Goal: Contribute content: Contribute content

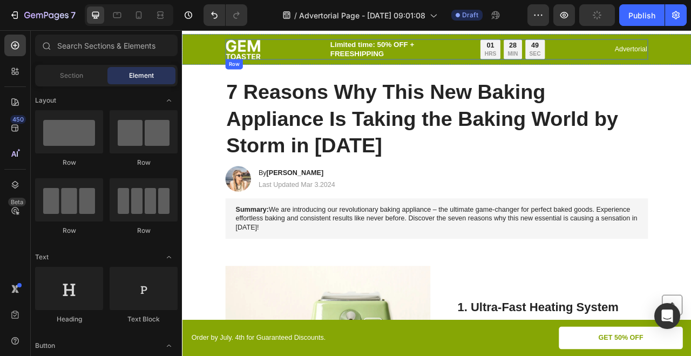
scroll to position [67, 0]
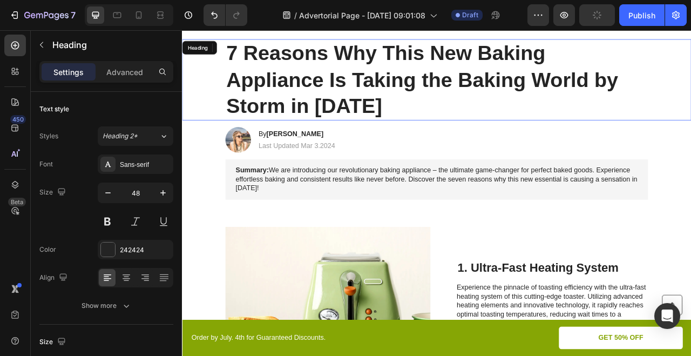
click at [505, 98] on h1 "7 Reasons Why This New Baking Appliance Is Taking the Baking World by Storm in …" at bounding box center [506, 93] width 538 height 103
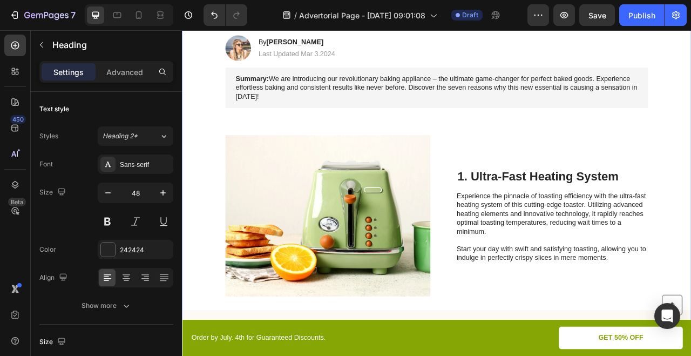
scroll to position [229, 0]
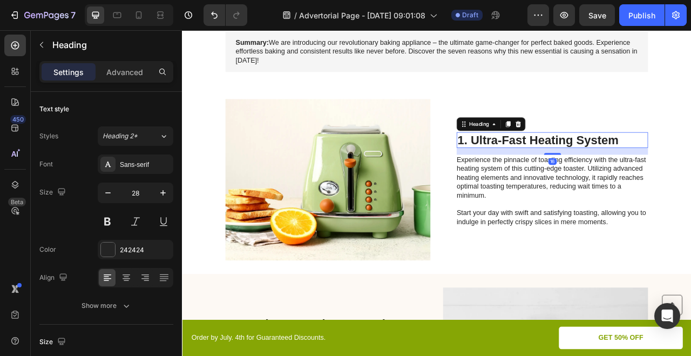
click at [565, 167] on h2 "1. Ultra-Fast Heating System" at bounding box center [652, 170] width 243 height 21
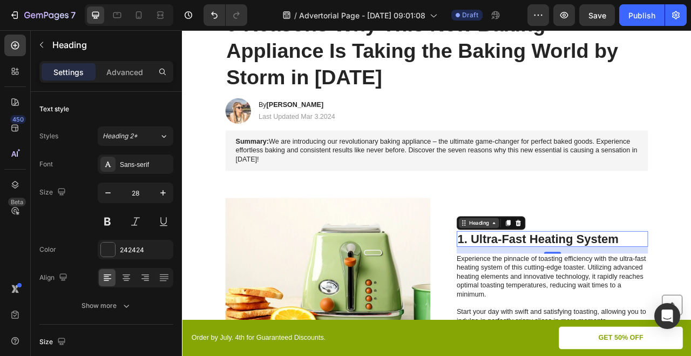
scroll to position [35, 0]
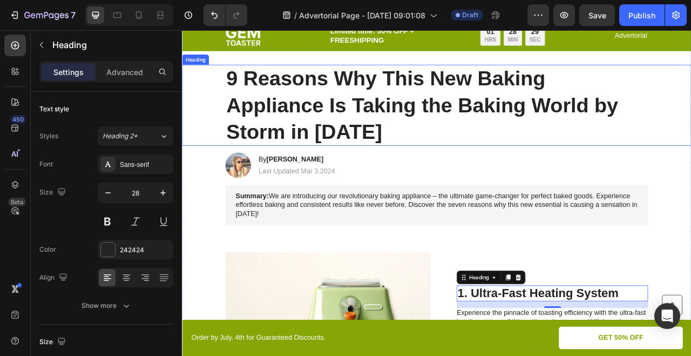
click at [461, 128] on p "9 Reasons Why This New Baking Appliance Is Taking the Baking World by Storm in …" at bounding box center [505, 125] width 535 height 101
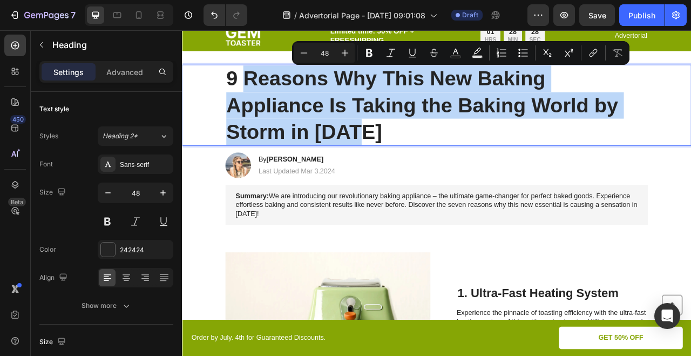
drag, startPoint x: 257, startPoint y: 87, endPoint x: 444, endPoint y: 154, distance: 197.9
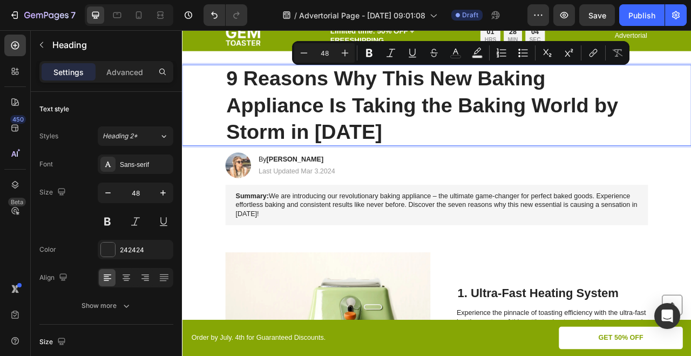
click at [329, 105] on p "9 Reasons Why This New Baking Appliance Is Taking the Baking World by Storm in …" at bounding box center [505, 125] width 535 height 101
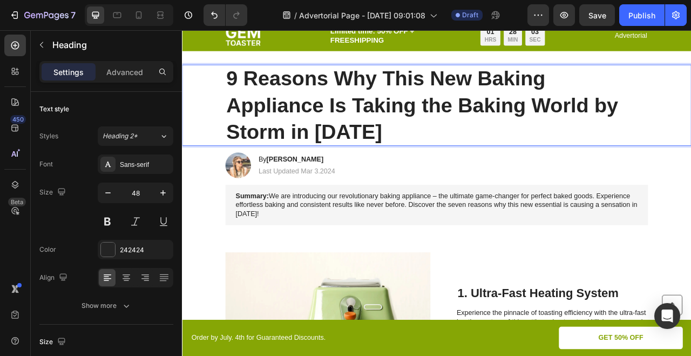
click at [383, 144] on p "9 Reasons Why This New Baking Appliance Is Taking the Baking World by Storm in …" at bounding box center [505, 125] width 535 height 101
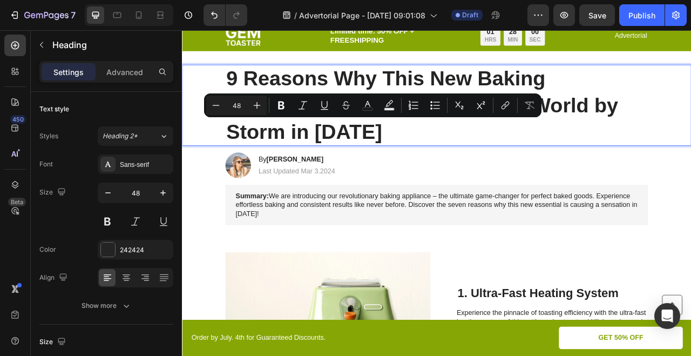
click at [404, 152] on p "9 Reasons Why This New Baking Appliance Is Taking the Baking World by Storm in …" at bounding box center [505, 125] width 535 height 101
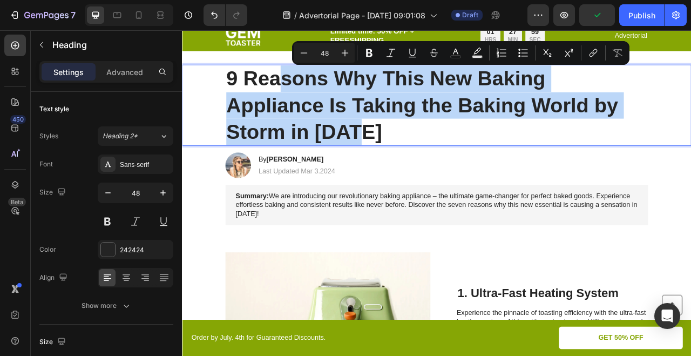
drag, startPoint x: 411, startPoint y: 152, endPoint x: 269, endPoint y: 90, distance: 154.4
click at [269, 90] on p "9 Reasons Why This New Baking Appliance Is Taking the Baking World by Storm in …" at bounding box center [505, 125] width 535 height 101
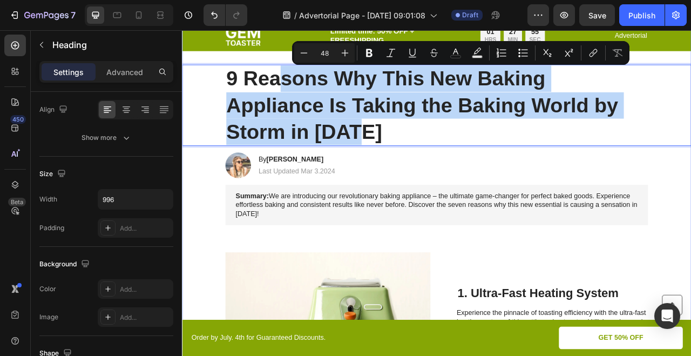
scroll to position [0, 0]
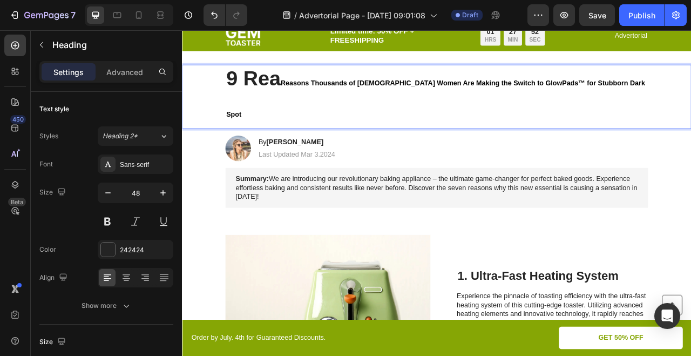
click at [307, 95] on span "Reasons Thousands of [DEMOGRAPHIC_DATA] Women Are Making the Switch to GlowPads…" at bounding box center [504, 117] width 533 height 49
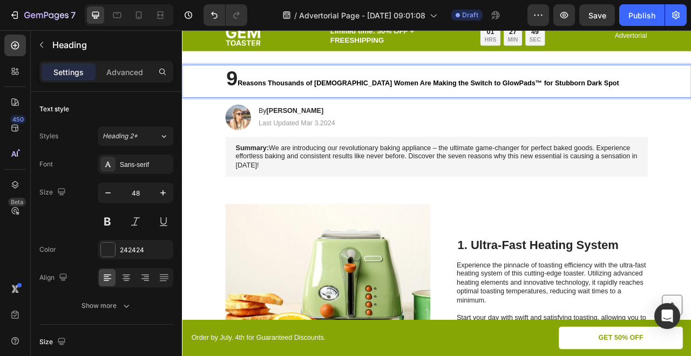
click at [293, 80] on p "9 Reasons Thousands of [DEMOGRAPHIC_DATA] Women Are Making the Switch to GlowPa…" at bounding box center [505, 94] width 535 height 39
click at [246, 86] on p "9 Reasons Thousands of [DEMOGRAPHIC_DATA] Women Are Making the Switch to GlowPa…" at bounding box center [505, 94] width 535 height 39
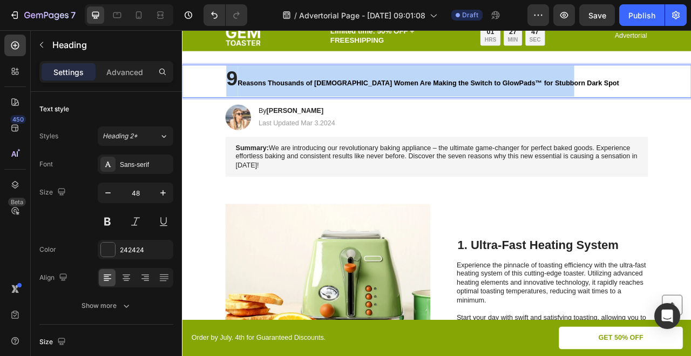
drag, startPoint x: 246, startPoint y: 86, endPoint x: 744, endPoint y: 97, distance: 498.3
click at [690, 97] on p "9 Reasons Thousands of [DEMOGRAPHIC_DATA] Women Are Making the Switch to GlowPa…" at bounding box center [505, 94] width 535 height 39
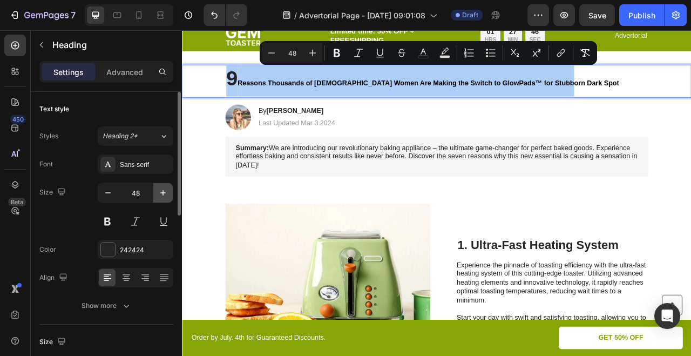
click at [159, 195] on icon "button" at bounding box center [163, 192] width 11 height 11
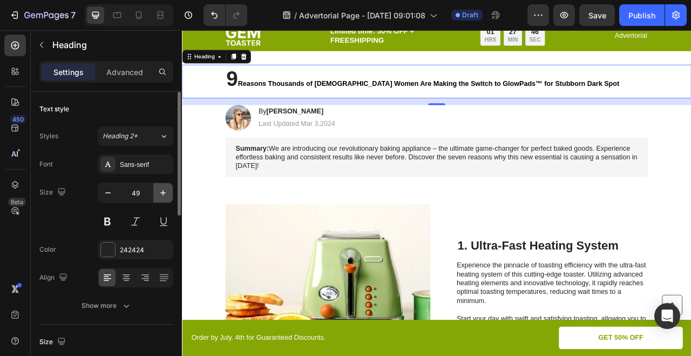
click at [159, 195] on icon "button" at bounding box center [163, 192] width 11 height 11
type input "50"
click at [150, 195] on input "50" at bounding box center [136, 192] width 36 height 19
click at [141, 195] on input "50" at bounding box center [136, 192] width 36 height 19
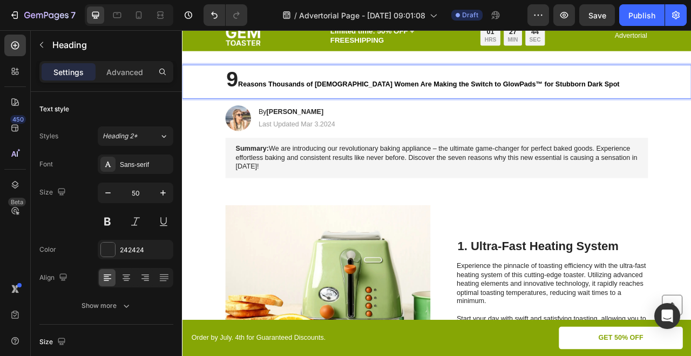
click at [305, 96] on span "Reasons Thousands of [DEMOGRAPHIC_DATA] Women Are Making the Switch to GlowPads…" at bounding box center [495, 98] width 485 height 9
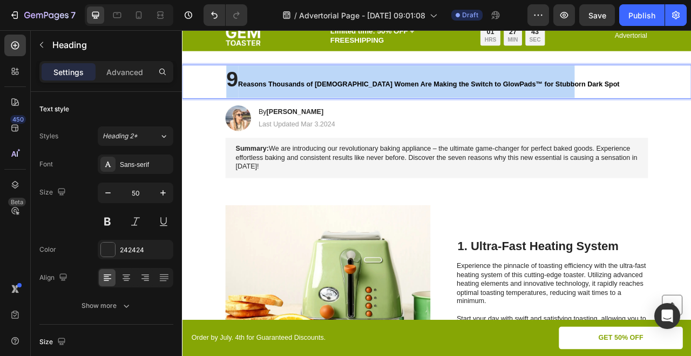
click at [305, 96] on span "Reasons Thousands of [DEMOGRAPHIC_DATA] Women Are Making the Switch to GlowPads…" at bounding box center [495, 98] width 485 height 9
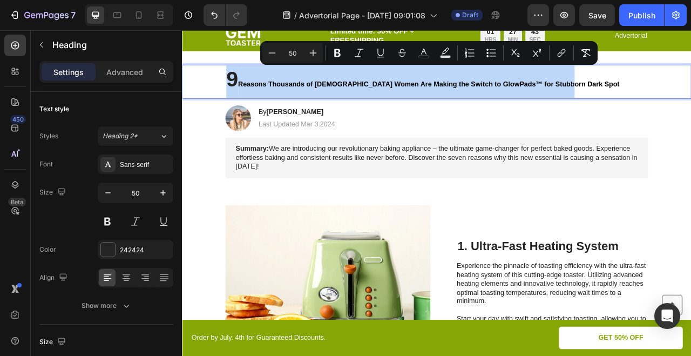
click at [305, 96] on span "Reasons Thousands of [DEMOGRAPHIC_DATA] Women Are Making the Switch to GlowPads…" at bounding box center [495, 98] width 485 height 9
click at [255, 96] on span "Reasons Thousands of [DEMOGRAPHIC_DATA] Women Are Making the Switch to GlowPads…" at bounding box center [495, 98] width 485 height 9
click at [255, 103] on span "Reasons Thousands of [DEMOGRAPHIC_DATA] Women Are Making the Switch to GlowPads…" at bounding box center [495, 98] width 485 height 9
click at [690, 88] on p "9 Reasons Thousands of [DEMOGRAPHIC_DATA] Women Are Making the Switch to GlowPa…" at bounding box center [505, 95] width 535 height 41
click at [681, 101] on p "9 Reasons Thousands of [DEMOGRAPHIC_DATA] Women Are Making the Switch to GlowPa…" at bounding box center [505, 95] width 535 height 41
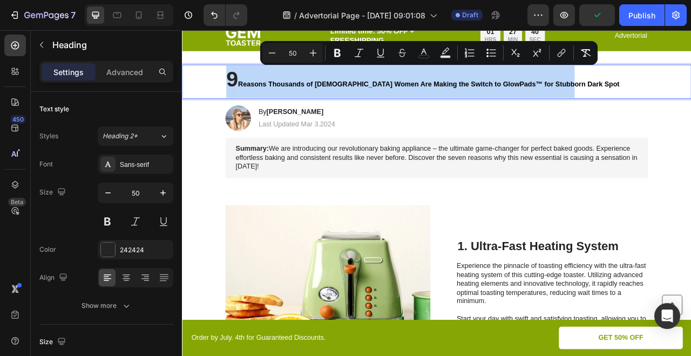
click at [681, 101] on p "9 Reasons Thousands of [DEMOGRAPHIC_DATA] Women Are Making the Switch to GlowPa…" at bounding box center [505, 95] width 535 height 41
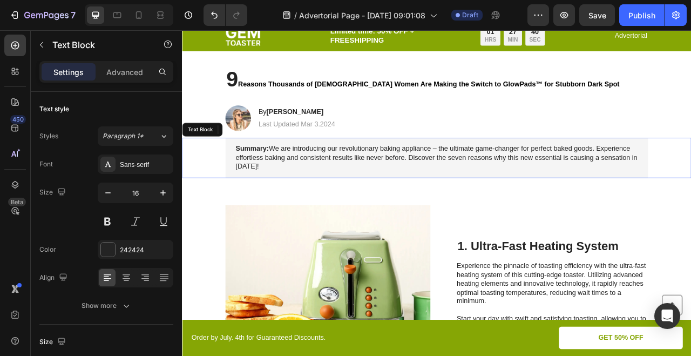
click at [658, 212] on div "Summary: We are introducing our revolutionary baking appliance – the ultimate g…" at bounding box center [506, 192] width 538 height 51
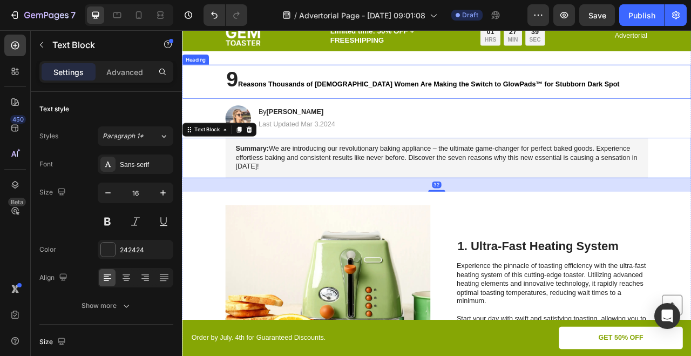
click at [661, 99] on span "Reasons Thousands of [DEMOGRAPHIC_DATA] Women Are Making the Switch to GlowPads…" at bounding box center [495, 98] width 485 height 9
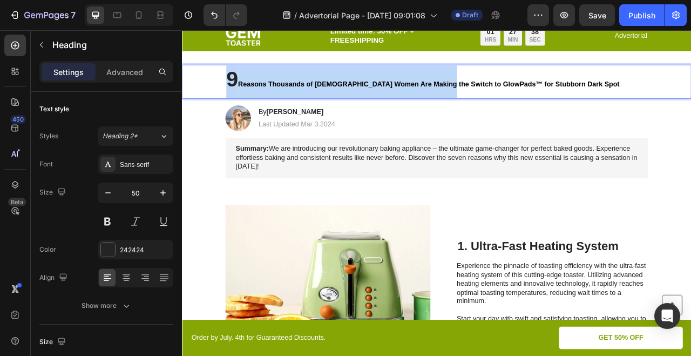
drag, startPoint x: 661, startPoint y: 99, endPoint x: 511, endPoint y: 100, distance: 150.1
click at [511, 100] on span "Reasons Thousands of [DEMOGRAPHIC_DATA] Women Are Making the Switch to GlowPads…" at bounding box center [495, 98] width 485 height 9
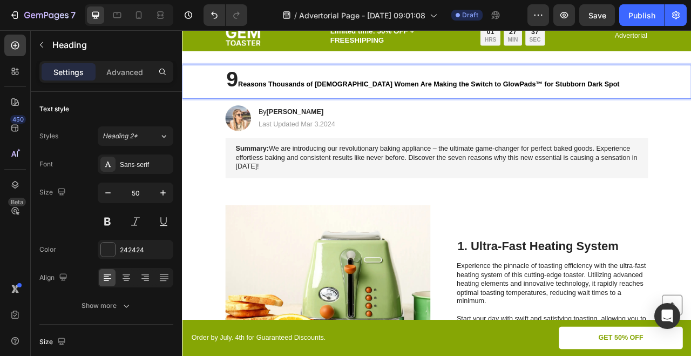
click at [255, 92] on p "9 Reasons Thousands of [DEMOGRAPHIC_DATA] Women Are Making the Switch to GlowPa…" at bounding box center [505, 95] width 535 height 41
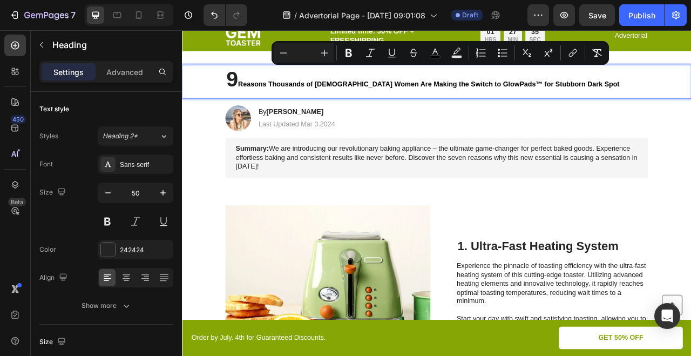
drag, startPoint x: 257, startPoint y: 98, endPoint x: 761, endPoint y: 120, distance: 504.0
click at [325, 52] on icon "Editor contextual toolbar" at bounding box center [324, 52] width 11 height 11
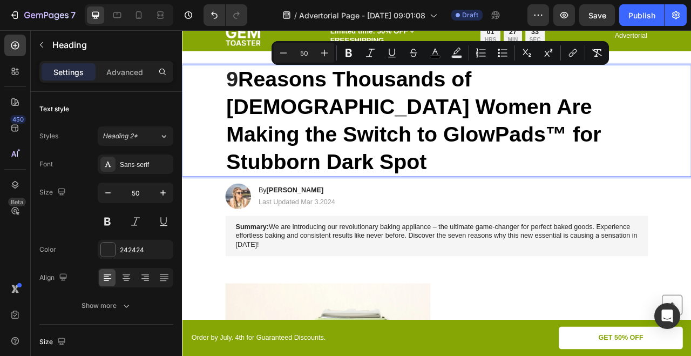
click at [225, 101] on div "9 Reasons Thousands of [DEMOGRAPHIC_DATA] Women Are Making the Switch to GlowPa…" at bounding box center [506, 145] width 626 height 142
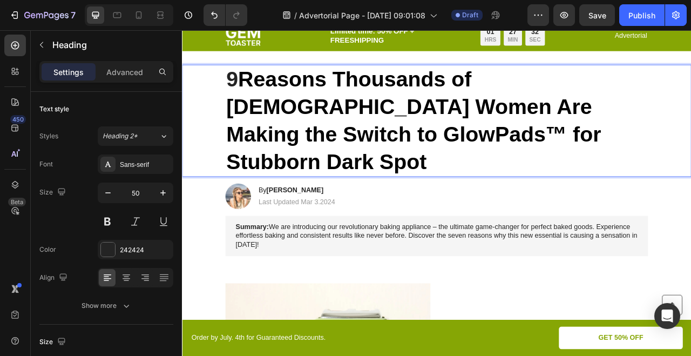
click at [256, 98] on p "9 Reasons Thousands of [DEMOGRAPHIC_DATA] Women Are Making the Switch to GlowPa…" at bounding box center [505, 145] width 535 height 140
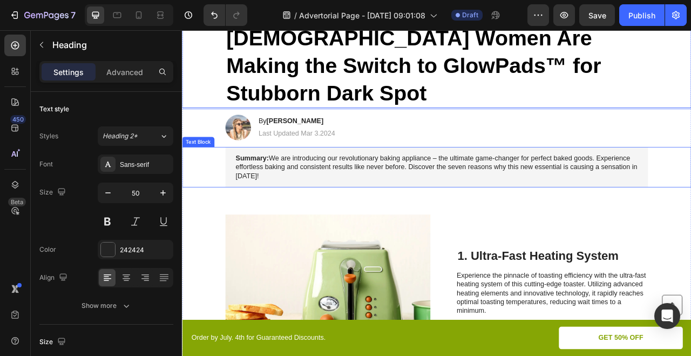
click at [577, 187] on p "Summary: We are introducing our revolutionary baking appliance – the ultimate g…" at bounding box center [506, 203] width 512 height 33
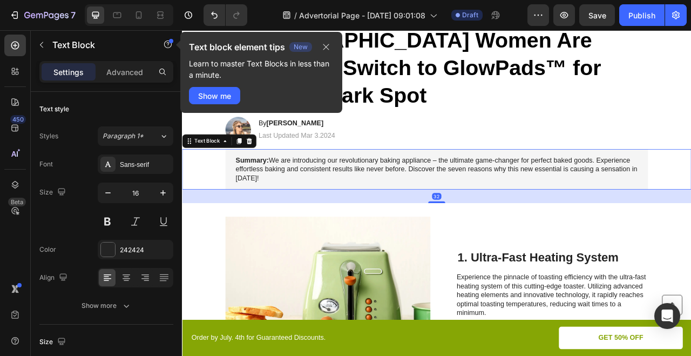
scroll to position [105, 0]
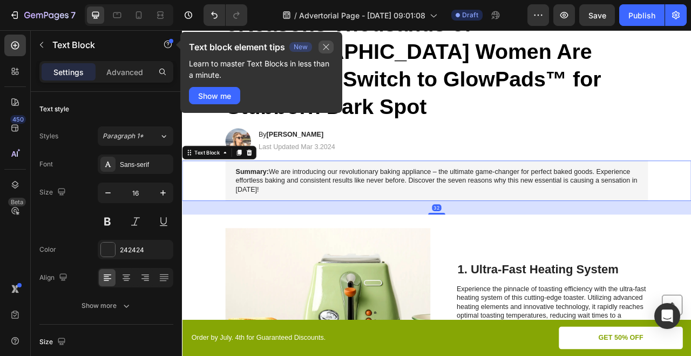
click at [323, 46] on icon "button" at bounding box center [326, 47] width 9 height 9
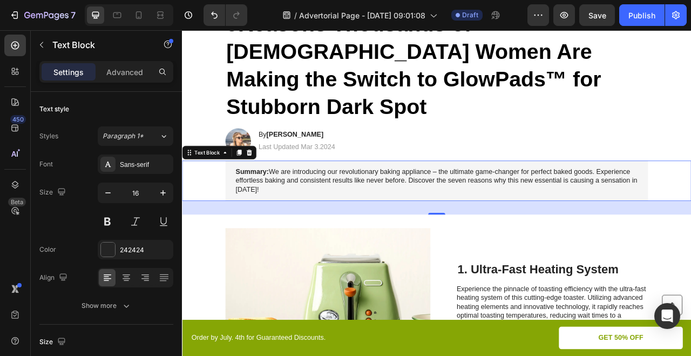
scroll to position [130, 0]
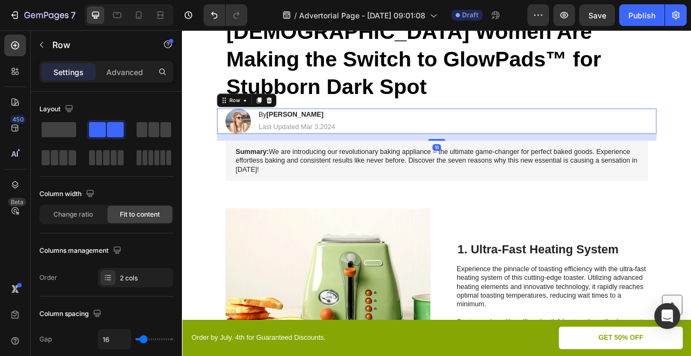
click at [381, 130] on div "Image By [PERSON_NAME] Heading Last Updated Mar 3.2024 Text Block Row 16" at bounding box center [505, 146] width 559 height 32
click at [365, 148] on p "Last Updated Mar 3.2024" at bounding box center [328, 153] width 98 height 11
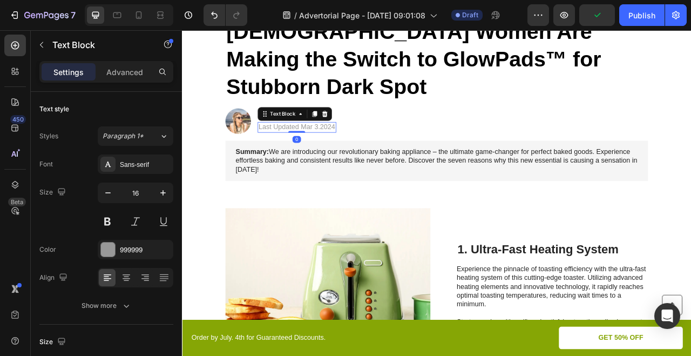
click at [368, 148] on p "Last Updated Mar 3.2024" at bounding box center [328, 153] width 98 height 11
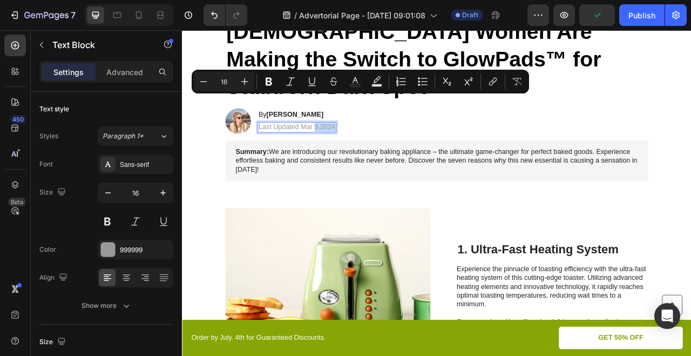
click at [355, 148] on p "Last Updated Mar 3.2024" at bounding box center [328, 153] width 98 height 11
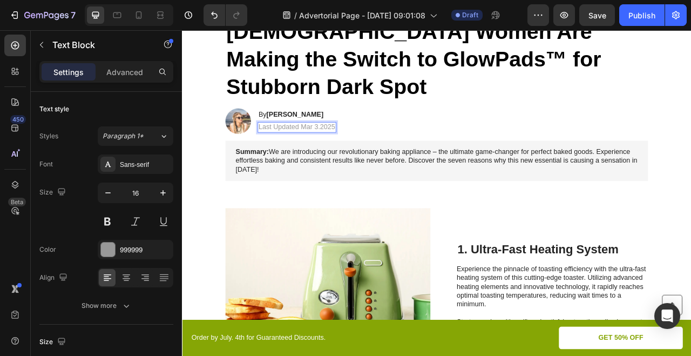
click at [344, 148] on p "Last Updated Mar 3.2025" at bounding box center [328, 153] width 98 height 11
click at [353, 148] on p "Last Updated Mar 3.2025" at bounding box center [328, 153] width 98 height 11
click at [343, 130] on div "By [PERSON_NAME] Heading Last Updated Mar 3.2025 Text Block 0" at bounding box center [328, 146] width 100 height 32
click at [343, 148] on p "Last Updated Mar 3.2025" at bounding box center [328, 153] width 98 height 11
click at [357, 148] on p "Last Updated June 3.2025" at bounding box center [329, 153] width 101 height 11
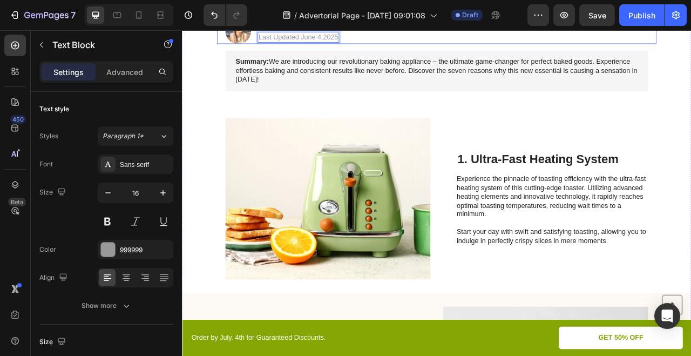
scroll to position [252, 0]
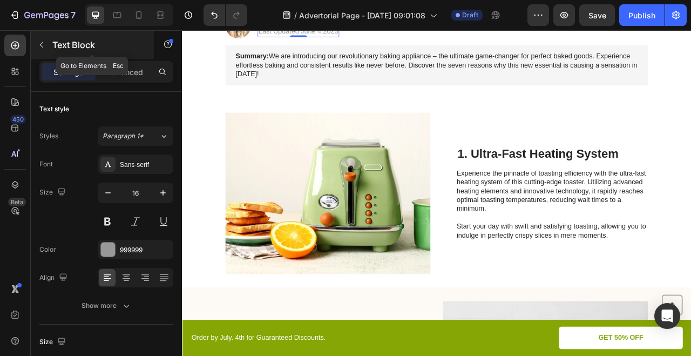
click at [45, 48] on icon "button" at bounding box center [41, 44] width 9 height 9
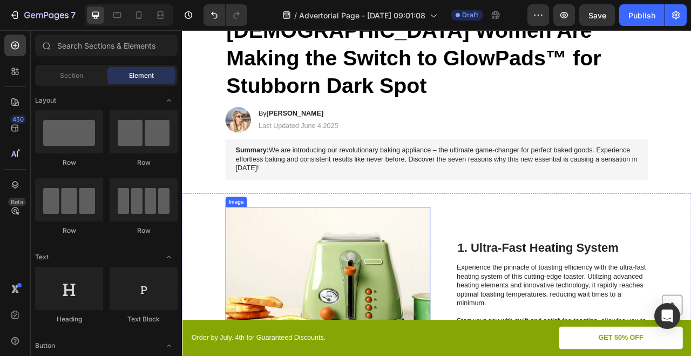
scroll to position [125, 0]
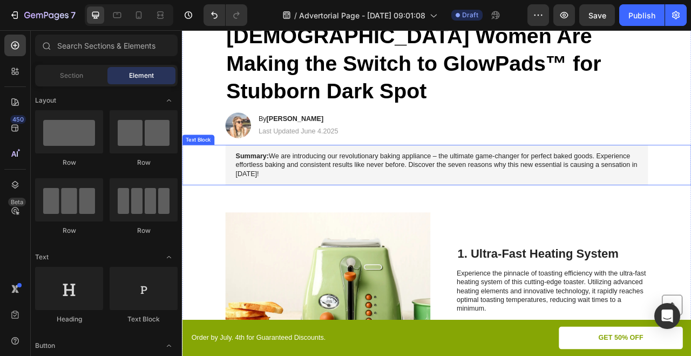
click at [343, 176] on div "Summary: We are introducing our revolutionary baking appliance – the ultimate g…" at bounding box center [506, 201] width 538 height 51
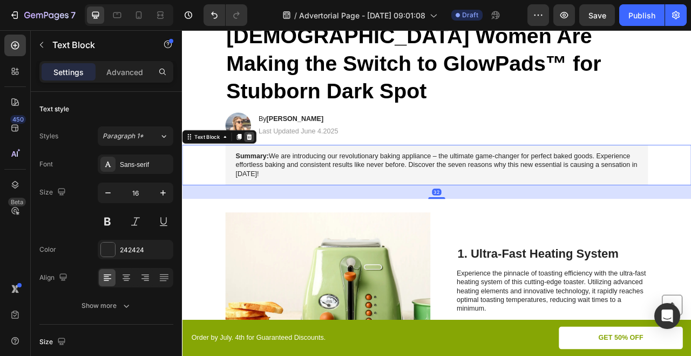
click at [267, 162] on icon at bounding box center [267, 166] width 7 height 8
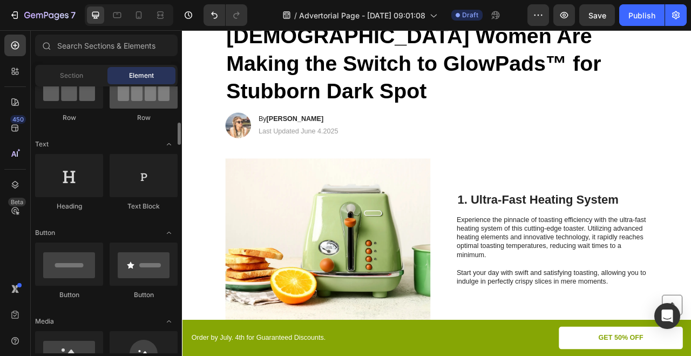
scroll to position [138, 0]
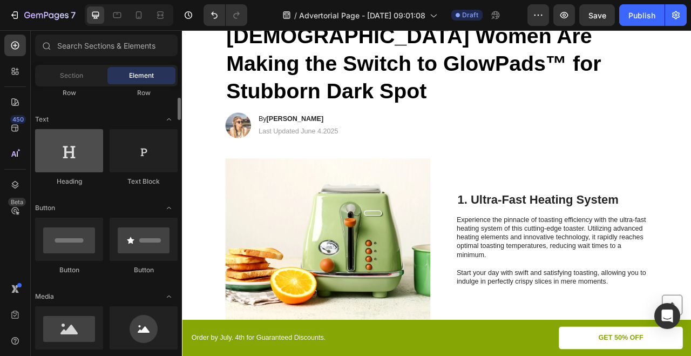
click at [80, 164] on div at bounding box center [69, 150] width 68 height 43
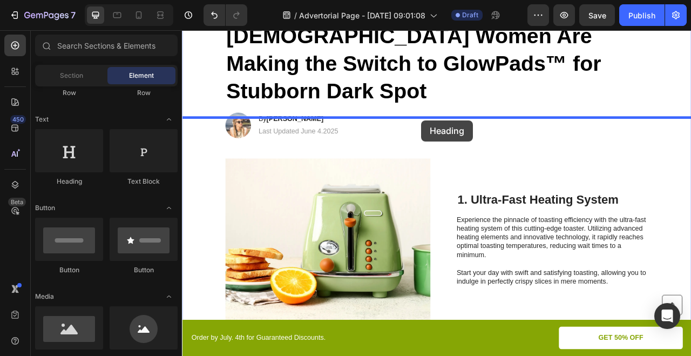
drag, startPoint x: 248, startPoint y: 200, endPoint x: 486, endPoint y: 144, distance: 244.5
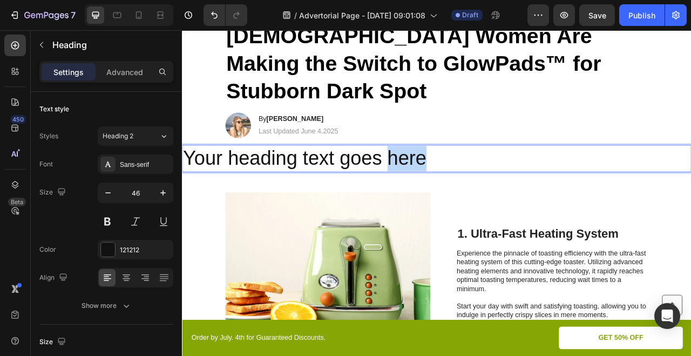
click at [451, 177] on p "Your heading text goes here" at bounding box center [506, 193] width 646 height 32
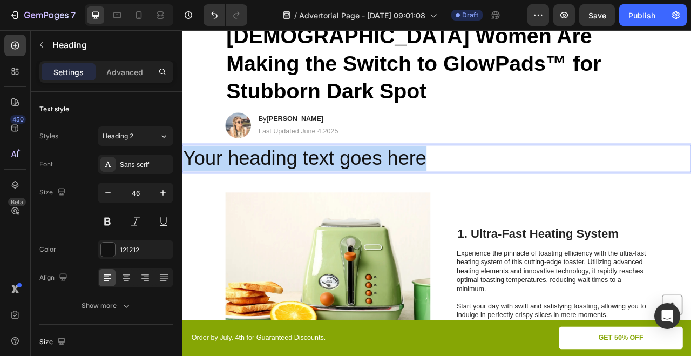
click at [451, 177] on p "Your heading text goes here" at bounding box center [506, 193] width 646 height 32
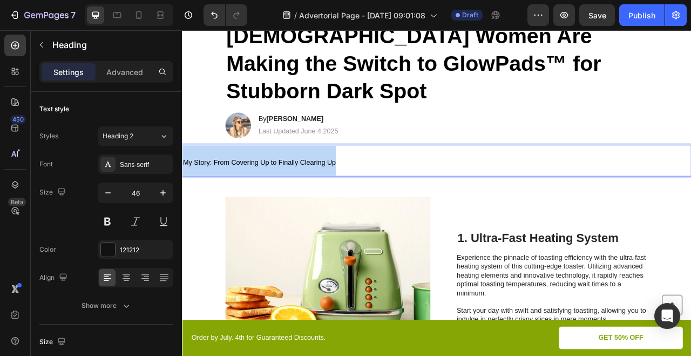
drag, startPoint x: 408, startPoint y: 164, endPoint x: 157, endPoint y: 159, distance: 251.6
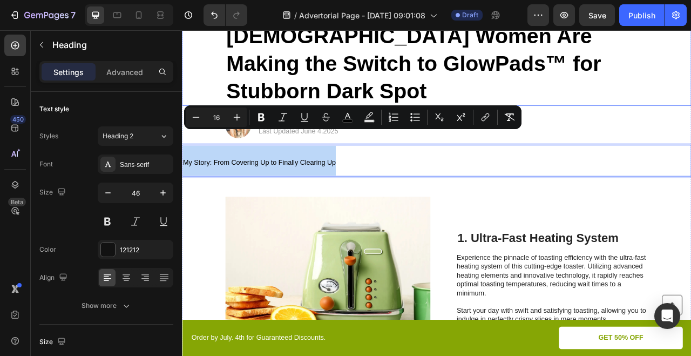
click at [327, 63] on span "Reasons Thousands of [DEMOGRAPHIC_DATA] Women Are Making the Switch to GlowPads…" at bounding box center [476, 54] width 477 height 135
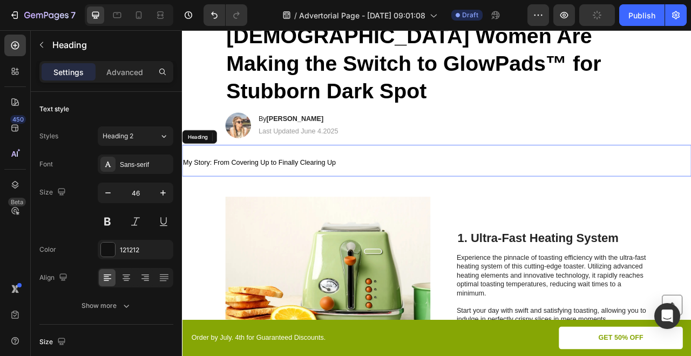
click at [294, 194] on span "My Story: From Covering Up to Finally Clearing Up" at bounding box center [280, 198] width 194 height 9
click at [283, 194] on span "My Story: From Covering Up to Finally Clearing Up" at bounding box center [280, 198] width 194 height 9
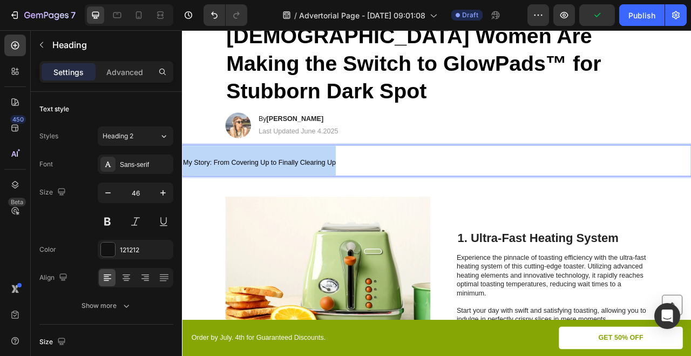
click at [283, 194] on span "My Story: From Covering Up to Finally Clearing Up" at bounding box center [280, 198] width 194 height 9
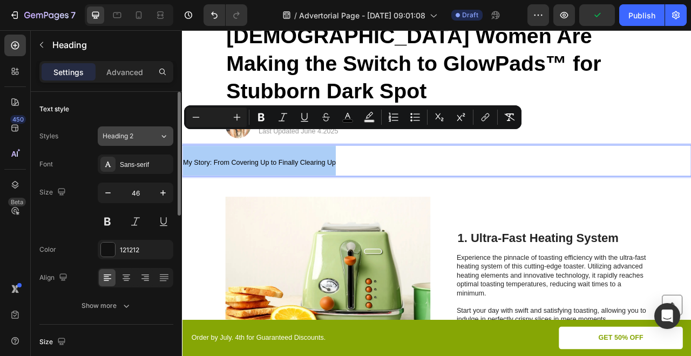
click at [150, 142] on button "Heading 2" at bounding box center [136, 135] width 76 height 19
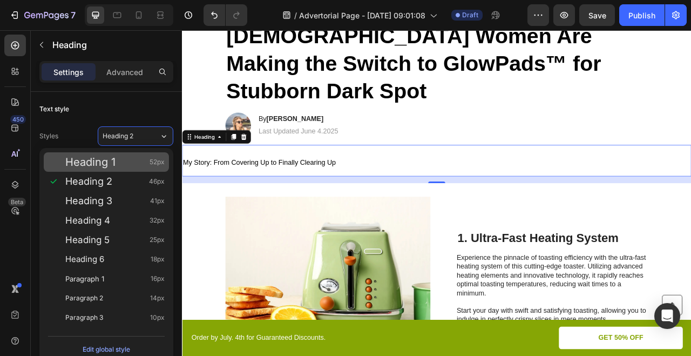
click at [142, 164] on div "Heading 1 52px" at bounding box center [114, 162] width 99 height 11
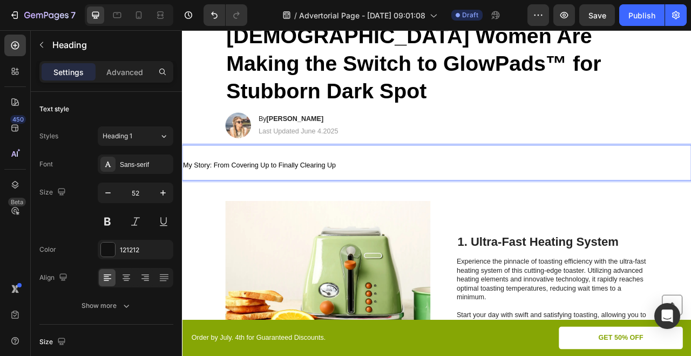
click at [207, 197] on span "My Story: From Covering Up to Finally Clearing Up" at bounding box center [280, 201] width 194 height 9
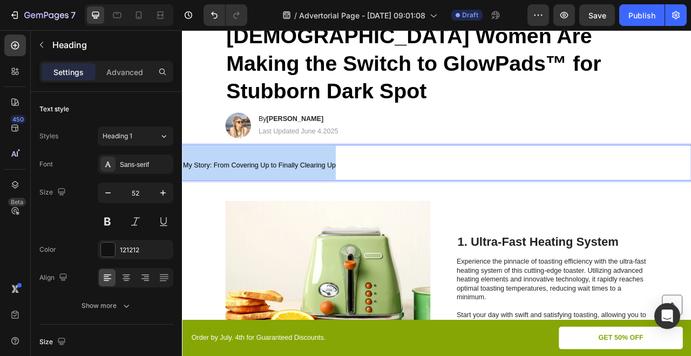
click at [207, 197] on span "My Story: From Covering Up to Finally Clearing Up" at bounding box center [280, 201] width 194 height 9
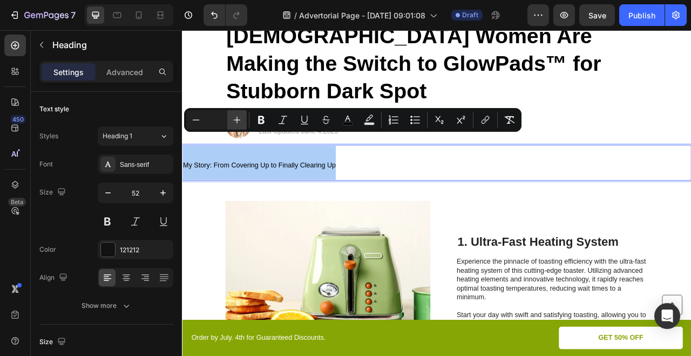
click at [239, 117] on icon "Editor contextual toolbar" at bounding box center [237, 119] width 11 height 11
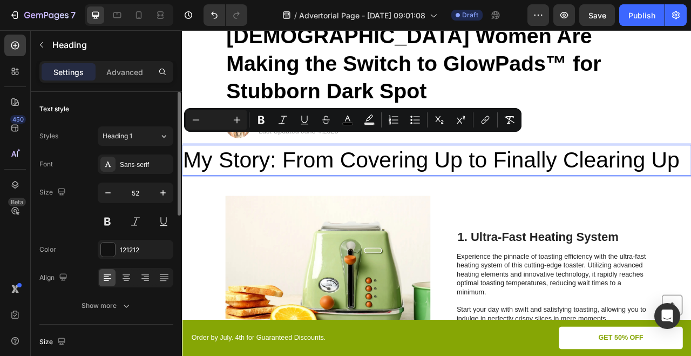
click at [145, 146] on div "Styles Heading 1 Font Sans-serif Size 52 Color 121212 Align Show more" at bounding box center [106, 220] width 134 height 189
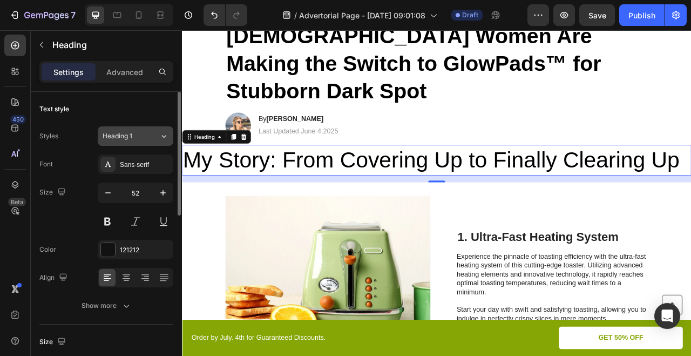
click at [141, 138] on div "Heading 1" at bounding box center [125, 136] width 44 height 10
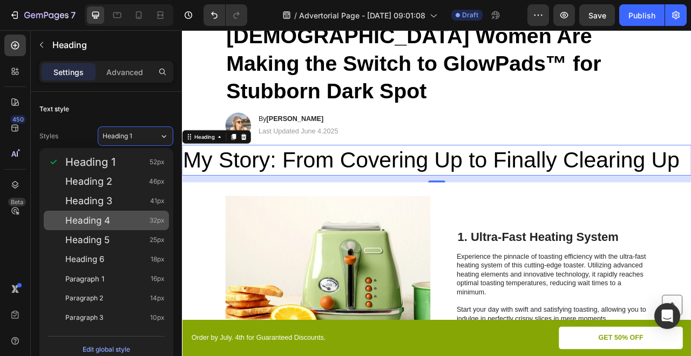
click at [127, 223] on div "Heading 4 32px" at bounding box center [114, 220] width 99 height 11
type input "32"
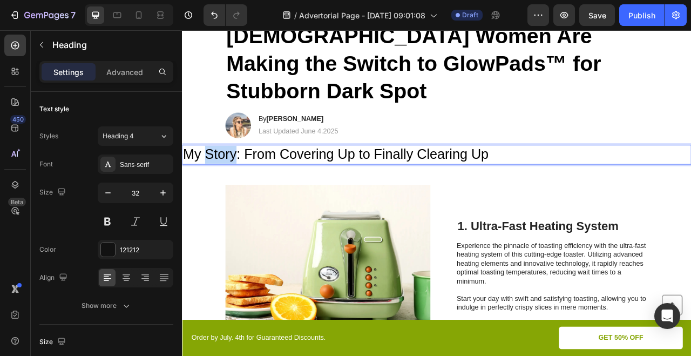
click at [227, 178] on span "My Story: From Covering Up to Finally Clearing Up" at bounding box center [377, 187] width 389 height 19
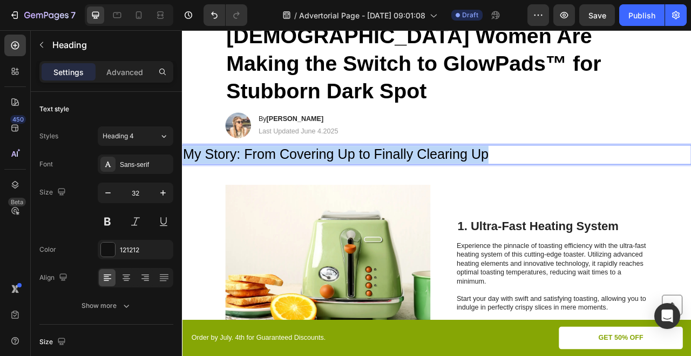
click at [227, 178] on span "My Story: From Covering Up to Finally Clearing Up" at bounding box center [377, 187] width 389 height 19
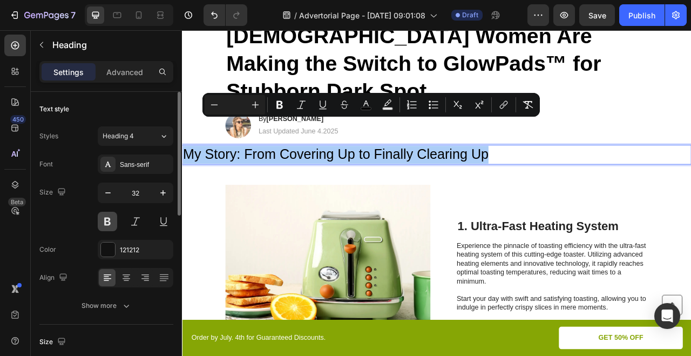
click at [111, 225] on button at bounding box center [107, 221] width 19 height 19
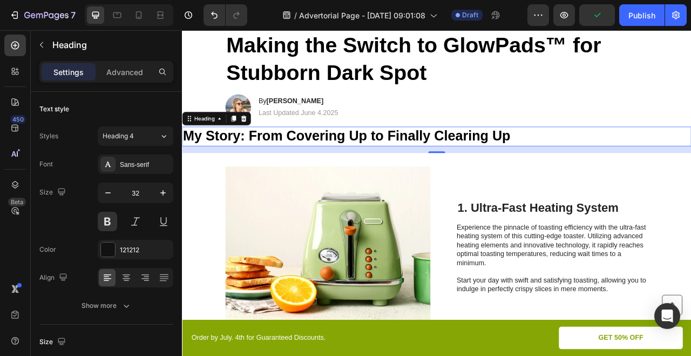
scroll to position [150, 0]
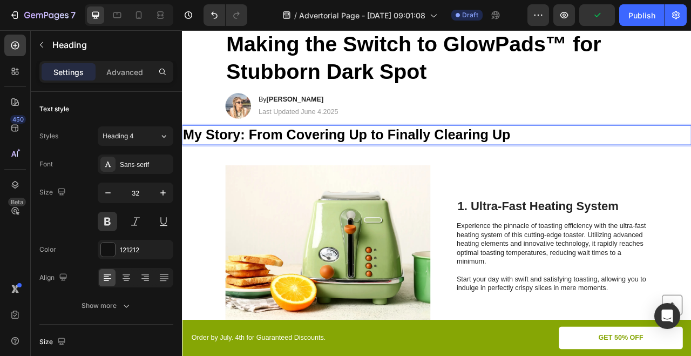
click at [496, 153] on span "My Story: From Covering Up to Finally Clearing Up" at bounding box center [391, 162] width 417 height 19
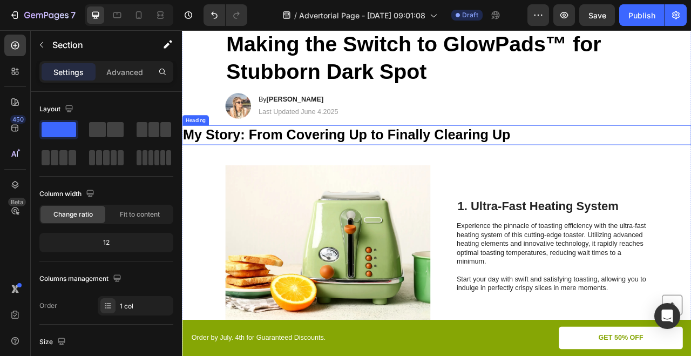
click at [520, 153] on span "My Story: From Covering Up to Finally Clearing Up" at bounding box center [391, 162] width 417 height 19
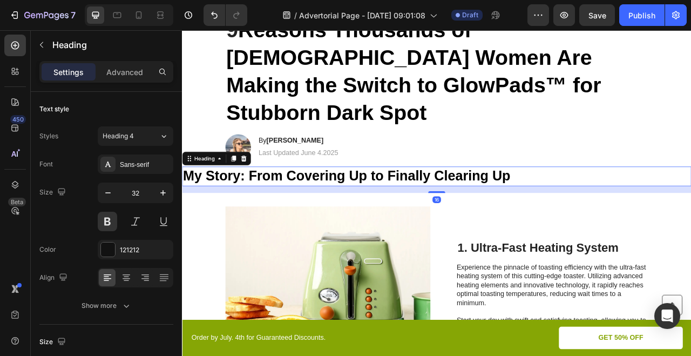
scroll to position [72, 0]
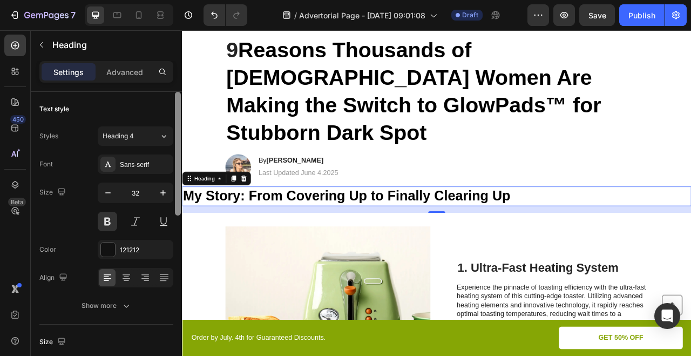
click at [179, 166] on div at bounding box center [178, 154] width 6 height 124
click at [184, 229] on h2 "⁠⁠⁠⁠⁠⁠⁠ My Story: From Covering Up to Finally Clearing Up" at bounding box center [506, 241] width 648 height 25
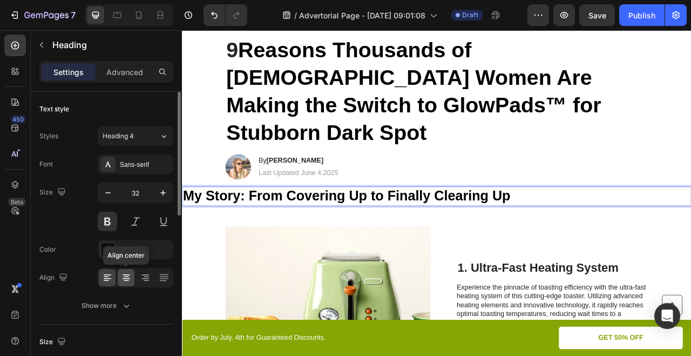
click at [128, 284] on div at bounding box center [126, 277] width 17 height 17
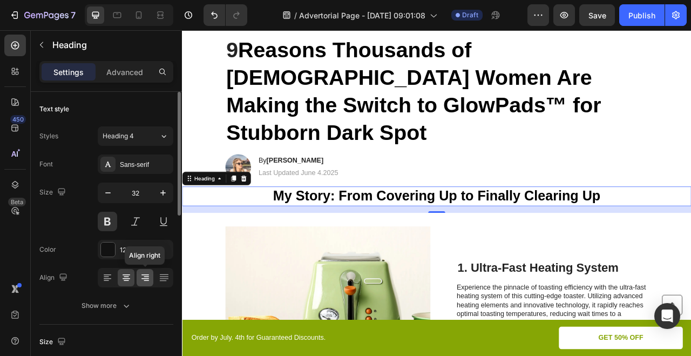
click at [146, 278] on icon at bounding box center [145, 278] width 8 height 1
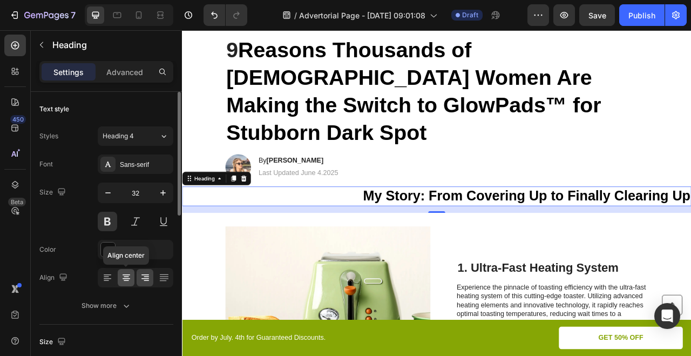
click at [123, 279] on icon at bounding box center [126, 277] width 11 height 11
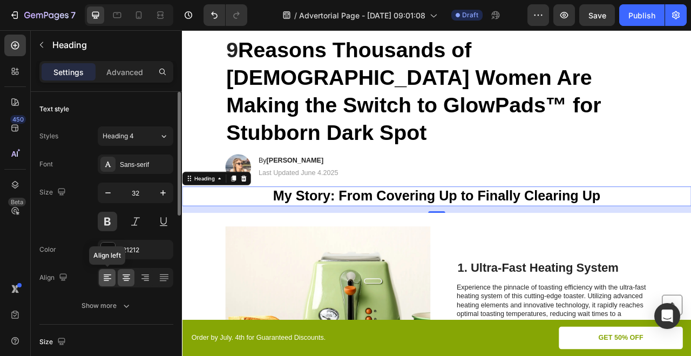
click at [107, 279] on icon at bounding box center [107, 277] width 11 height 11
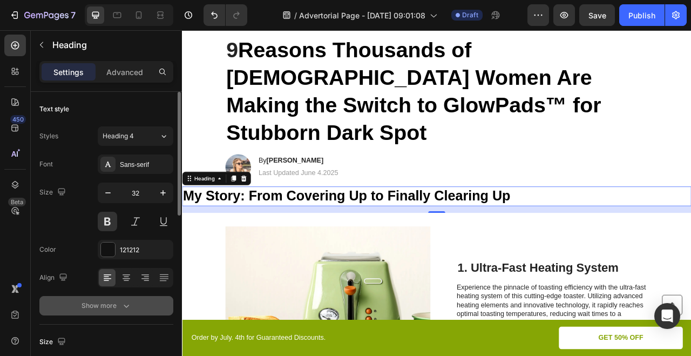
click at [121, 296] on button "Show more" at bounding box center [106, 305] width 134 height 19
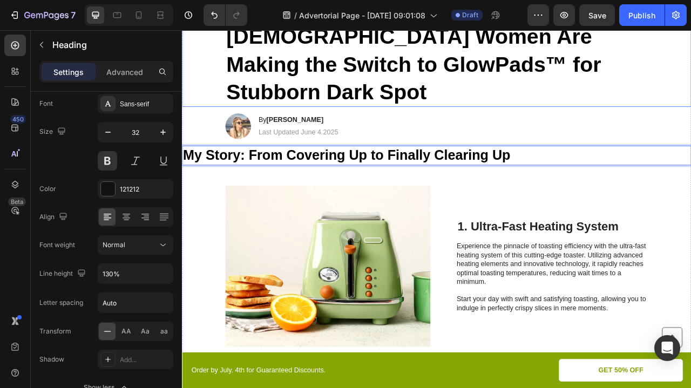
scroll to position [188, 0]
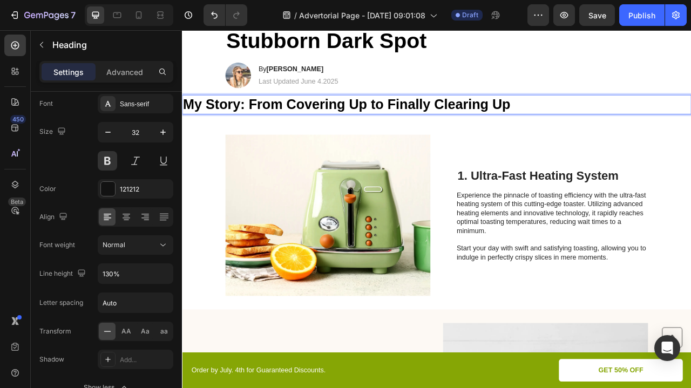
click at [335, 114] on span "My Story: From Covering Up to Finally Clearing Up" at bounding box center [391, 123] width 417 height 19
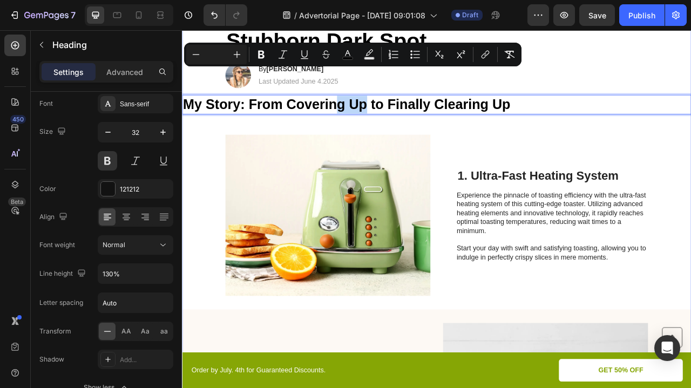
drag, startPoint x: 3, startPoint y: 38, endPoint x: 185, endPoint y: 60, distance: 182.7
click at [185, 60] on div "Minus Plus Bold Italic Underline Strikethrough color Text Background Color Numb…" at bounding box center [352, 55] width 337 height 24
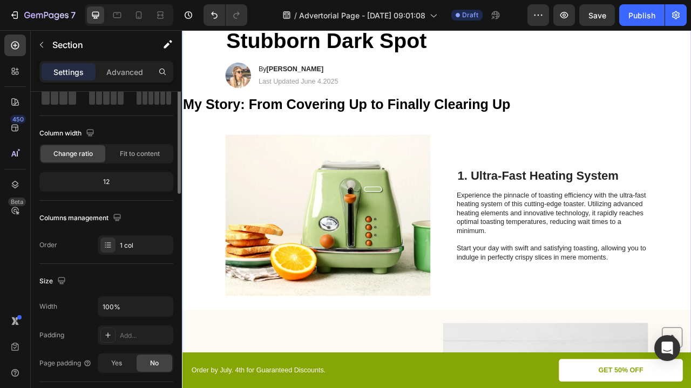
scroll to position [0, 0]
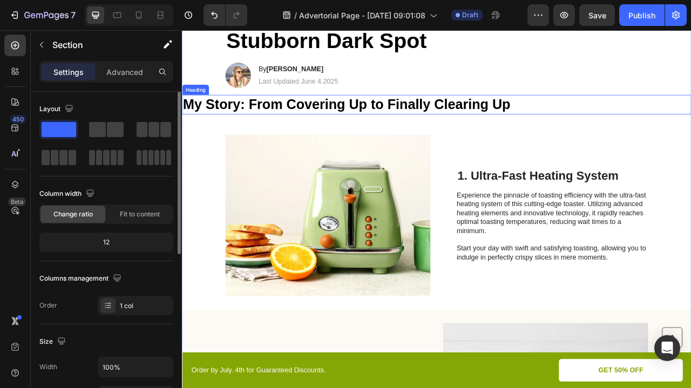
click at [222, 114] on span "My Story: From Covering Up to Finally Clearing Up" at bounding box center [391, 123] width 417 height 19
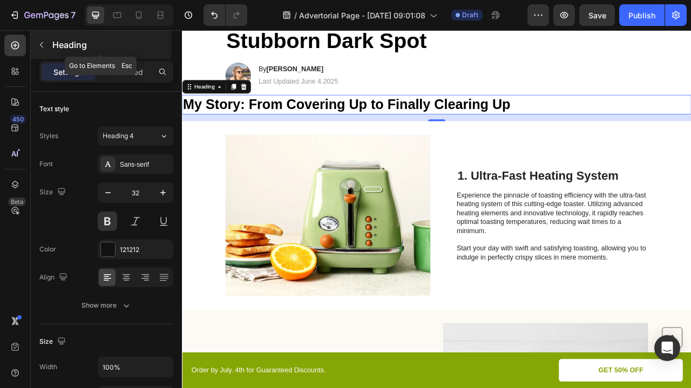
click at [43, 49] on icon "button" at bounding box center [41, 44] width 9 height 9
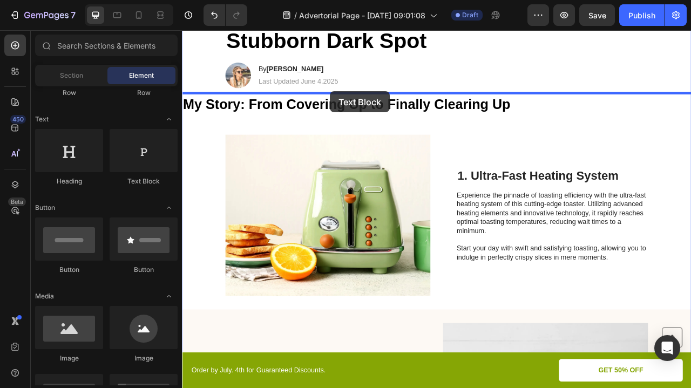
drag, startPoint x: 349, startPoint y: 193, endPoint x: 370, endPoint y: 108, distance: 88.0
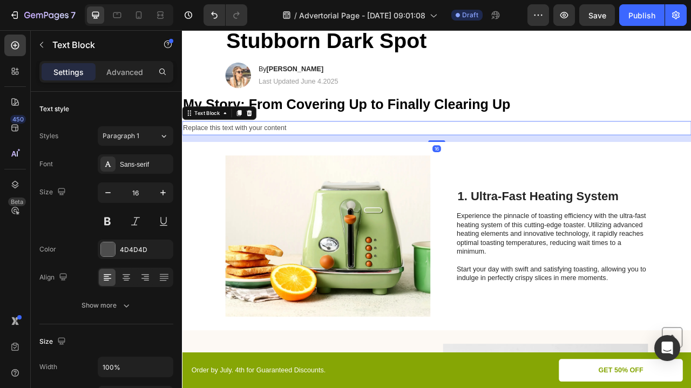
click at [353, 146] on div "Replace this text with your content" at bounding box center [506, 155] width 648 height 18
click at [353, 147] on p "Replace this text with your content" at bounding box center [506, 155] width 646 height 16
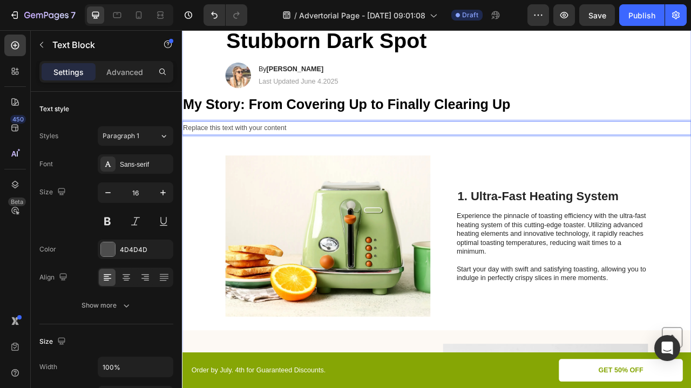
click at [245, 147] on p "Replace this text with your content" at bounding box center [506, 155] width 646 height 16
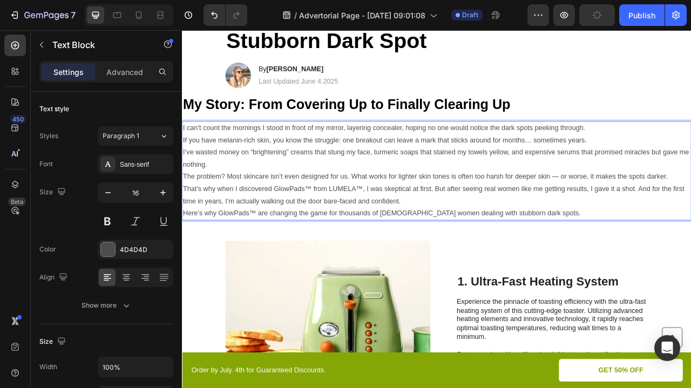
click at [220, 147] on p "I can’t count the mornings I stood in front of my mirror, layering concealer, h…" at bounding box center [506, 155] width 646 height 16
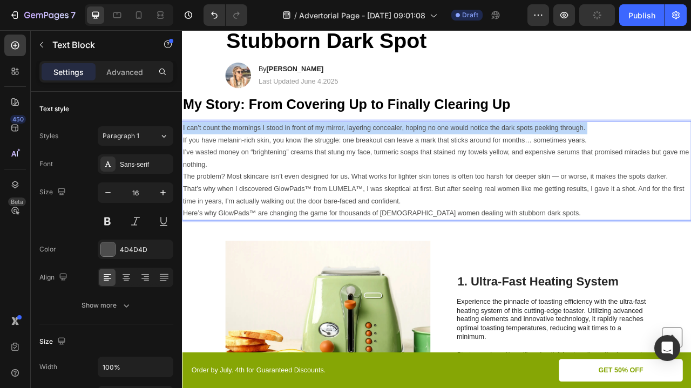
click at [220, 147] on p "I can’t count the mornings I stood in front of my mirror, layering concealer, h…" at bounding box center [506, 155] width 646 height 16
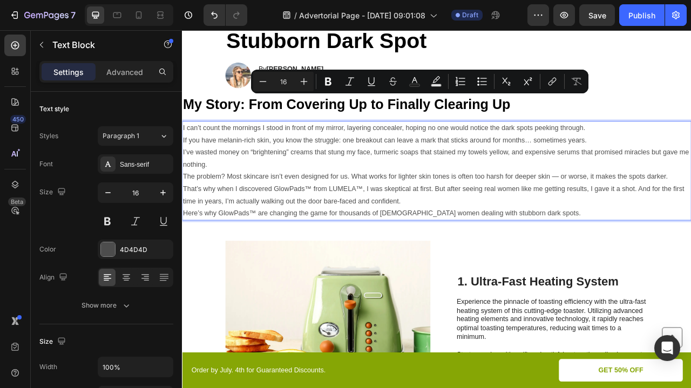
click at [497, 225] on p "That’s why when I discovered GlowPads™ from LUMELA™, I was skeptical at first. …" at bounding box center [506, 240] width 646 height 31
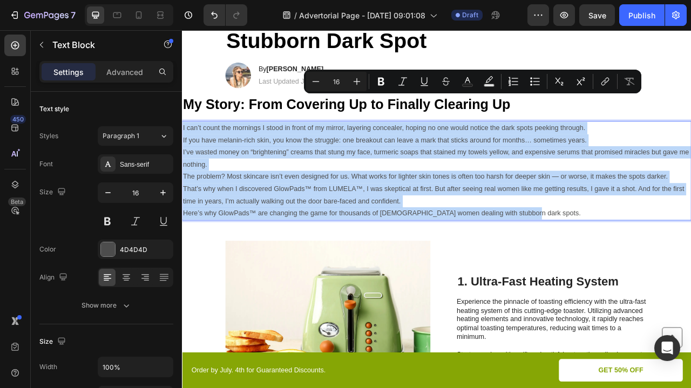
drag, startPoint x: 665, startPoint y: 233, endPoint x: 8, endPoint y: 70, distance: 677.3
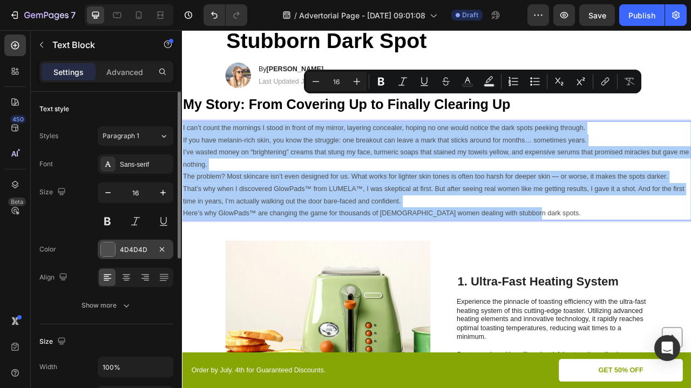
click at [110, 252] on div at bounding box center [108, 249] width 14 height 14
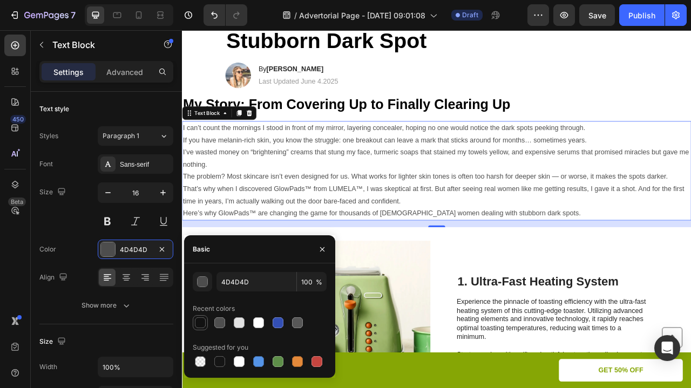
click at [196, 325] on div at bounding box center [200, 322] width 11 height 11
type input "121212"
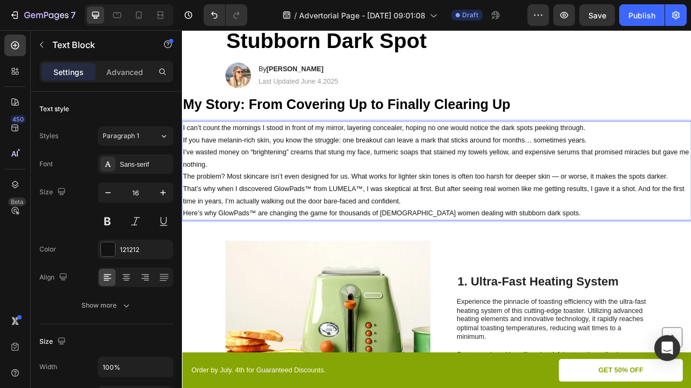
click at [618, 225] on p "That’s why when I discovered GlowPads™ from LUMELA™, I was skeptical at first. …" at bounding box center [506, 240] width 646 height 31
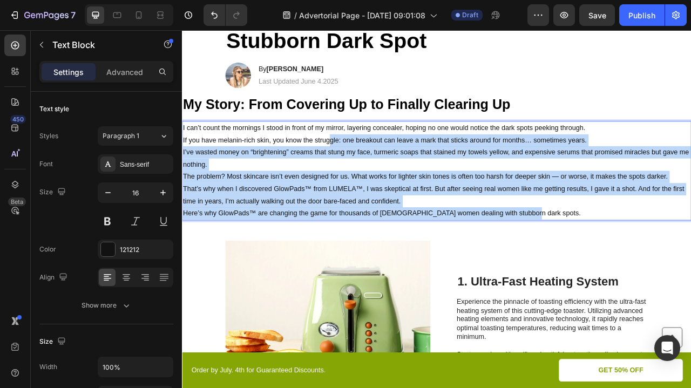
drag, startPoint x: 623, startPoint y: 231, endPoint x: 368, endPoint y: 134, distance: 273.0
click at [368, 146] on div "I can’t count the mornings I stood in front of my mirror, layering concealer, h…" at bounding box center [506, 209] width 648 height 126
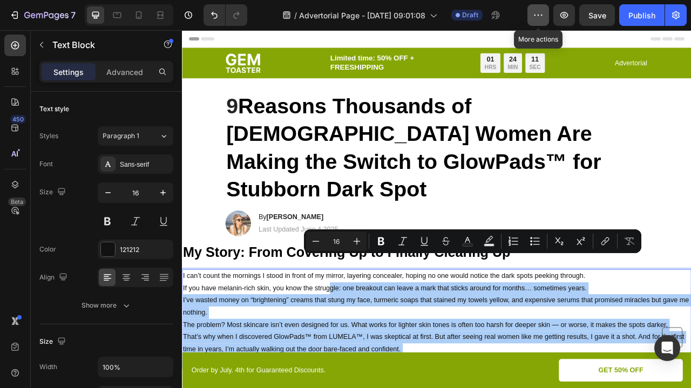
click at [545, 16] on button "button" at bounding box center [538, 15] width 22 height 22
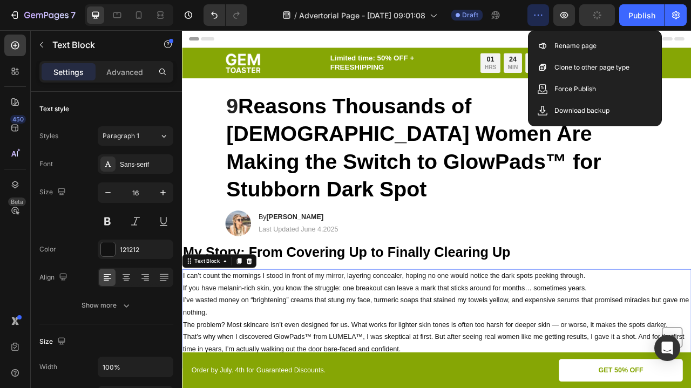
click at [545, 16] on button "button" at bounding box center [538, 15] width 22 height 22
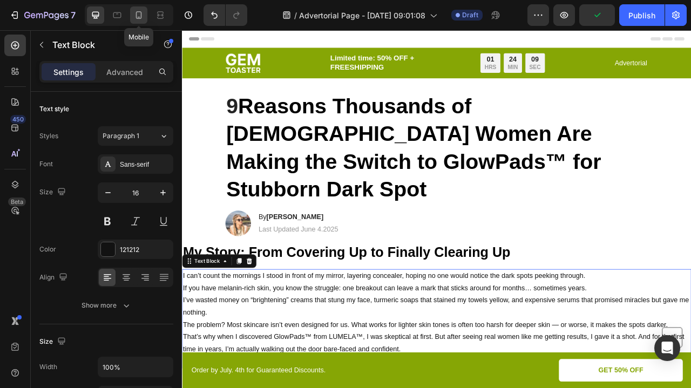
click at [137, 15] on icon at bounding box center [138, 15] width 11 height 11
type input "14"
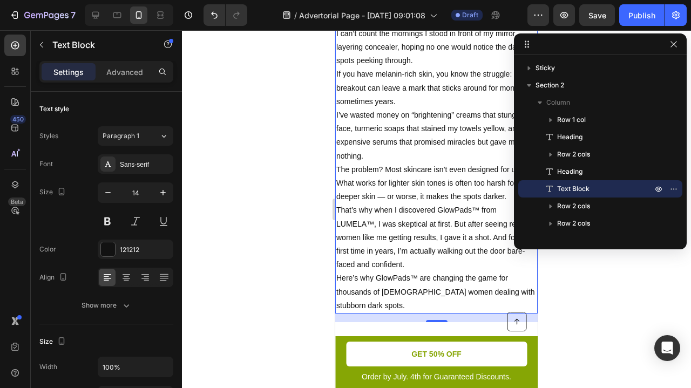
scroll to position [364, 0]
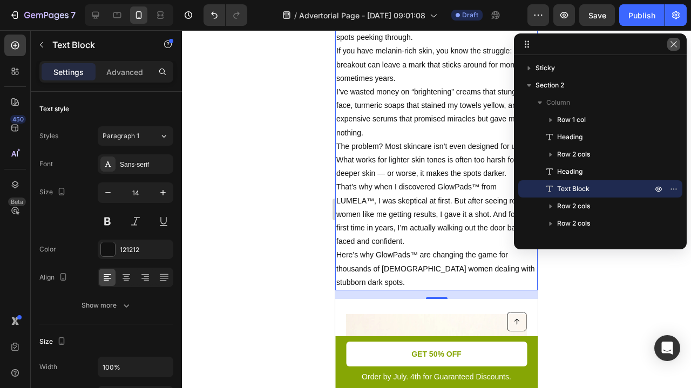
click at [671, 44] on icon "button" at bounding box center [673, 44] width 9 height 9
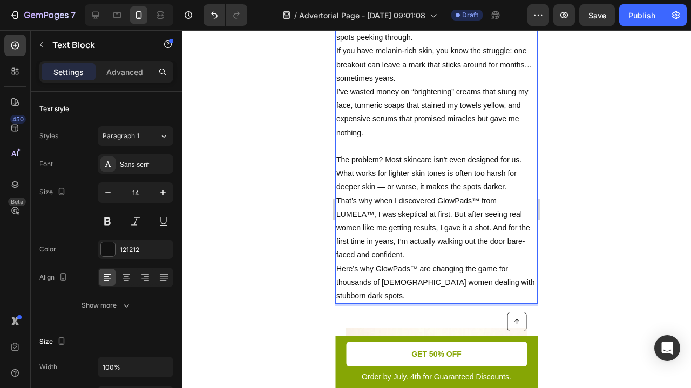
click at [507, 197] on p "That’s why when I discovered GlowPads™ from LUMELA™, I was skeptical at first. …" at bounding box center [436, 228] width 200 height 68
click at [513, 182] on p "The problem? Most skincare isn’t even designed for us. What works for lighter s…" at bounding box center [436, 173] width 200 height 41
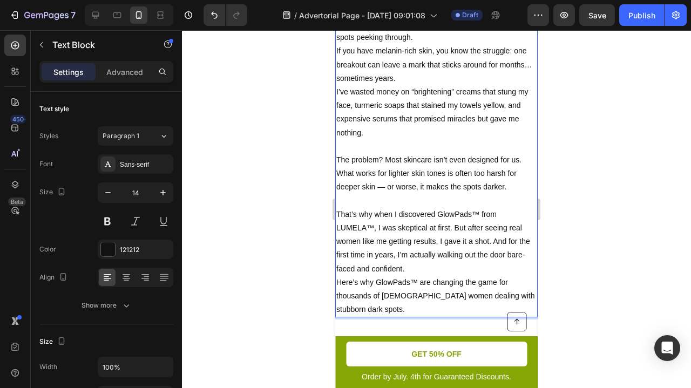
click at [423, 259] on p "That’s why when I discovered GlowPads™ from LUMELA™, I was skeptical at first. …" at bounding box center [436, 242] width 200 height 68
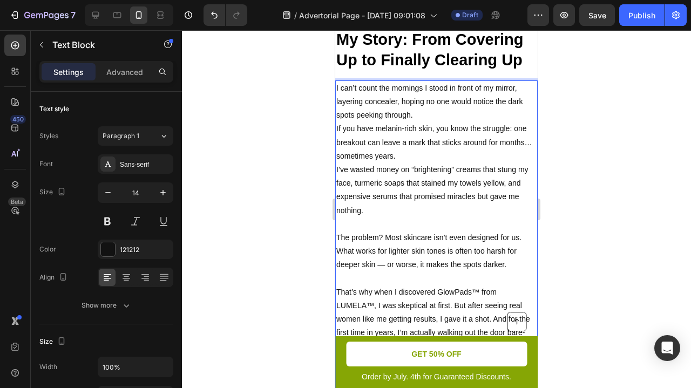
scroll to position [237, 0]
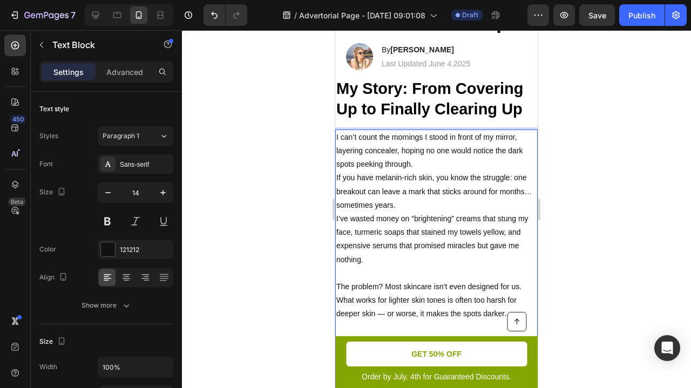
click at [416, 159] on p "I can’t count the mornings I stood in front of my mirror, layering concealer, h…" at bounding box center [436, 151] width 200 height 41
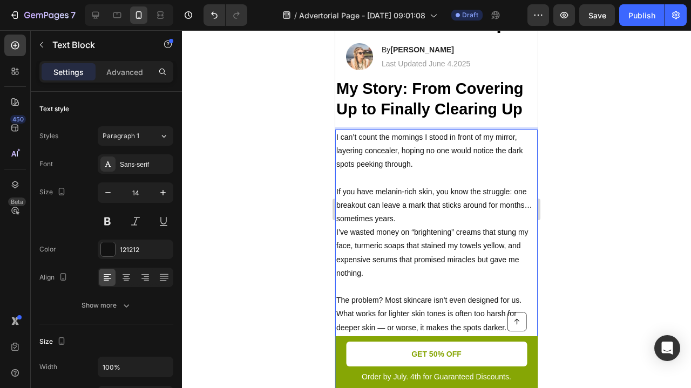
click at [419, 208] on p "If you have melanin-rich skin, you know the struggle: one breakout can leave a …" at bounding box center [436, 205] width 200 height 41
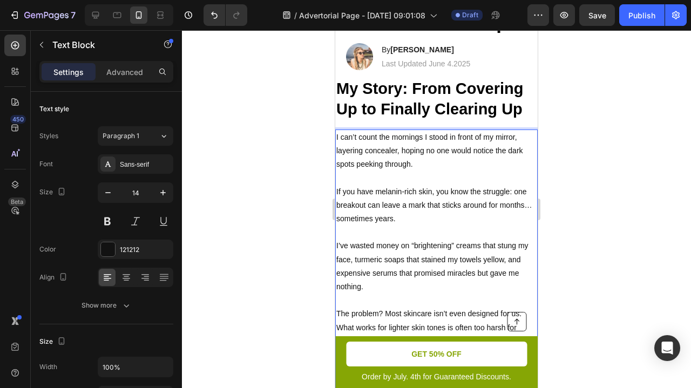
click at [390, 185] on p "If you have melanin-rich skin, you know the struggle: one breakout can leave a …" at bounding box center [436, 205] width 200 height 41
click at [418, 185] on p "If you have melanin-rich skin, you know the struggle: one breakout can leave a …" at bounding box center [436, 205] width 200 height 41
drag, startPoint x: 418, startPoint y: 184, endPoint x: 377, endPoint y: 186, distance: 41.1
click at [377, 185] on p "If you have melanin-rich skin, you know the struggle: one breakout can leave a …" at bounding box center [436, 205] width 200 height 41
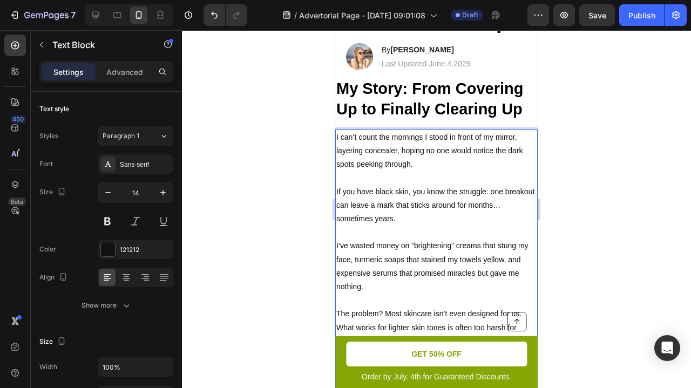
click at [338, 185] on p "If you have black skin, you know the struggle: one breakout can leave a mark th…" at bounding box center [436, 205] width 200 height 41
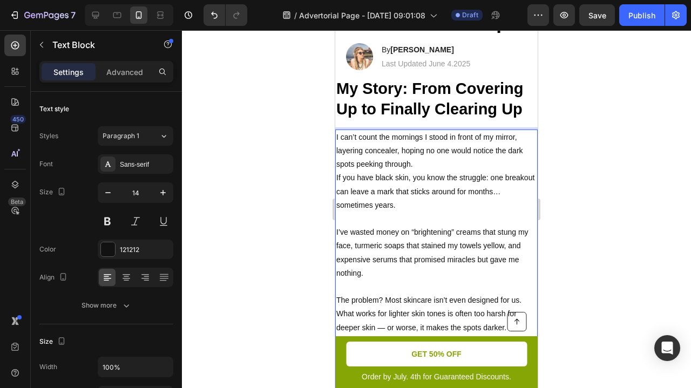
click at [336, 223] on div "I can’t count the mornings I stood in front of my mirror, layering concealer, h…" at bounding box center [436, 301] width 202 height 342
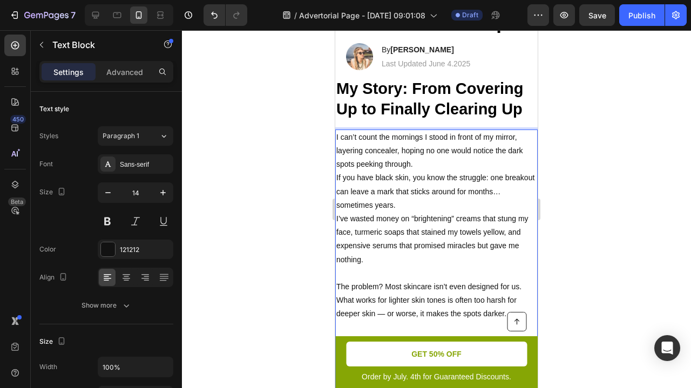
click at [338, 280] on p "The problem? Most skincare isn’t even designed for us. What works for lighter s…" at bounding box center [436, 300] width 200 height 41
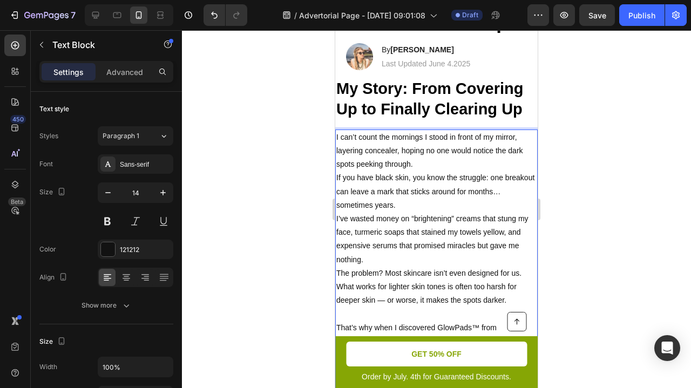
click at [337, 321] on p "That’s why when I discovered GlowPads™ from LUMELA™, I was skeptical at first. …" at bounding box center [436, 355] width 200 height 68
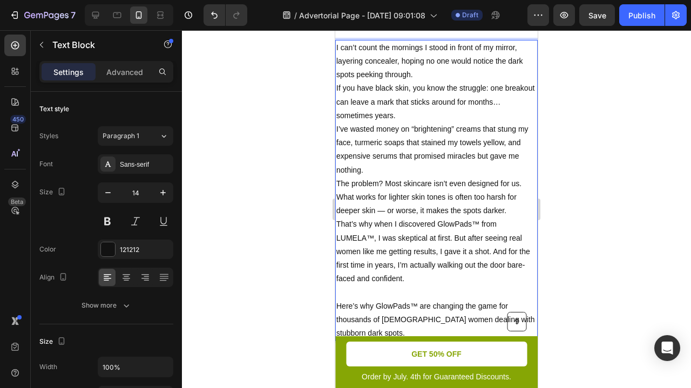
scroll to position [355, 0]
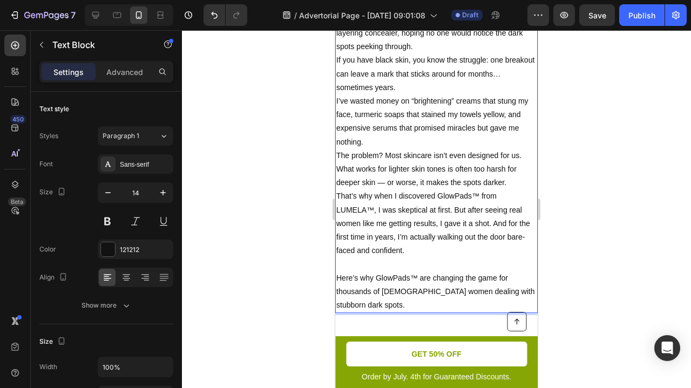
click at [336, 271] on p "Here’s why GlowPads™ are changing the game for thousands of [DEMOGRAPHIC_DATA] …" at bounding box center [436, 291] width 200 height 41
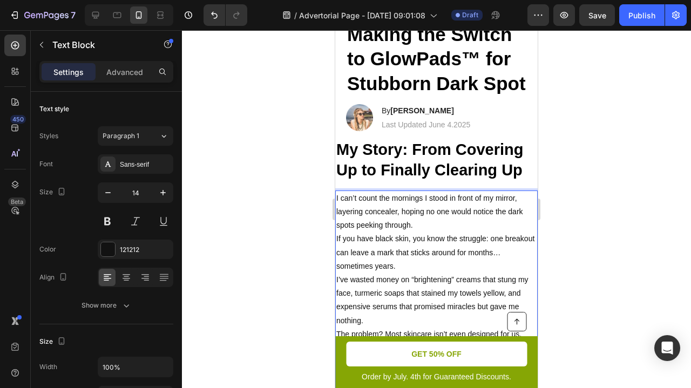
scroll to position [177, 0]
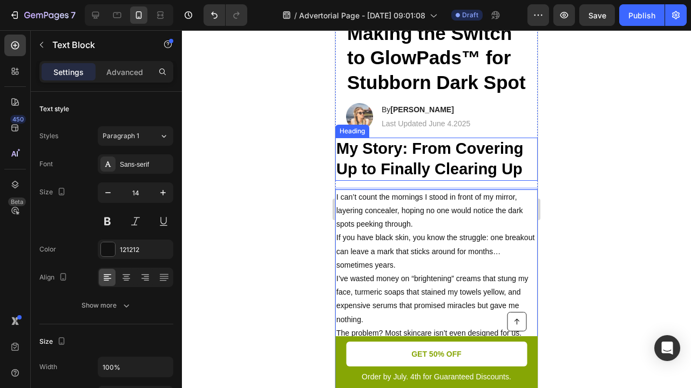
click at [402, 140] on span "My Story: From Covering Up to Finally Clearing Up" at bounding box center [429, 159] width 187 height 38
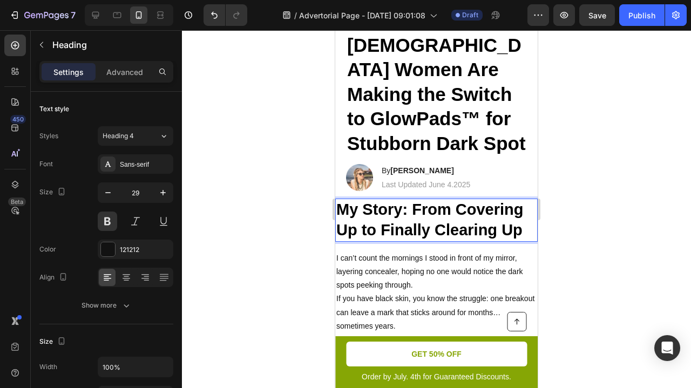
scroll to position [115, 0]
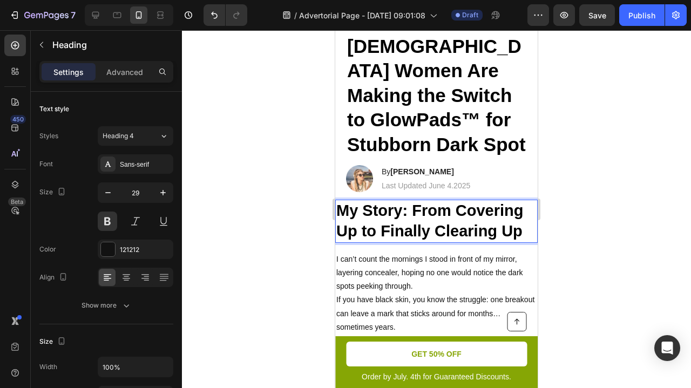
click at [662, 114] on div at bounding box center [436, 209] width 509 height 358
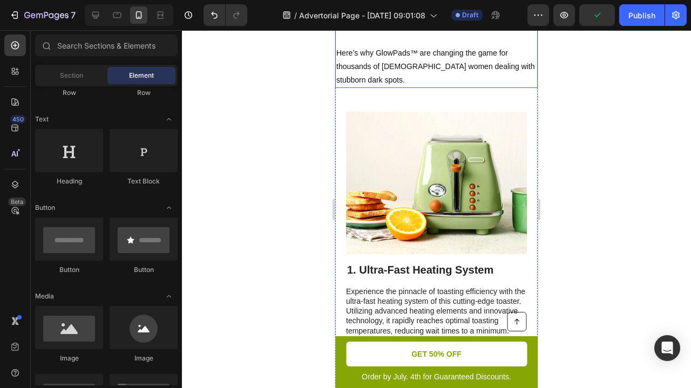
scroll to position [598, 0]
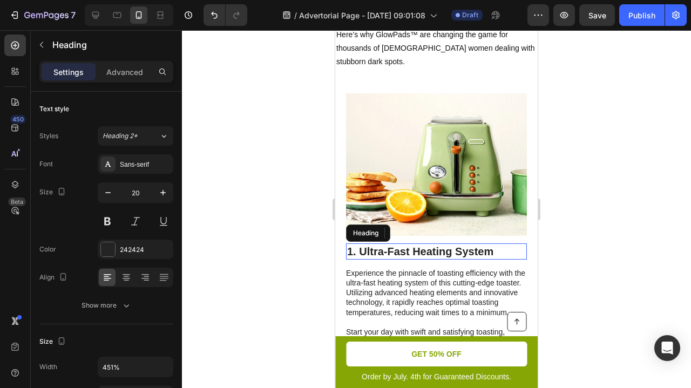
click at [424, 243] on h2 "1. Ultra-Fast Heating System" at bounding box center [436, 251] width 181 height 16
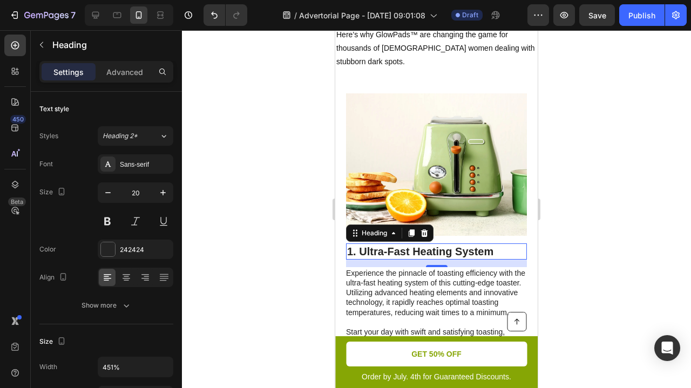
click at [420, 225] on div "Heading" at bounding box center [389, 233] width 87 height 17
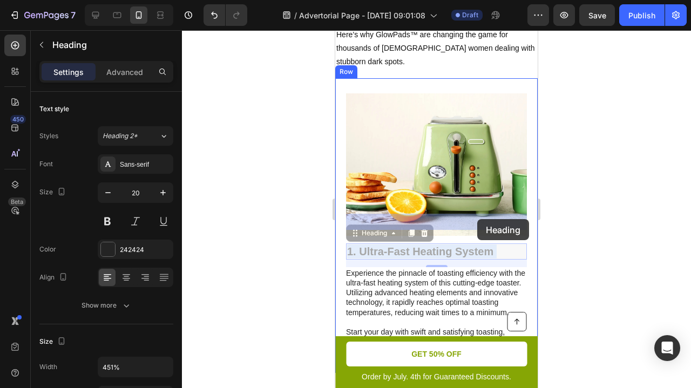
drag, startPoint x: 359, startPoint y: 218, endPoint x: 525, endPoint y: 222, distance: 165.2
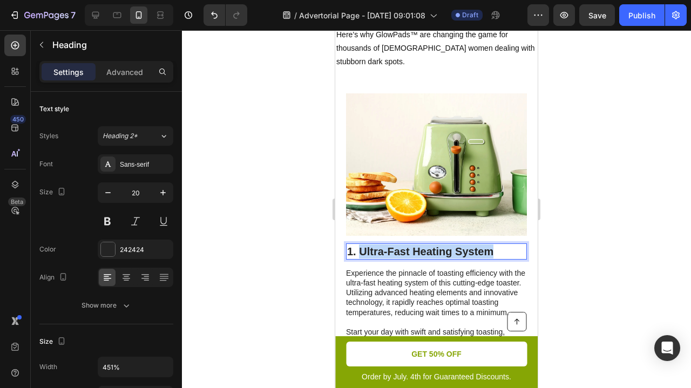
drag, startPoint x: 506, startPoint y: 223, endPoint x: 361, endPoint y: 220, distance: 145.8
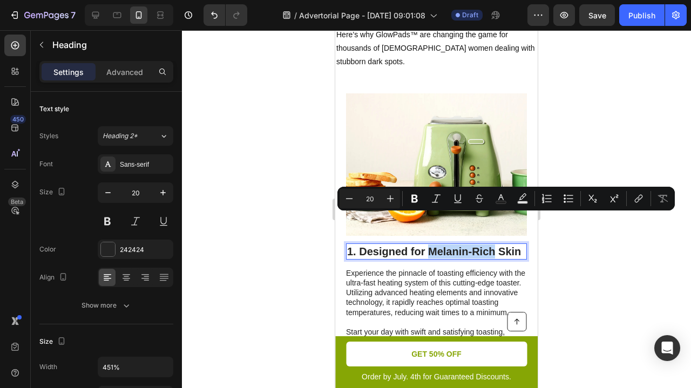
drag, startPoint x: 432, startPoint y: 217, endPoint x: 493, endPoint y: 218, distance: 60.5
click at [493, 244] on p "1. Designed for Melanin-Rich Skin" at bounding box center [436, 251] width 179 height 14
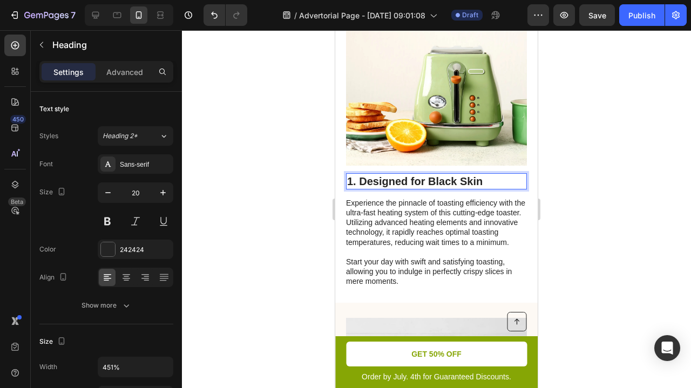
scroll to position [672, 0]
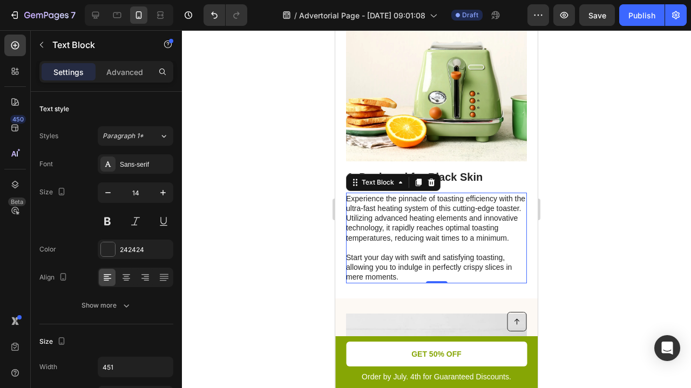
click at [396, 194] on p "Experience the pinnacle of toasting efficiency with the ultra-fast heating syst…" at bounding box center [436, 238] width 180 height 89
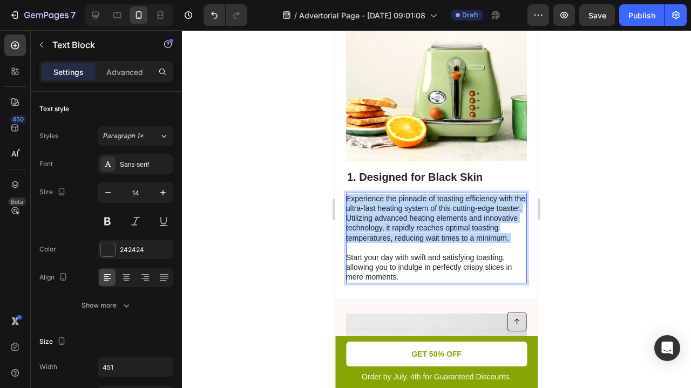
click at [396, 194] on p "Experience the pinnacle of toasting efficiency with the ultra-fast heating syst…" at bounding box center [436, 238] width 180 height 89
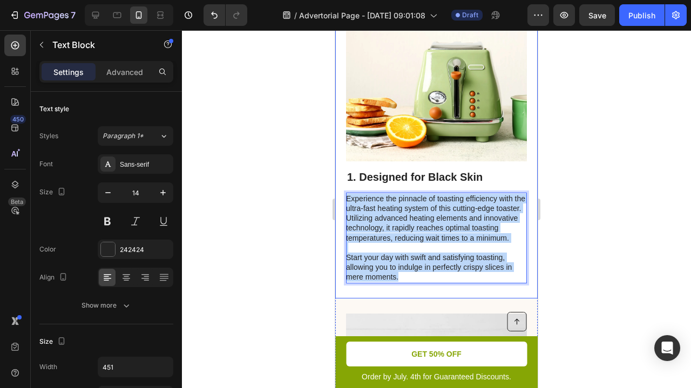
drag, startPoint x: 400, startPoint y: 243, endPoint x: 346, endPoint y: 158, distance: 101.7
click at [346, 169] on div "1. Designed for Black Skin Heading Experience the pinnacle of toasting efficien…" at bounding box center [436, 226] width 181 height 114
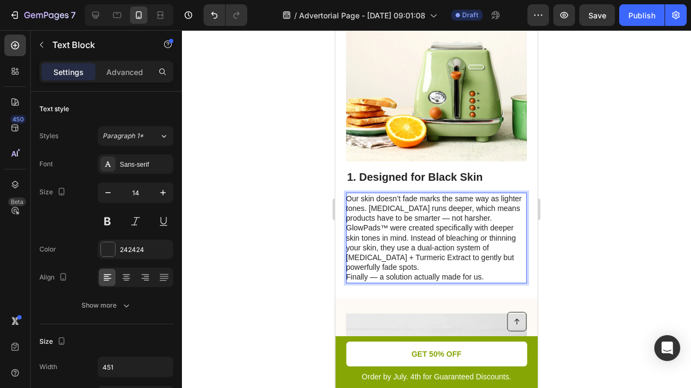
scroll to position [682, 0]
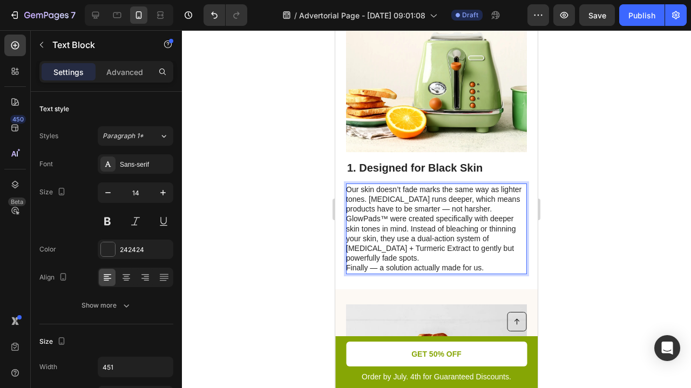
click at [346, 227] on p "GlowPads™ were created specifically with deeper skin tones in mind. Instead of …" at bounding box center [436, 238] width 180 height 49
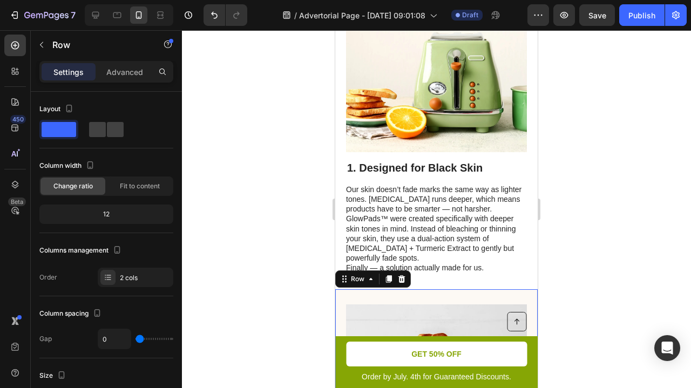
click at [301, 210] on div at bounding box center [436, 209] width 509 height 358
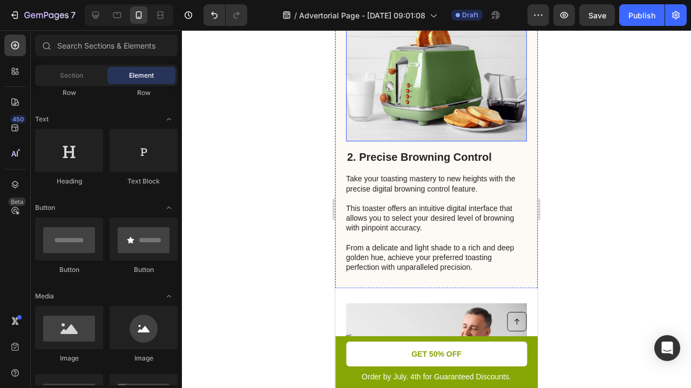
scroll to position [995, 0]
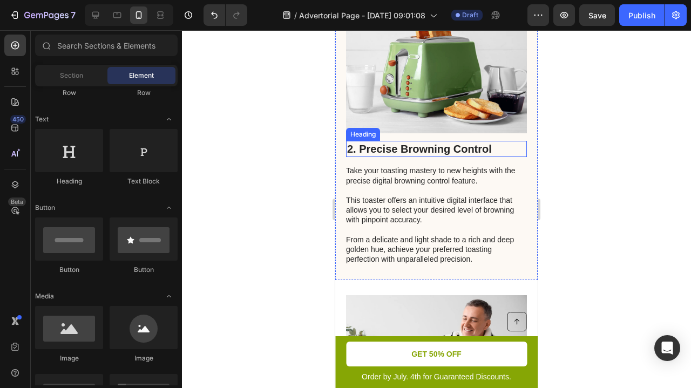
click at [444, 141] on h2 "2. Precise Browning Control" at bounding box center [436, 149] width 181 height 16
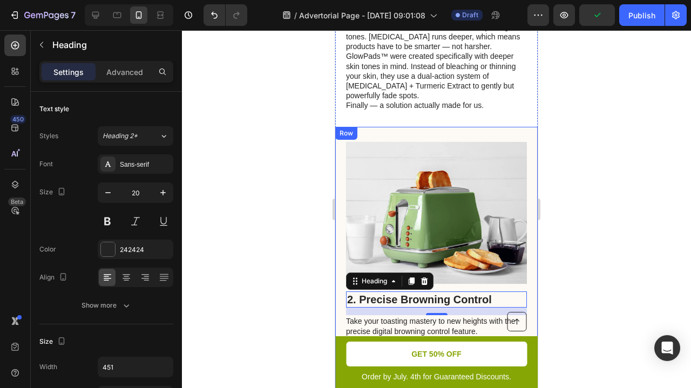
scroll to position [779, 0]
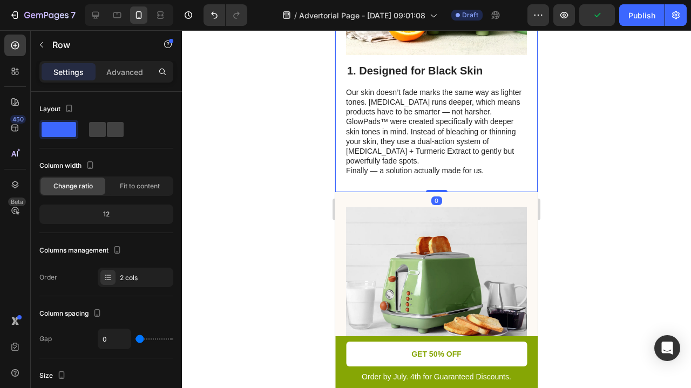
click at [379, 152] on div "Image 1. Designed for Black Skin Heading Our skin doesn’t fade marks the same w…" at bounding box center [436, 44] width 202 height 295
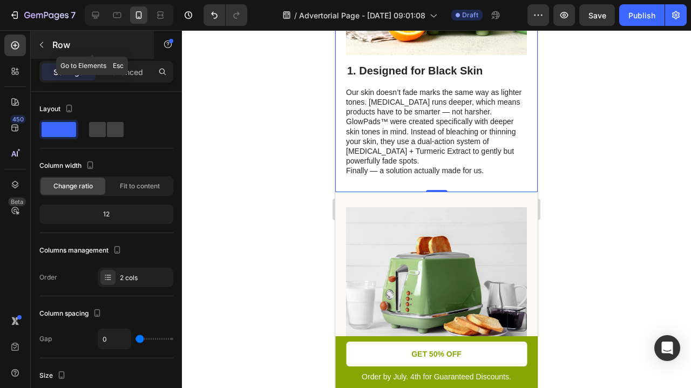
click at [40, 49] on button "button" at bounding box center [41, 44] width 17 height 17
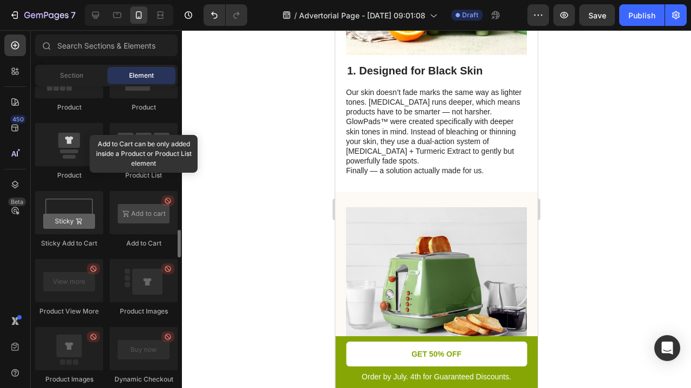
scroll to position [1422, 0]
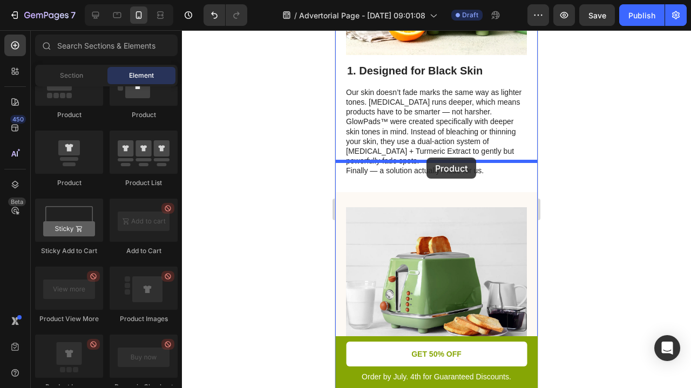
drag, startPoint x: 415, startPoint y: 186, endPoint x: 426, endPoint y: 158, distance: 30.3
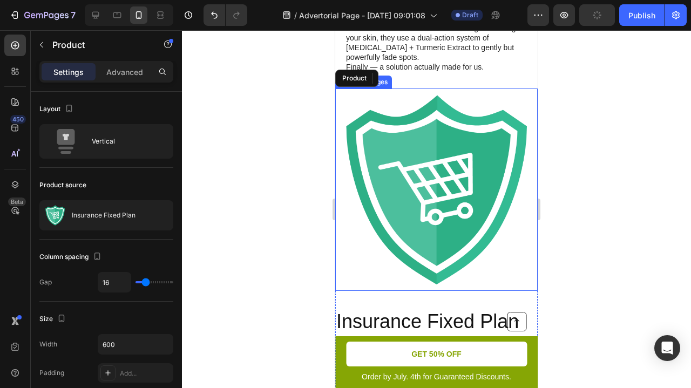
scroll to position [907, 0]
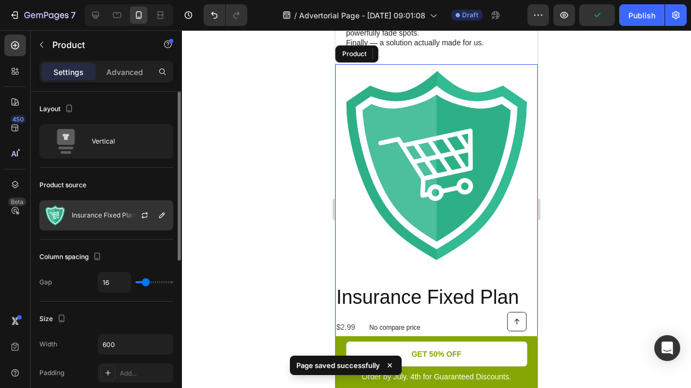
click at [100, 222] on div "Insurance Fixed Plan" at bounding box center [106, 215] width 134 height 30
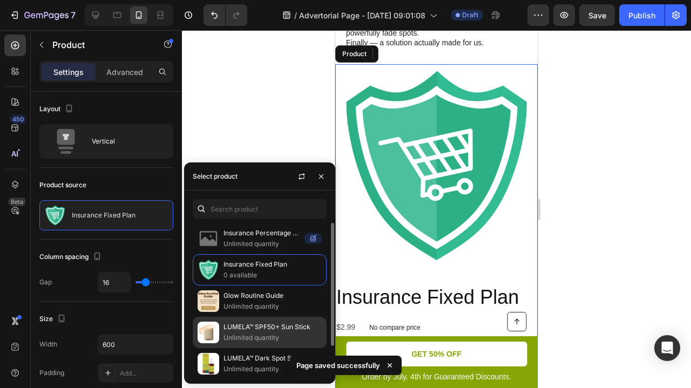
scroll to position [36, 0]
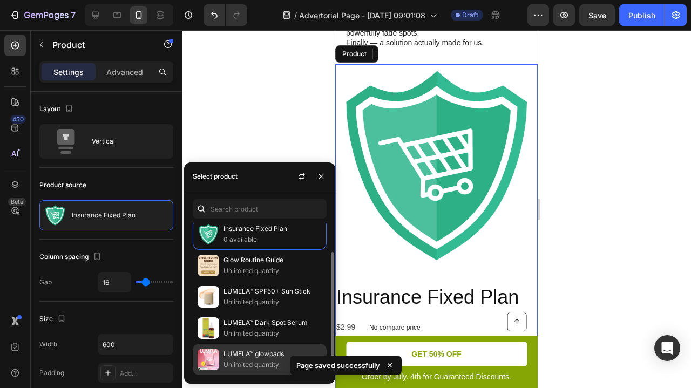
click at [235, 355] on p "LUMELA™ glowpads" at bounding box center [272, 354] width 98 height 11
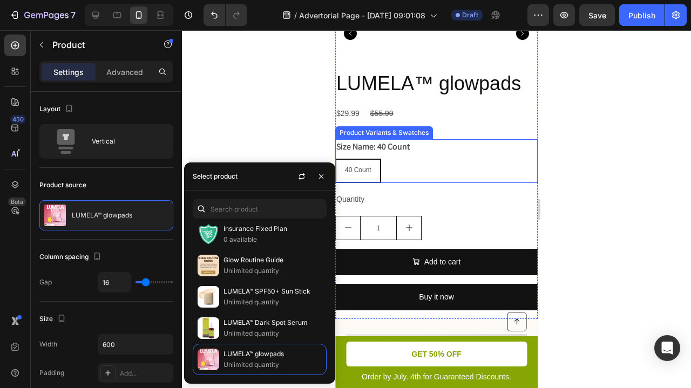
scroll to position [1170, 0]
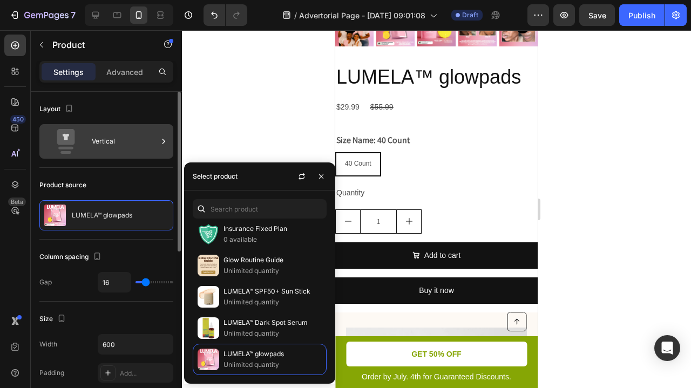
click at [113, 135] on div "Vertical" at bounding box center [125, 141] width 66 height 25
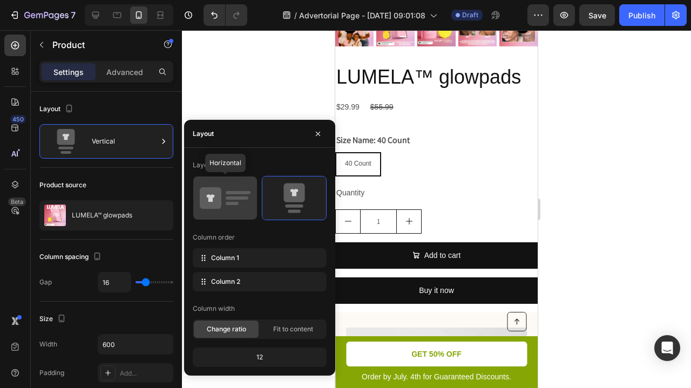
click at [221, 203] on icon at bounding box center [211, 198] width 22 height 22
type input "32"
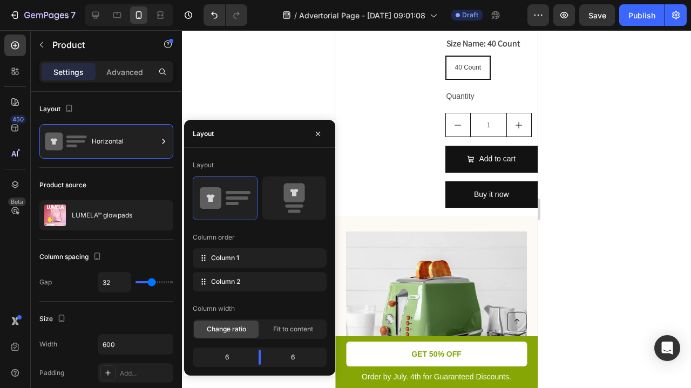
scroll to position [1078, 0]
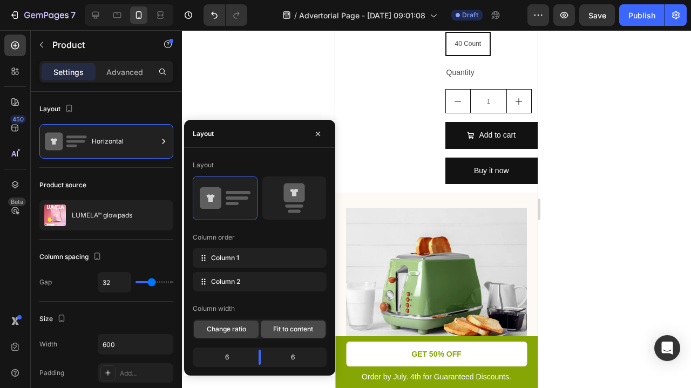
click at [263, 327] on div "Fit to content" at bounding box center [293, 329] width 65 height 17
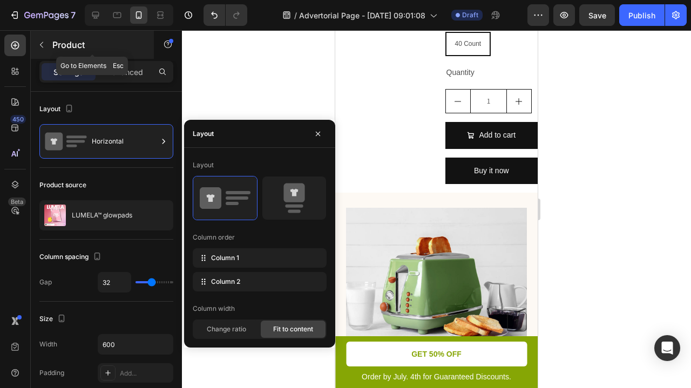
click at [44, 43] on icon "button" at bounding box center [41, 44] width 9 height 9
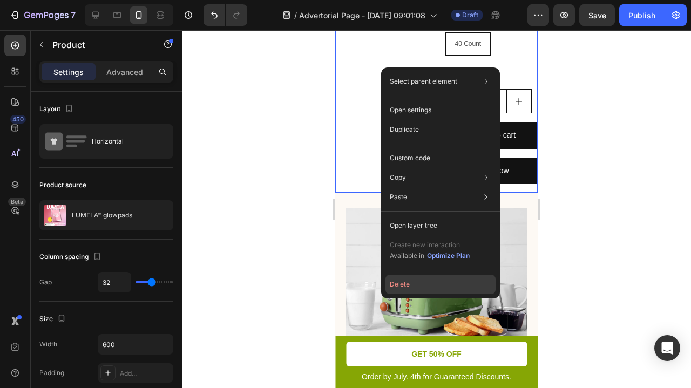
click at [395, 280] on button "Delete" at bounding box center [440, 284] width 110 height 19
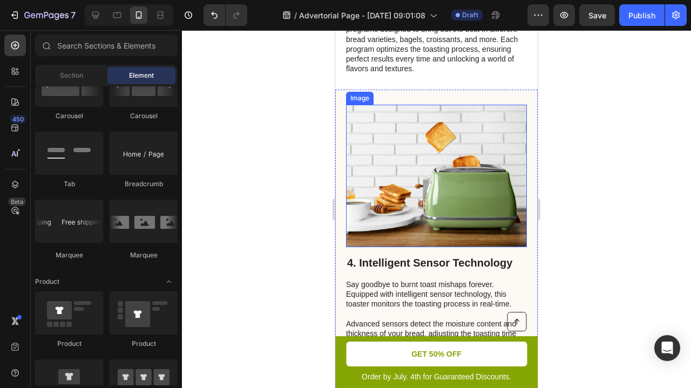
scroll to position [1564, 0]
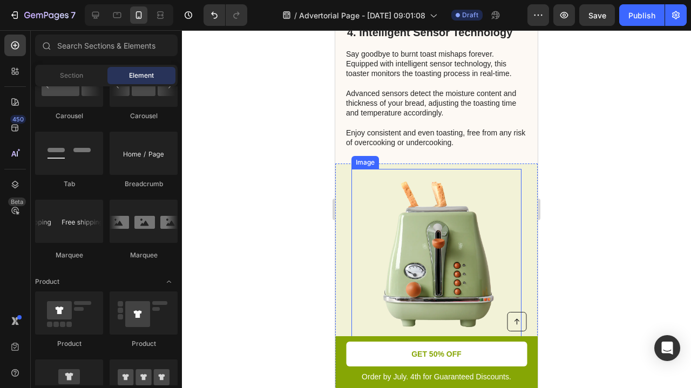
click at [357, 227] on img at bounding box center [436, 254] width 170 height 170
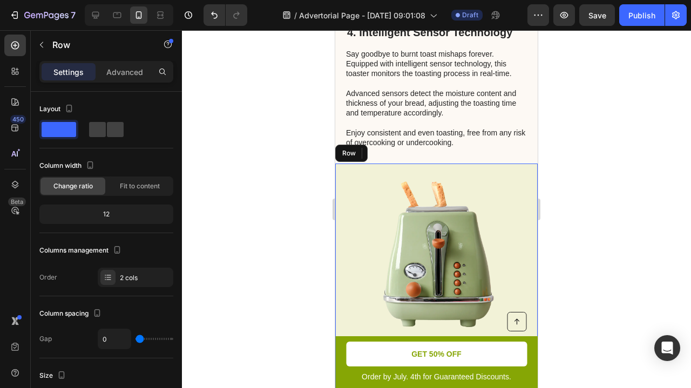
click at [344, 215] on div "SALE ENDS SOON Text Block 01 hrs 18 min 37 sec Countdown Timer Toaster waffle c…" at bounding box center [436, 365] width 202 height 402
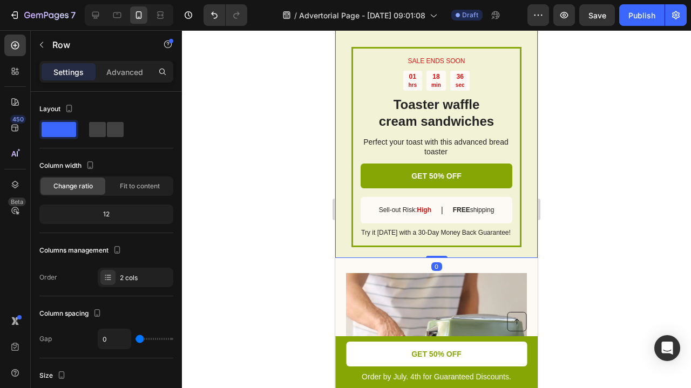
scroll to position [1872, 0]
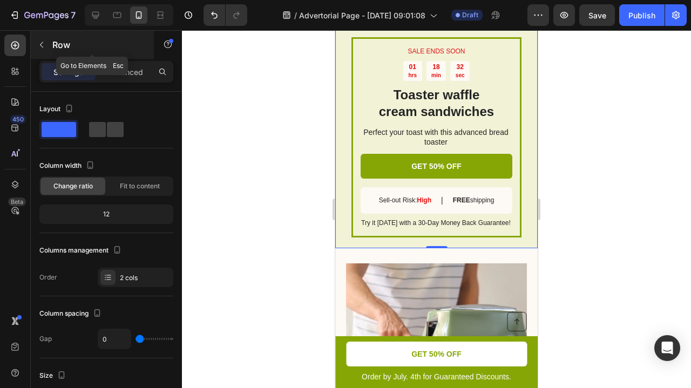
click at [43, 52] on button "button" at bounding box center [41, 44] width 17 height 17
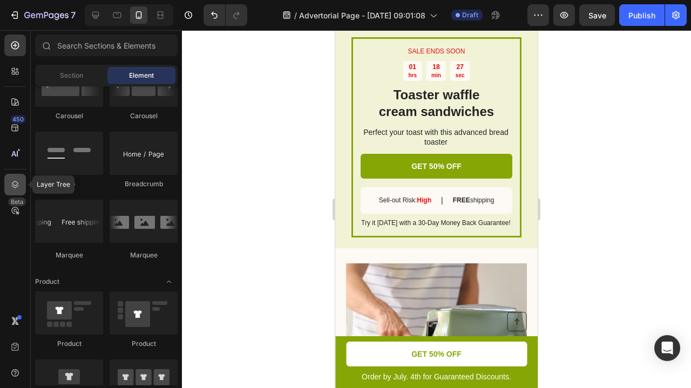
click at [18, 186] on icon at bounding box center [15, 184] width 11 height 11
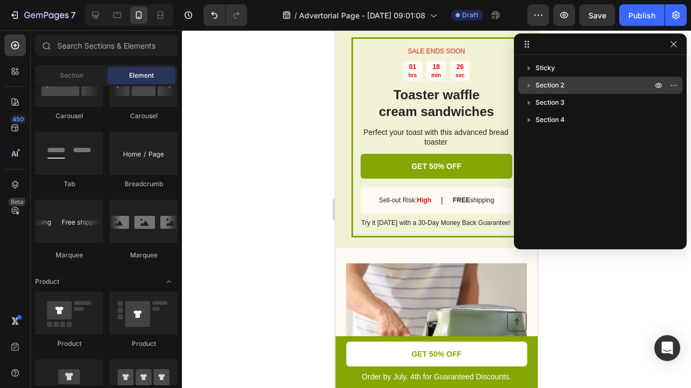
click at [563, 85] on span "Section 2" at bounding box center [549, 85] width 29 height 11
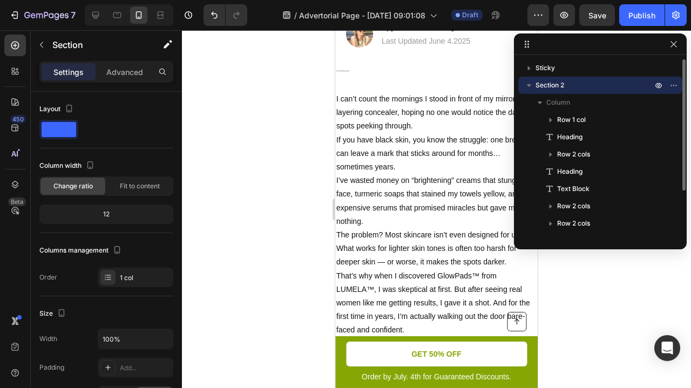
scroll to position [0, 0]
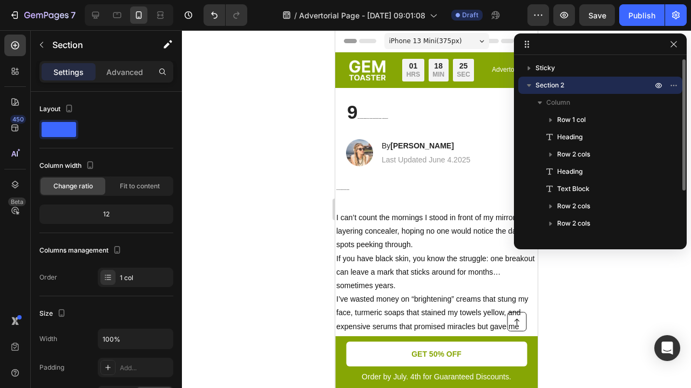
click at [547, 86] on span "Section 2" at bounding box center [549, 85] width 29 height 11
click at [547, 88] on span "Section 2" at bounding box center [549, 85] width 29 height 11
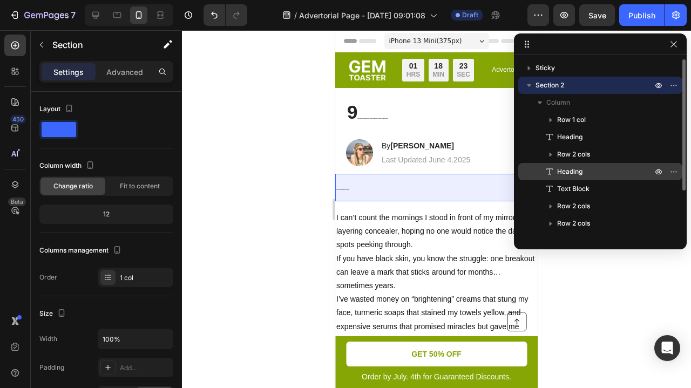
scroll to position [64, 0]
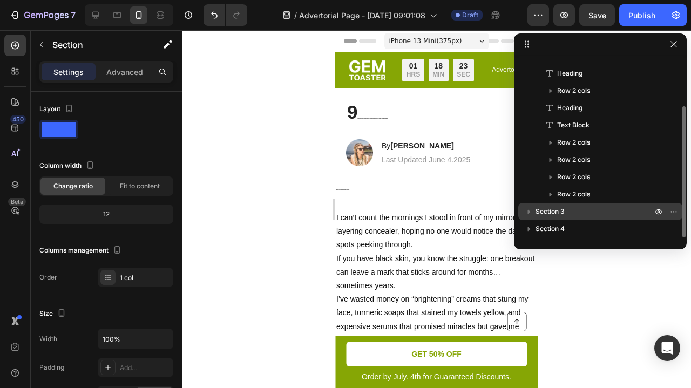
click at [552, 219] on div "Section 3" at bounding box center [599, 211] width 155 height 17
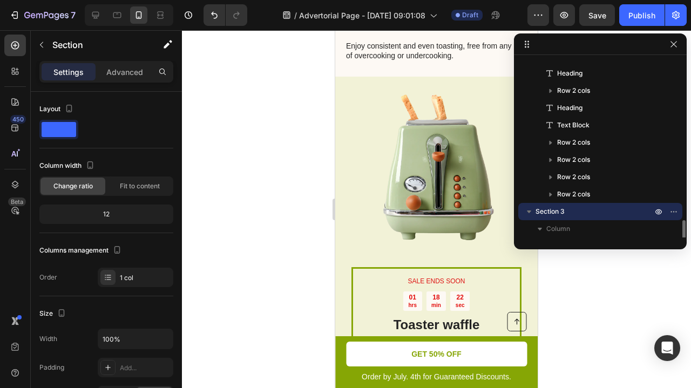
scroll to position [167, 0]
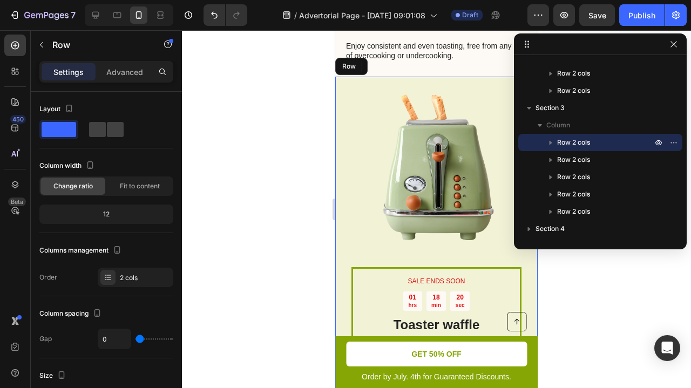
click at [338, 110] on div "SALE ENDS SOON Text Block 01 hrs 18 min 20 sec Countdown Timer Toaster waffle c…" at bounding box center [436, 278] width 202 height 402
click at [341, 110] on div "SALE ENDS SOON Text Block 01 hrs 18 min 20 sec Countdown Timer Toaster waffle c…" at bounding box center [436, 278] width 202 height 402
click at [388, 63] on icon at bounding box center [389, 67] width 6 height 8
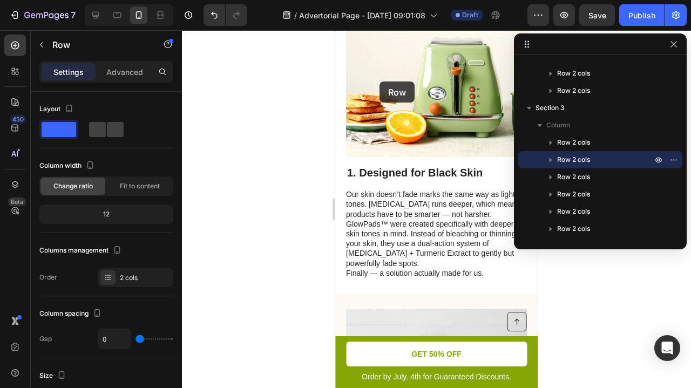
scroll to position [518, 0]
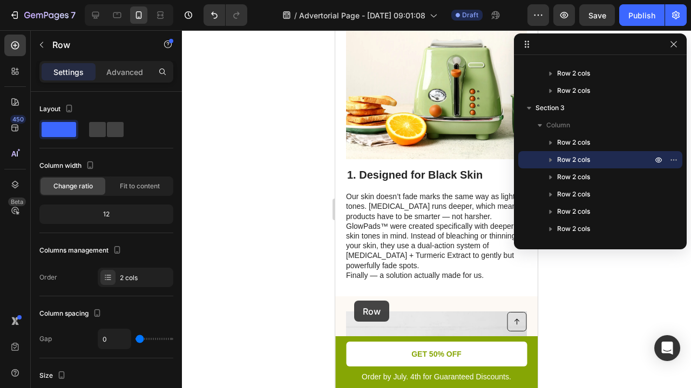
drag, startPoint x: 347, startPoint y: 248, endPoint x: 354, endPoint y: 301, distance: 52.8
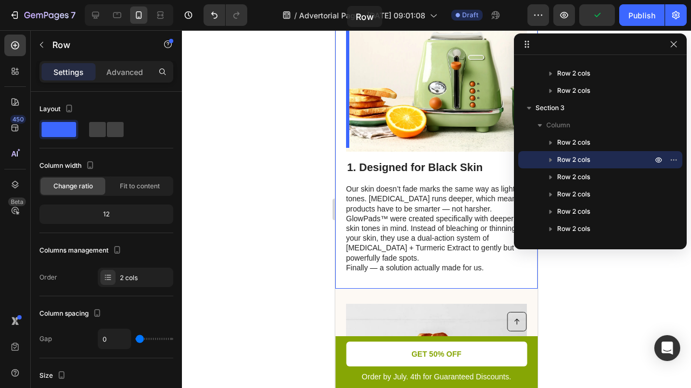
scroll to position [473, 0]
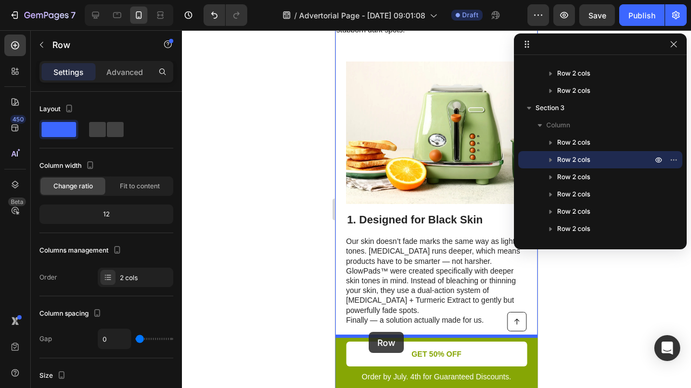
drag, startPoint x: 343, startPoint y: 205, endPoint x: 369, endPoint y: 332, distance: 129.3
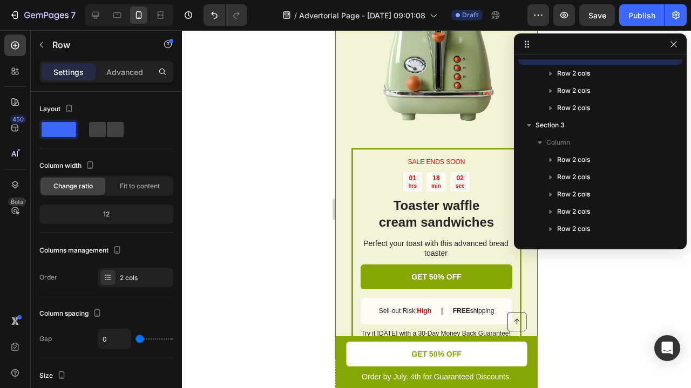
scroll to position [939, 0]
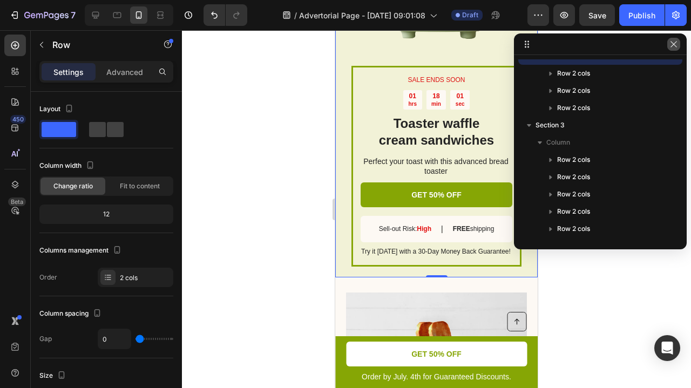
click at [673, 42] on icon "button" at bounding box center [673, 44] width 9 height 9
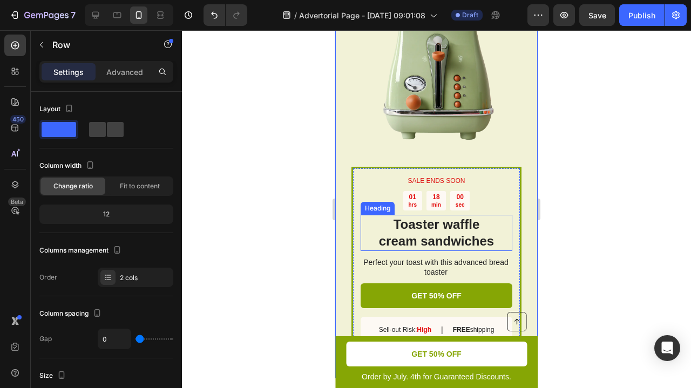
scroll to position [786, 0]
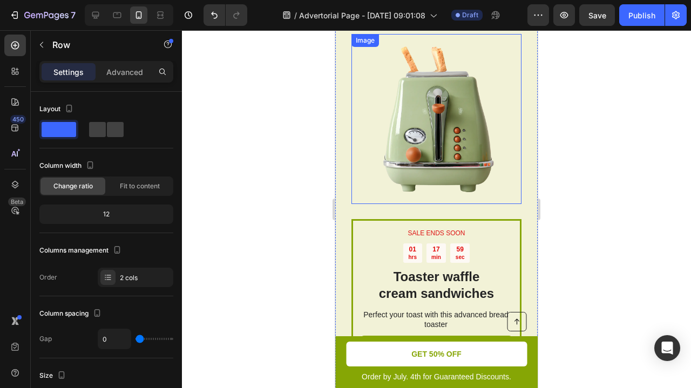
click at [410, 138] on img at bounding box center [436, 119] width 170 height 170
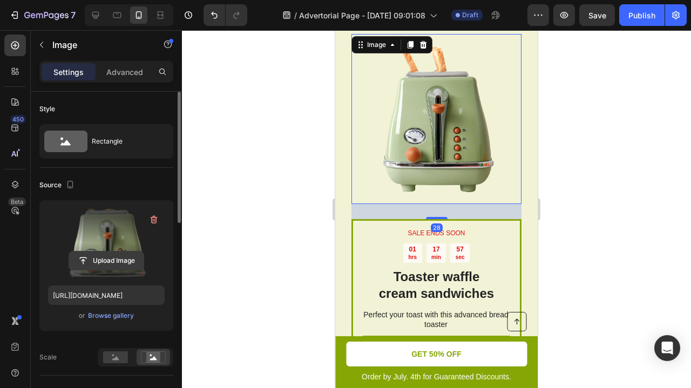
click at [127, 265] on input "file" at bounding box center [106, 261] width 74 height 18
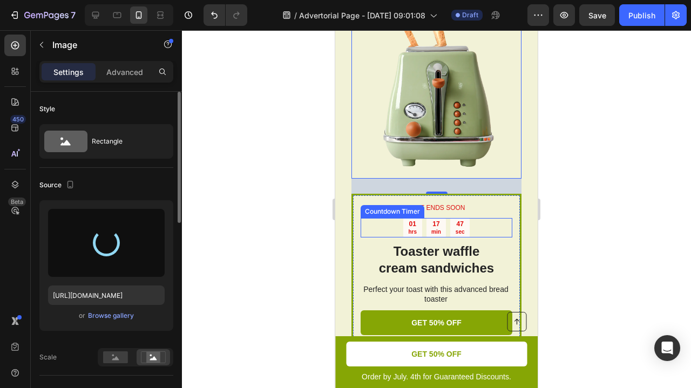
scroll to position [817, 0]
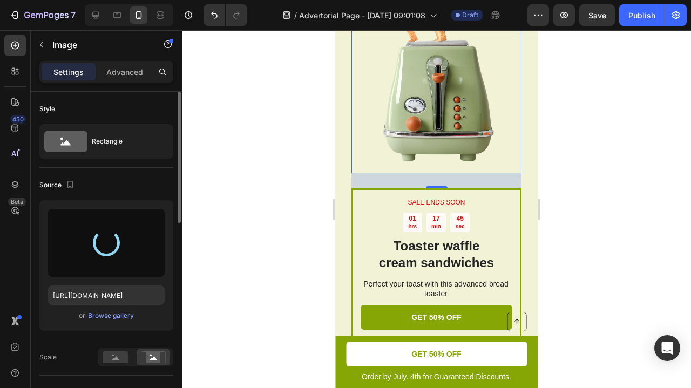
type input "[URL][DOMAIN_NAME]"
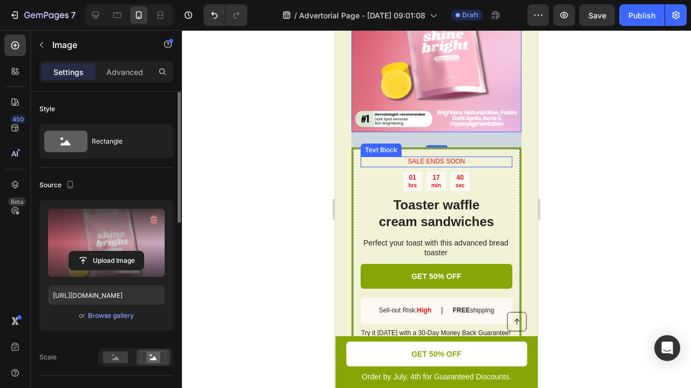
scroll to position [896, 0]
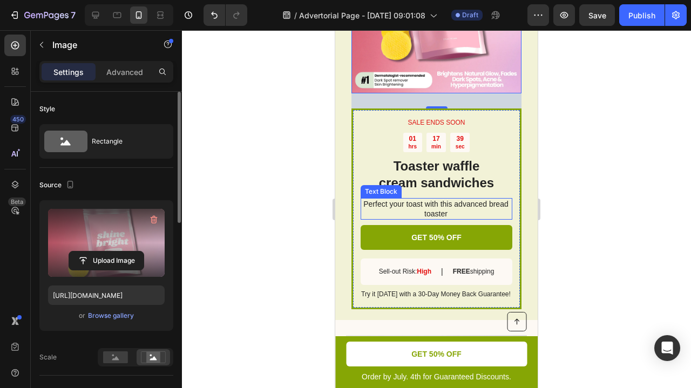
click at [439, 200] on p "Perfect your toast with this advanced bread toaster" at bounding box center [436, 208] width 151 height 19
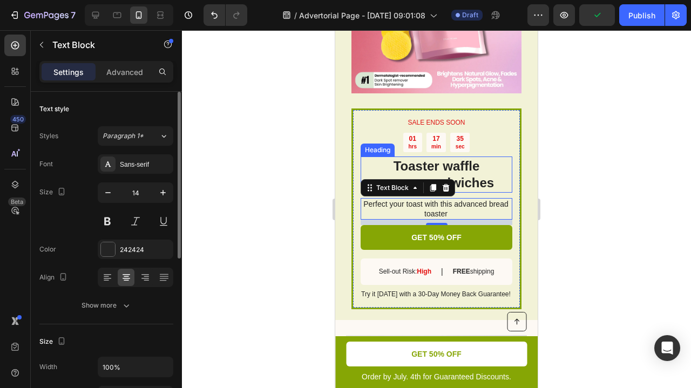
click at [464, 169] on h2 "Toaster waffle cream sandwiches" at bounding box center [437, 175] width 152 height 36
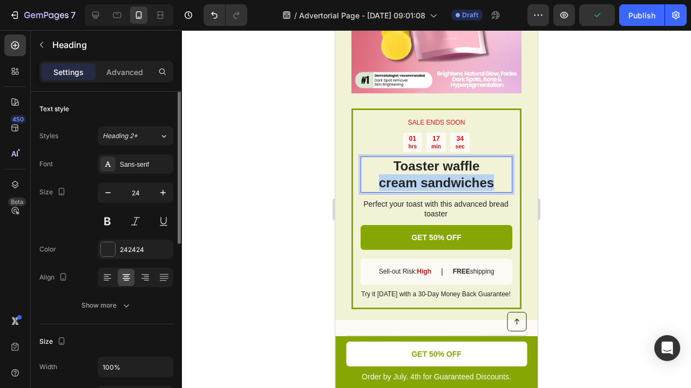
click at [464, 169] on p "Toaster waffle cream sandwiches" at bounding box center [437, 174] width 150 height 33
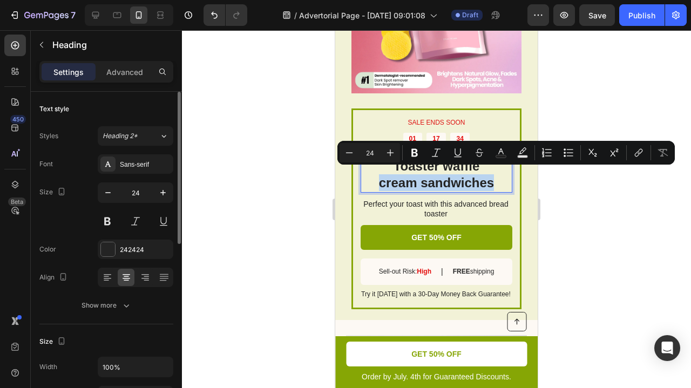
click at [491, 172] on p "Toaster waffle cream sandwiches" at bounding box center [437, 174] width 150 height 33
click at [492, 173] on p "Toaster waffle cream sandwiches" at bounding box center [437, 174] width 150 height 33
click at [494, 175] on p "Toaster waffle cream sandwiches" at bounding box center [437, 174] width 150 height 33
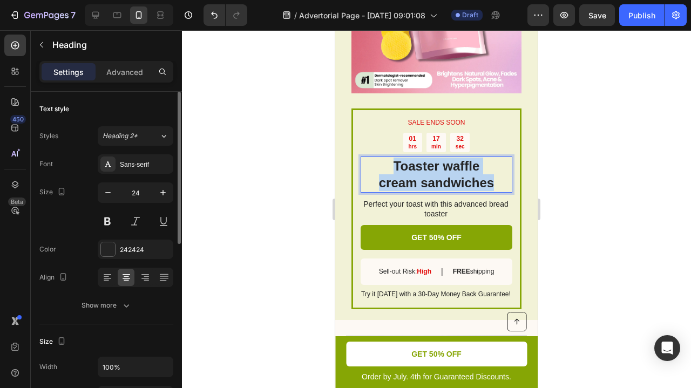
drag, startPoint x: 494, startPoint y: 175, endPoint x: 369, endPoint y: 147, distance: 128.4
click at [369, 147] on div "SALE ENDS SOON Text Block 01 hrs 17 min 32 sec Countdown Timer Toaster waffle c…" at bounding box center [437, 209] width 152 height 182
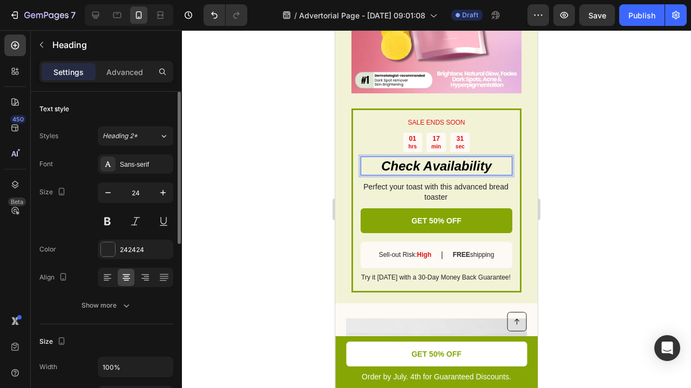
click at [442, 159] on icon "Check Availability" at bounding box center [436, 166] width 111 height 15
click at [495, 159] on p "Check Availability" at bounding box center [437, 166] width 150 height 17
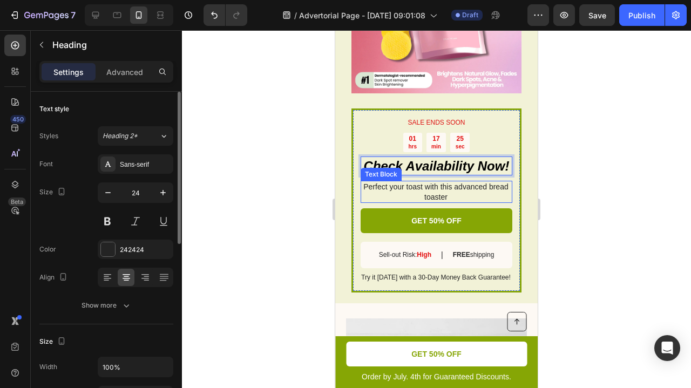
click at [488, 181] on div "Perfect your toast with this advanced bread toaster" at bounding box center [437, 192] width 152 height 22
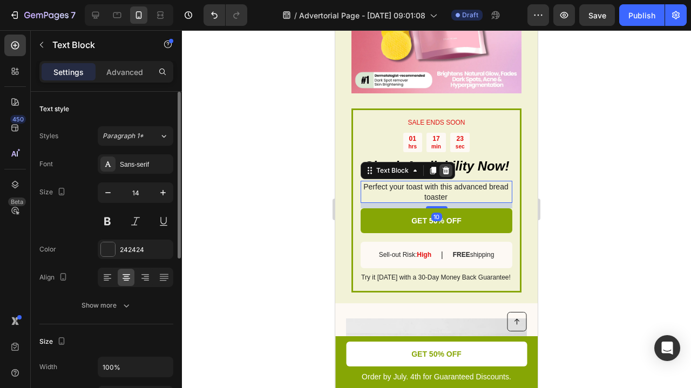
click at [449, 166] on icon at bounding box center [445, 170] width 9 height 9
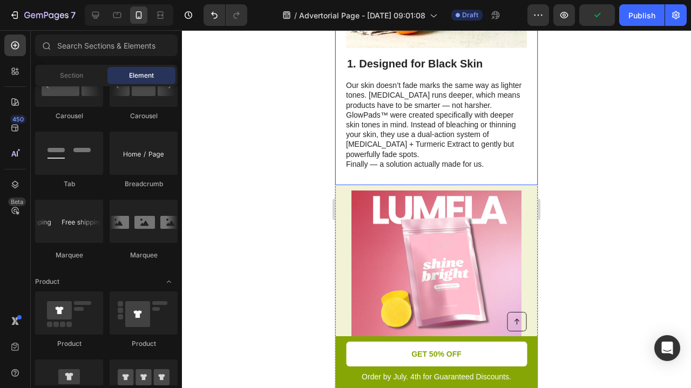
scroll to position [740, 0]
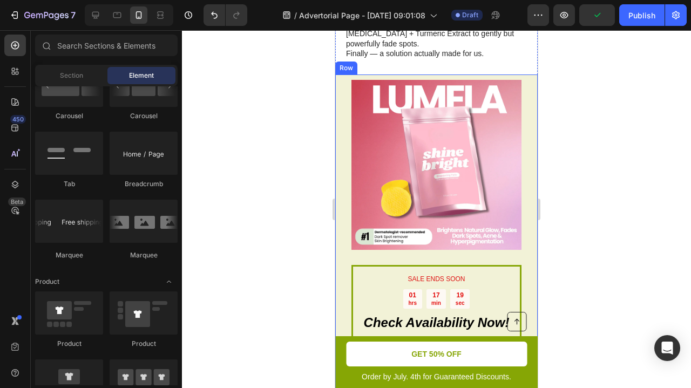
click at [528, 228] on div "SALE ENDS SOON Text Block 01 hrs 17 min 19 sec Countdown Timer ⁠⁠⁠⁠⁠⁠⁠ Check Av…" at bounding box center [436, 253] width 202 height 358
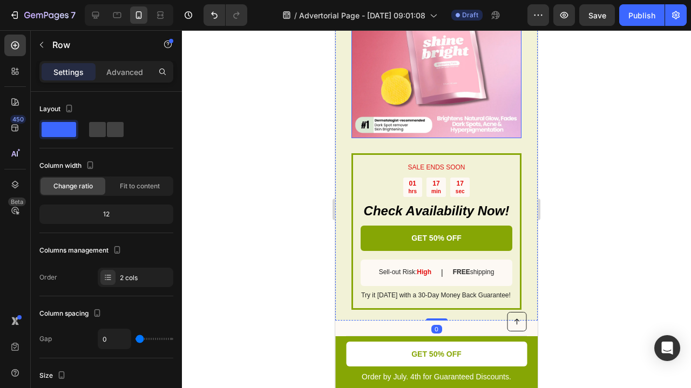
scroll to position [914, 0]
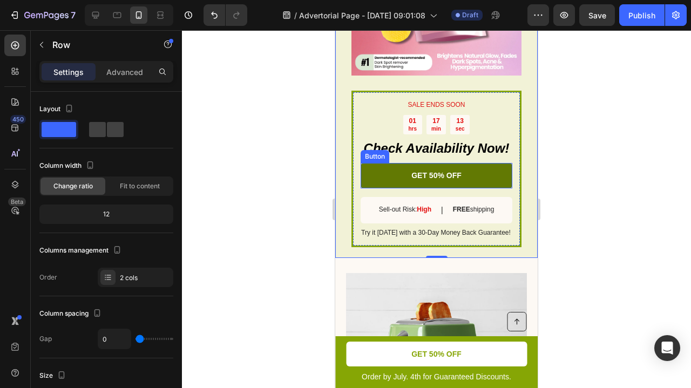
click at [474, 171] on link "GET 50% OFF" at bounding box center [437, 175] width 152 height 25
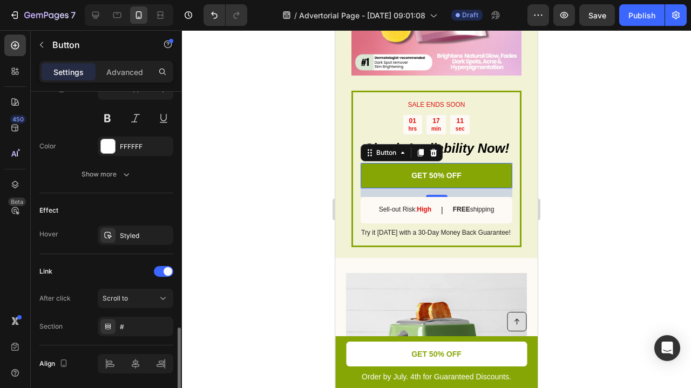
scroll to position [503, 0]
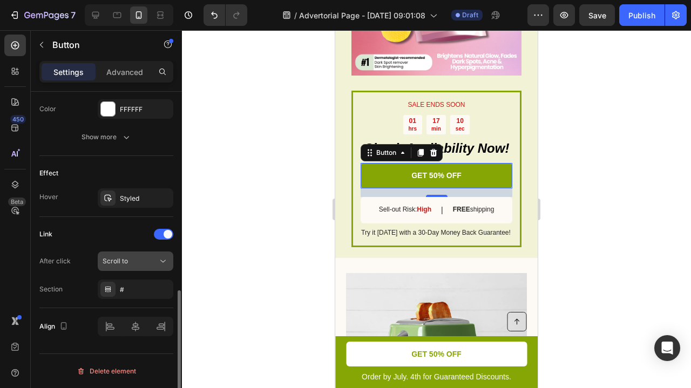
click at [117, 263] on span "Scroll to" at bounding box center [115, 261] width 25 height 8
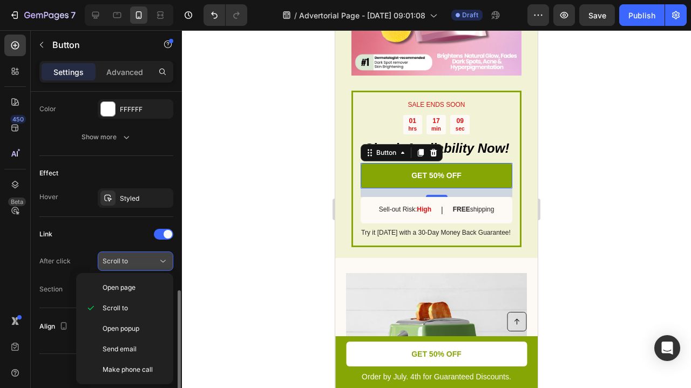
click at [117, 263] on span "Scroll to" at bounding box center [115, 261] width 25 height 8
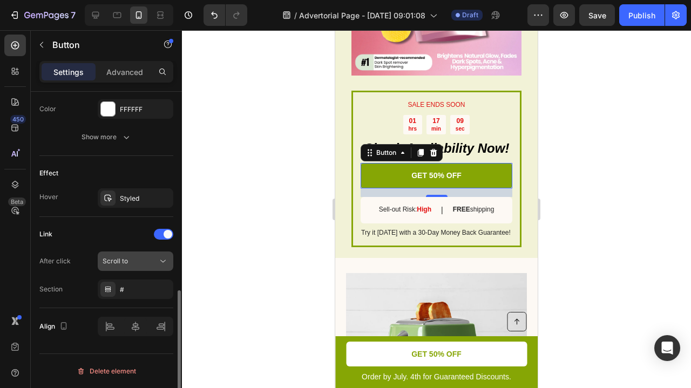
click at [117, 263] on span "Scroll to" at bounding box center [115, 261] width 25 height 8
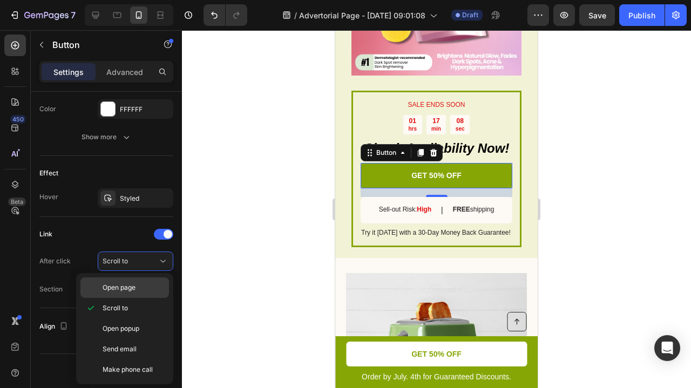
click at [123, 286] on span "Open page" at bounding box center [119, 288] width 33 height 10
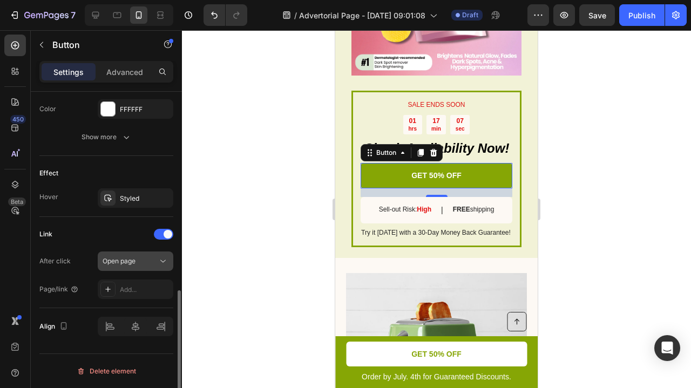
click at [130, 260] on span "Open page" at bounding box center [119, 261] width 33 height 8
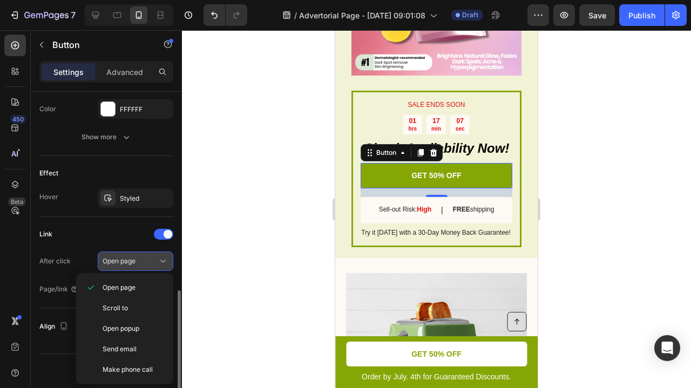
click at [130, 260] on span "Open page" at bounding box center [119, 261] width 33 height 8
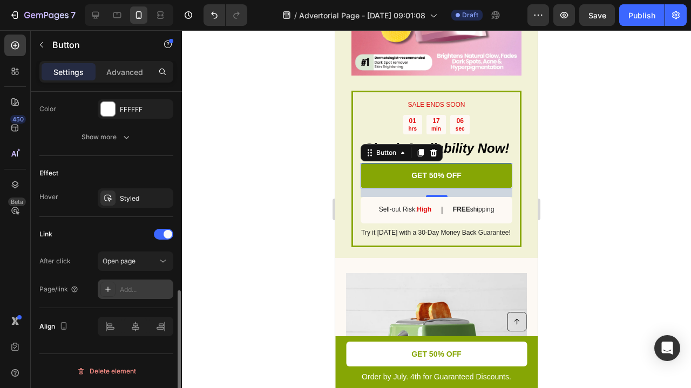
click at [106, 288] on icon at bounding box center [108, 289] width 9 height 9
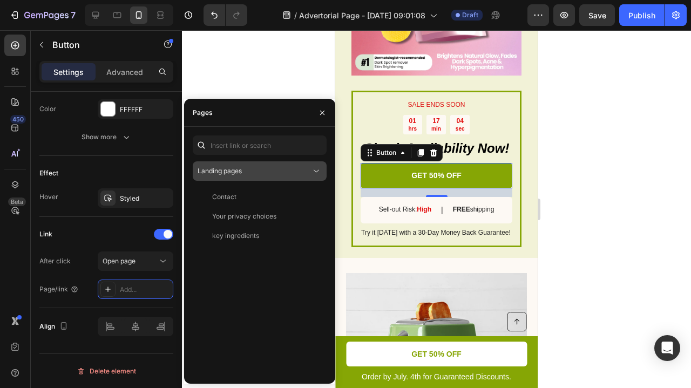
click at [265, 174] on div "Landing pages" at bounding box center [254, 171] width 113 height 10
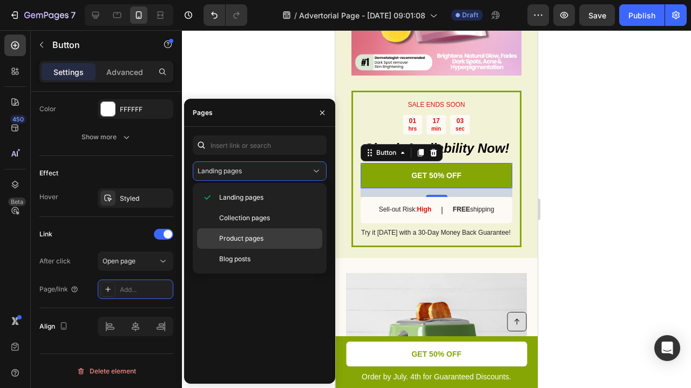
click at [243, 236] on span "Product pages" at bounding box center [241, 239] width 44 height 10
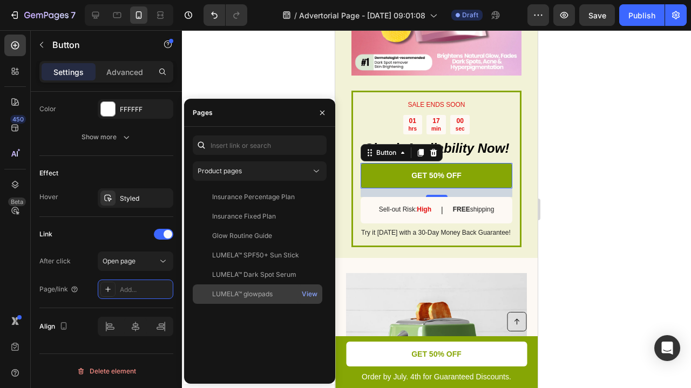
click at [260, 292] on div "LUMELA™ glowpads" at bounding box center [242, 294] width 60 height 10
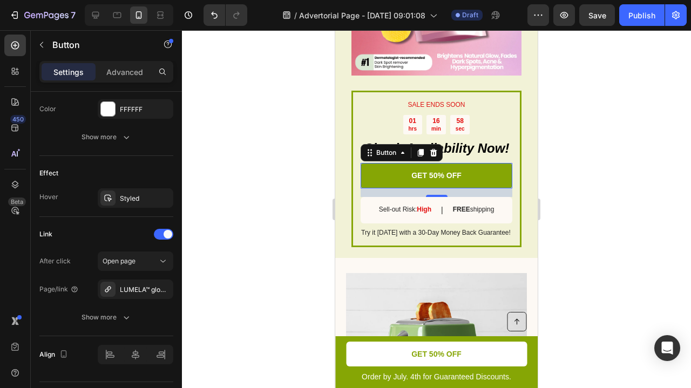
click at [288, 68] on div at bounding box center [436, 209] width 509 height 358
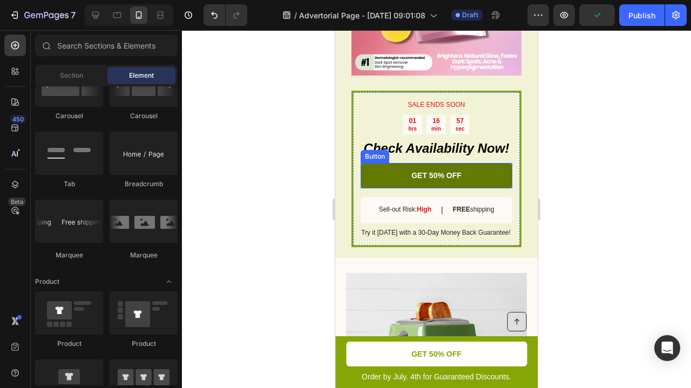
click at [404, 167] on link "GET 50% OFF" at bounding box center [437, 175] width 152 height 25
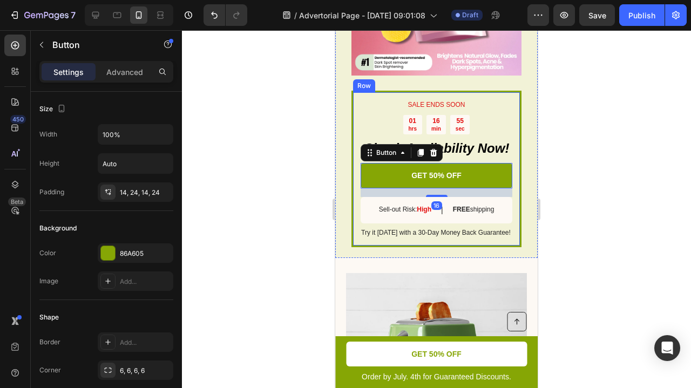
click at [285, 153] on div at bounding box center [436, 209] width 509 height 358
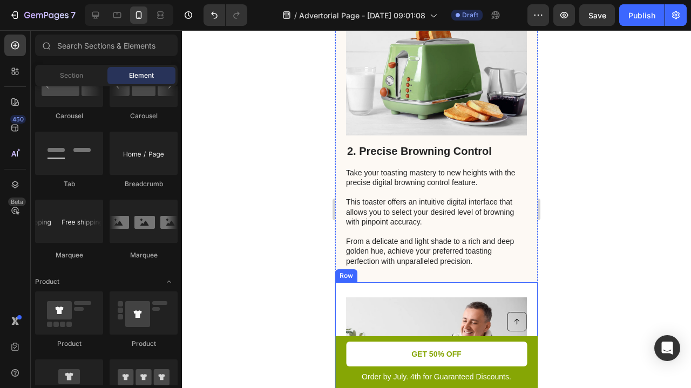
scroll to position [1167, 0]
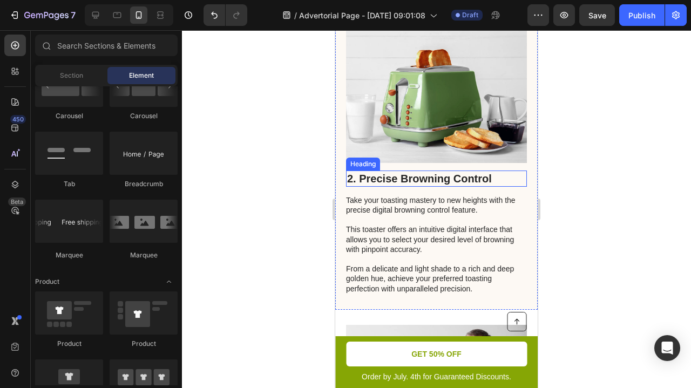
click at [456, 171] on h2 "2. Precise Browning Control" at bounding box center [436, 179] width 181 height 16
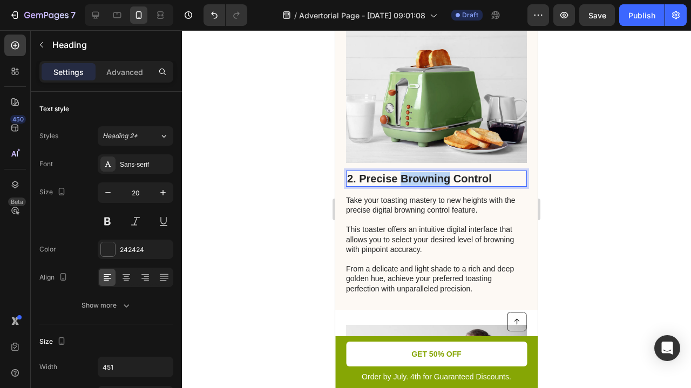
click at [417, 177] on p "2. Precise Browning Control" at bounding box center [436, 179] width 179 height 14
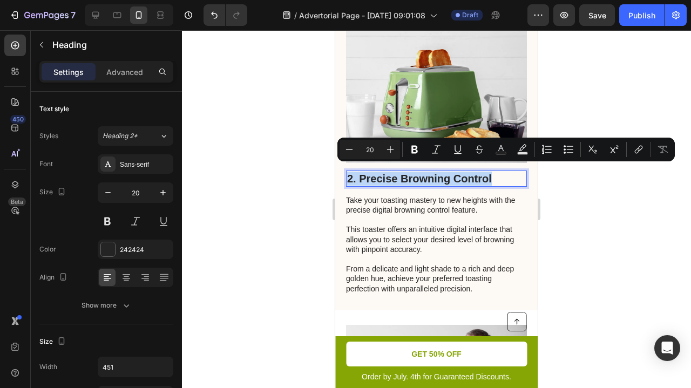
click at [366, 175] on p "2. Precise Browning Control" at bounding box center [436, 179] width 179 height 14
click at [358, 173] on p "2. Precise Browning Control" at bounding box center [436, 179] width 179 height 14
click at [512, 2] on div "7 / Advertorial Page - [DATE] 09:01:08 Draft Preview Save Publish" at bounding box center [345, 15] width 691 height 31
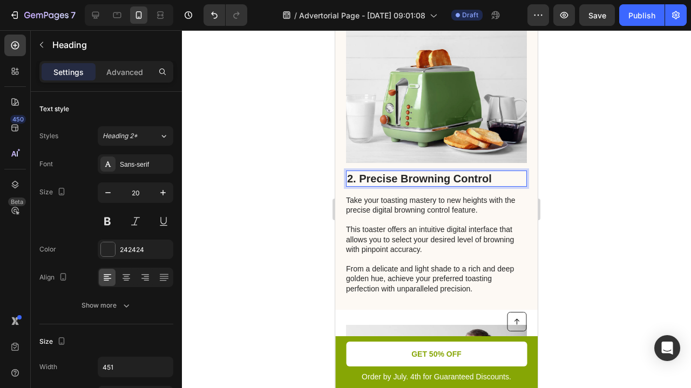
click at [410, 172] on p "2. Precise Browning Control" at bounding box center [436, 179] width 179 height 14
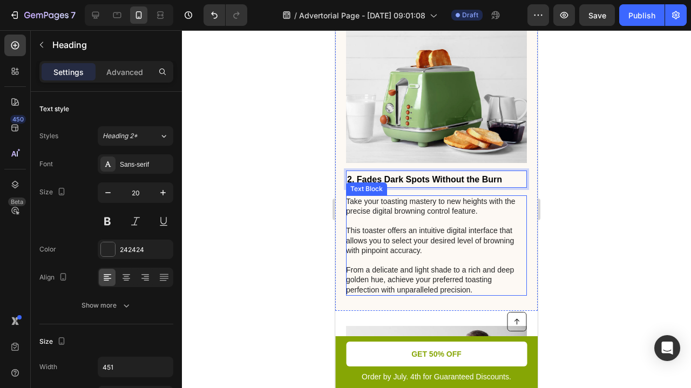
click at [449, 211] on p "Take your toasting mastery to new heights with the precise digital browning con…" at bounding box center [436, 245] width 180 height 98
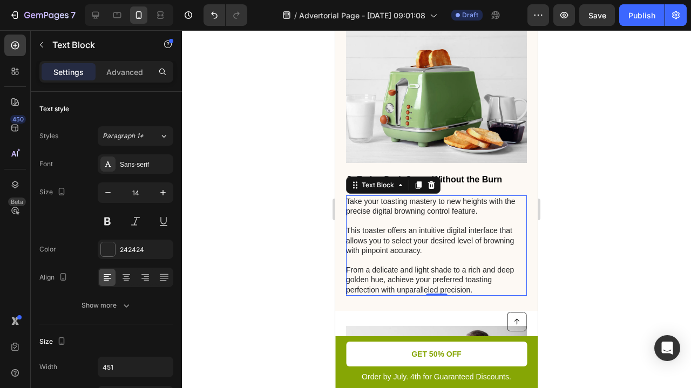
click at [446, 235] on p "Take your toasting mastery to new heights with the precise digital browning con…" at bounding box center [436, 245] width 180 height 98
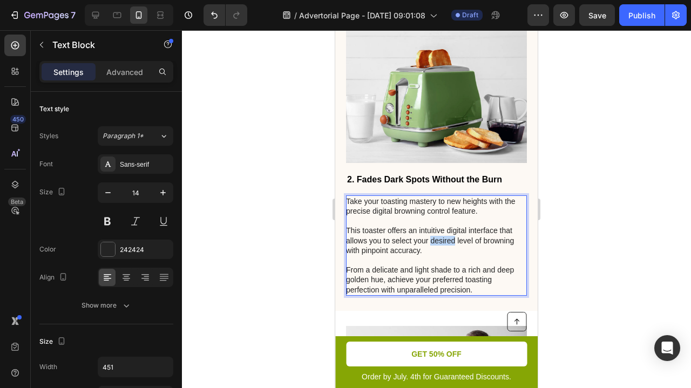
click at [446, 235] on p "Take your toasting mastery to new heights with the precise digital browning con…" at bounding box center [436, 245] width 180 height 98
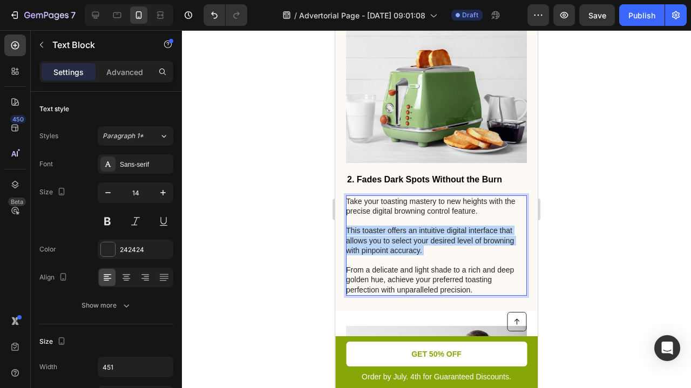
click at [446, 235] on p "Take your toasting mastery to new heights with the precise digital browning con…" at bounding box center [436, 245] width 180 height 98
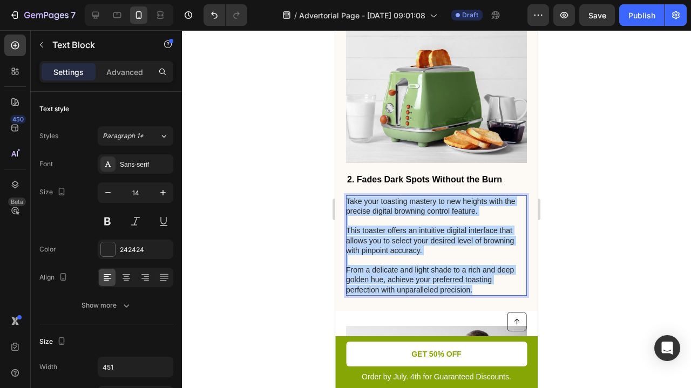
drag, startPoint x: 480, startPoint y: 278, endPoint x: 314, endPoint y: 138, distance: 217.5
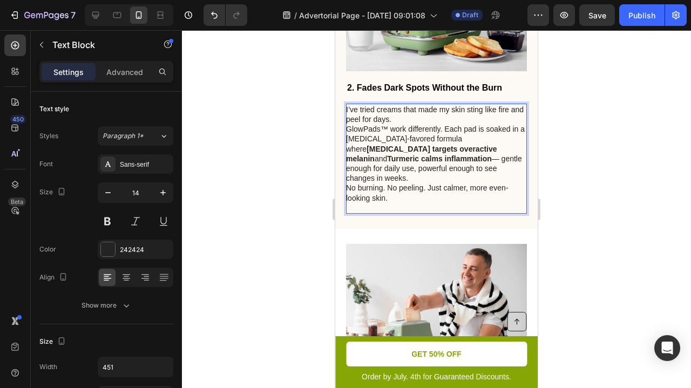
scroll to position [1259, 0]
click at [422, 114] on p "I’ve tried creams that made my skin sting like fire and peel for days." at bounding box center [436, 113] width 180 height 19
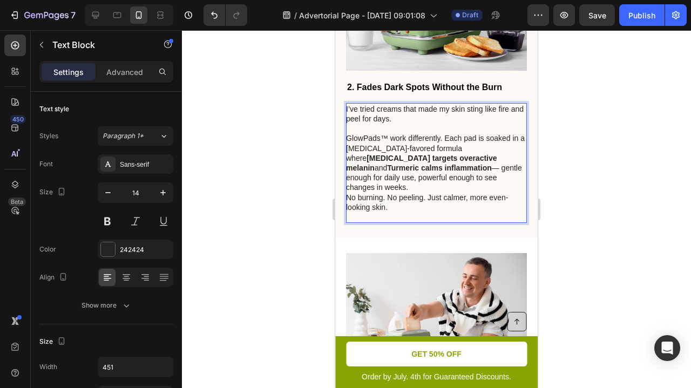
click at [493, 169] on p "GlowPads™ work differently. Each pad is soaked in a [MEDICAL_DATA]-favored form…" at bounding box center [436, 162] width 180 height 59
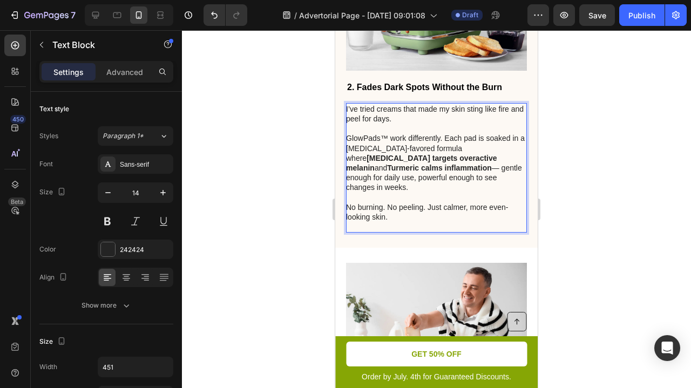
click at [348, 202] on p "No burning. No peeling. Just calmer, more even-looking skin." at bounding box center [436, 211] width 180 height 19
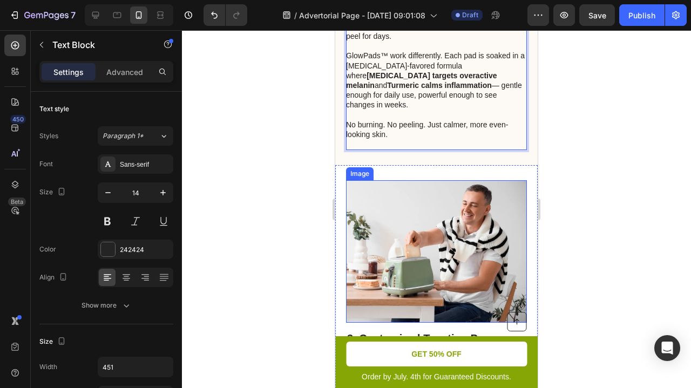
click at [389, 214] on img at bounding box center [436, 251] width 181 height 142
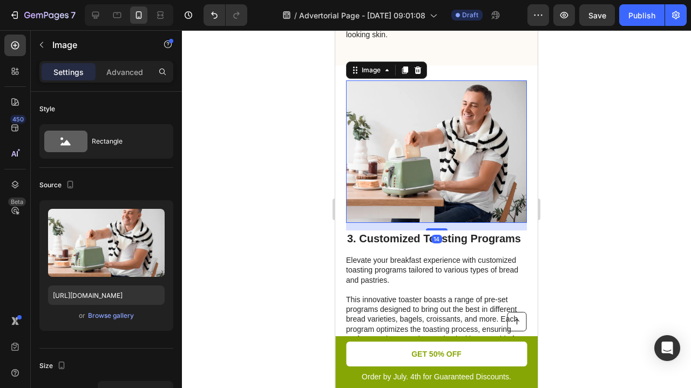
scroll to position [1477, 0]
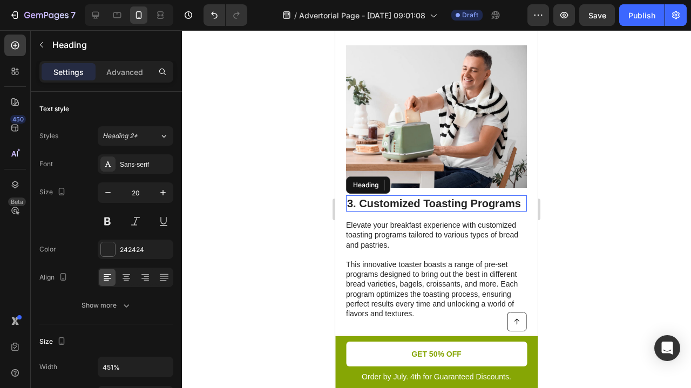
click at [417, 195] on h2 "3. Customized Toasting Programs" at bounding box center [436, 203] width 181 height 16
click at [417, 196] on p "3. Customized Toasting Programs" at bounding box center [436, 203] width 179 height 14
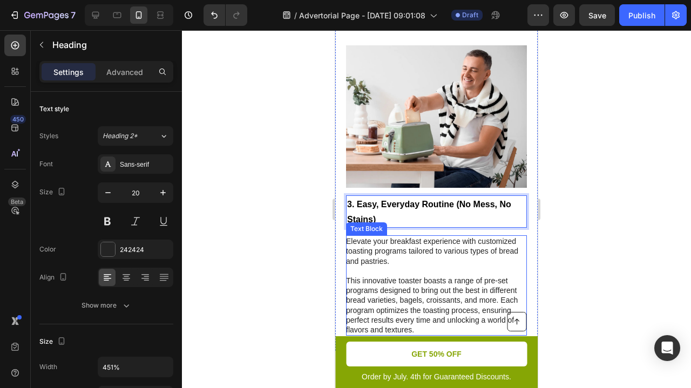
click at [397, 276] on p "This innovative toaster boasts a range of pre-set programs designed to bring ou…" at bounding box center [436, 305] width 180 height 59
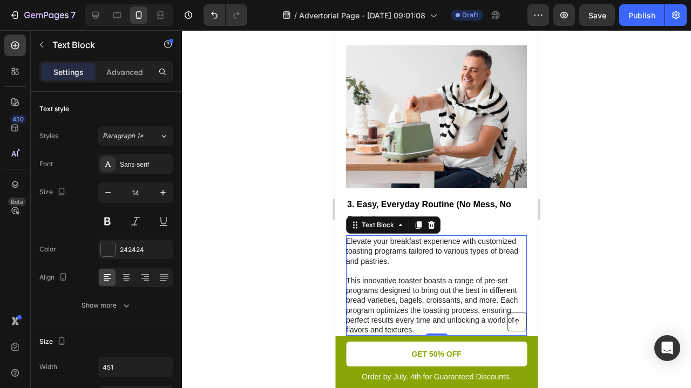
click at [397, 276] on p "This innovative toaster boasts a range of pre-set programs designed to bring ou…" at bounding box center [436, 305] width 180 height 59
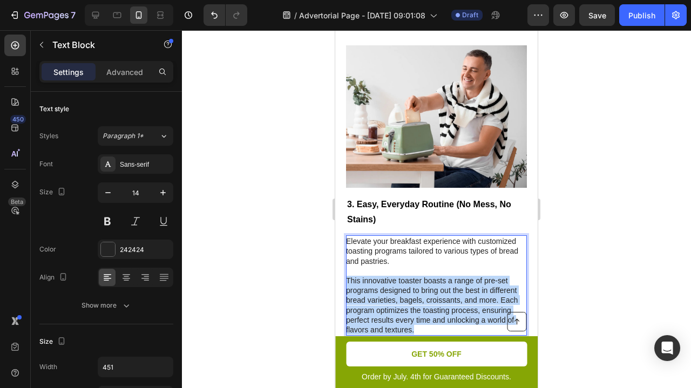
click at [397, 276] on p "This innovative toaster boasts a range of pre-set programs designed to bring ou…" at bounding box center [436, 305] width 180 height 59
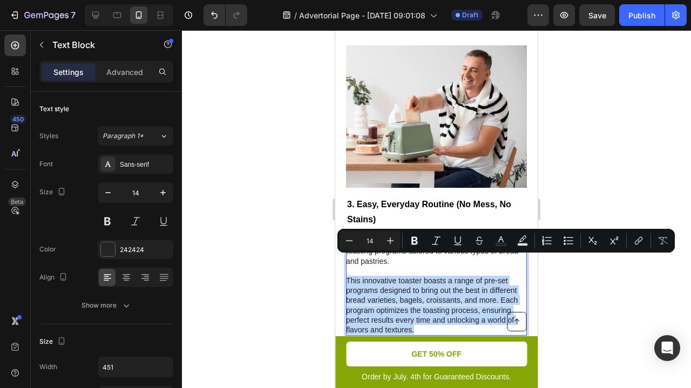
click at [431, 299] on p "This innovative toaster boasts a range of pre-set programs designed to bring ou…" at bounding box center [436, 305] width 180 height 59
click at [438, 311] on p "This innovative toaster boasts a range of pre-set programs designed to bring ou…" at bounding box center [436, 305] width 180 height 59
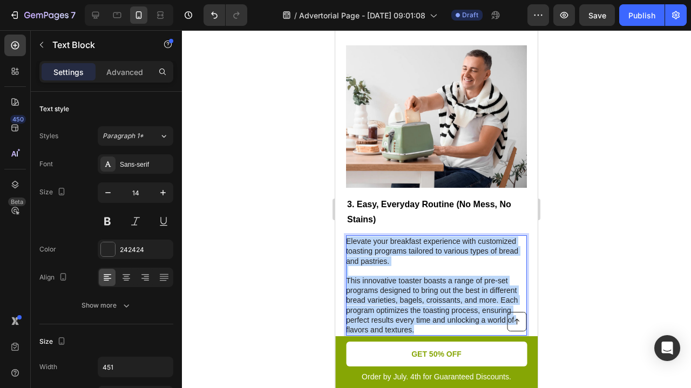
drag, startPoint x: 438, startPoint y: 311, endPoint x: 289, endPoint y: 168, distance: 206.1
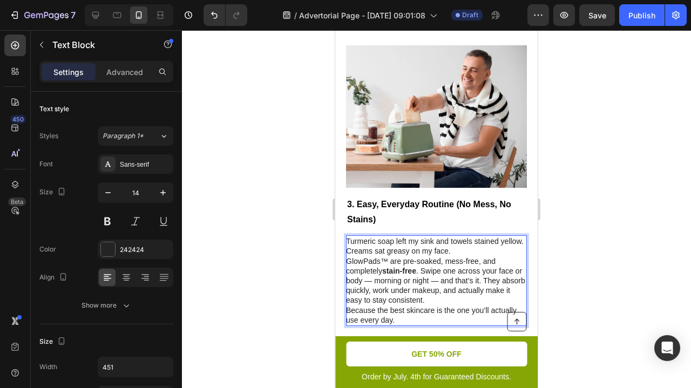
click at [347, 305] on p "Because the best skincare is the one you’ll actually use every day." at bounding box center [436, 314] width 180 height 19
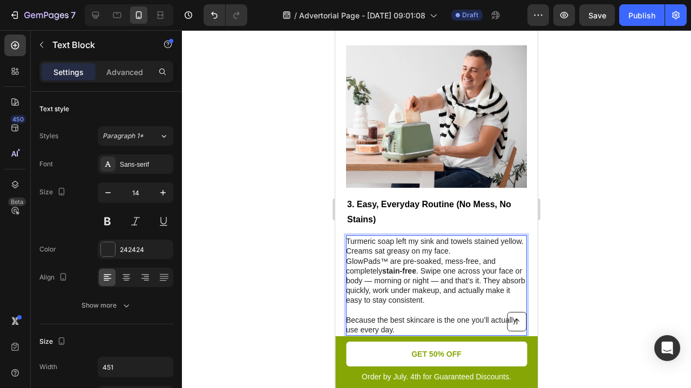
click at [348, 256] on p "GlowPads™ are pre-soaked, mess-free, and completely stain-free . Swipe one acro…" at bounding box center [436, 280] width 180 height 49
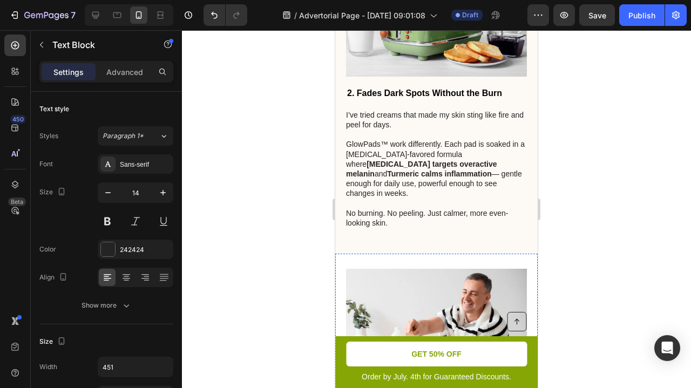
scroll to position [1243, 0]
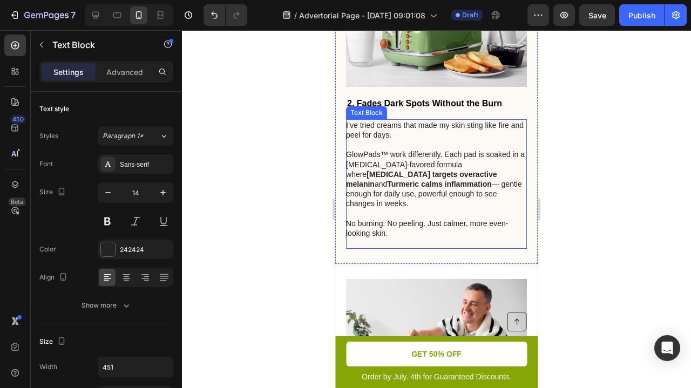
click at [407, 200] on p "GlowPads™ work differently. Each pad is soaked in a [MEDICAL_DATA]-favored form…" at bounding box center [436, 194] width 180 height 89
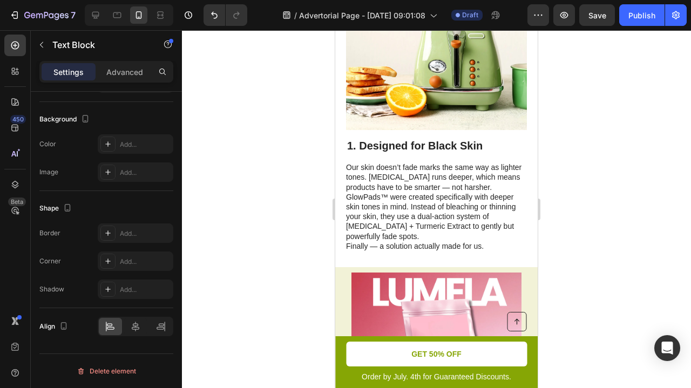
scroll to position [486, 0]
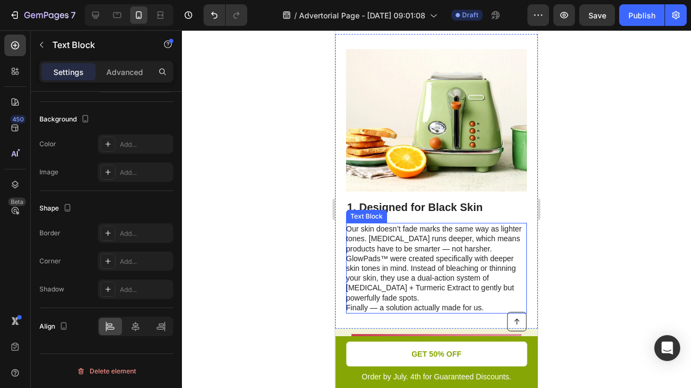
click at [376, 274] on p "GlowPads™ were created specifically with deeper skin tones in mind. Instead of …" at bounding box center [436, 278] width 180 height 49
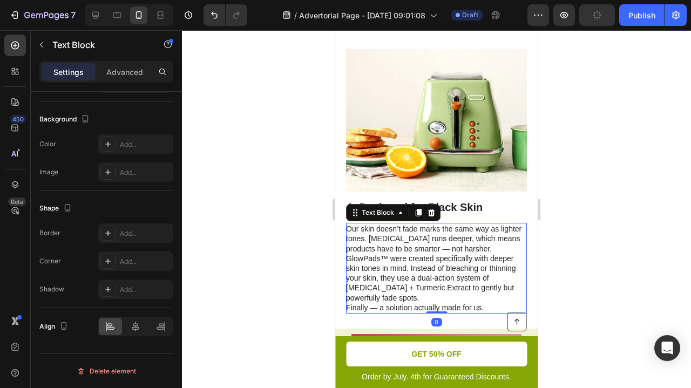
click at [375, 292] on p "GlowPads™ were created specifically with deeper skin tones in mind. Instead of …" at bounding box center [436, 278] width 180 height 49
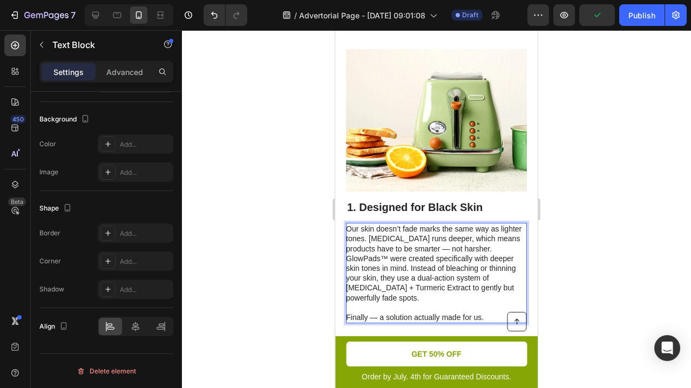
click at [495, 240] on p "Our skin doesn’t fade marks the same way as lighter tones. [MEDICAL_DATA] runs …" at bounding box center [436, 239] width 180 height 30
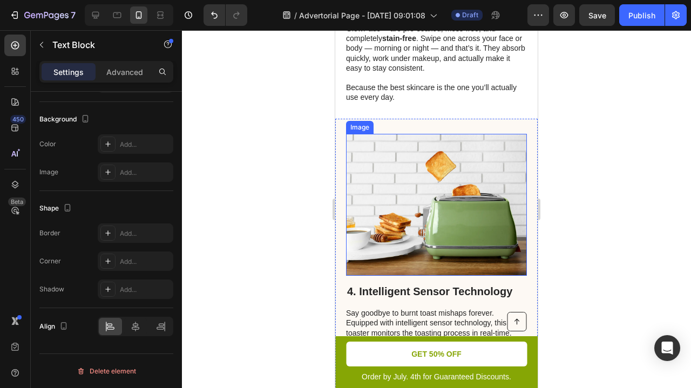
scroll to position [1776, 0]
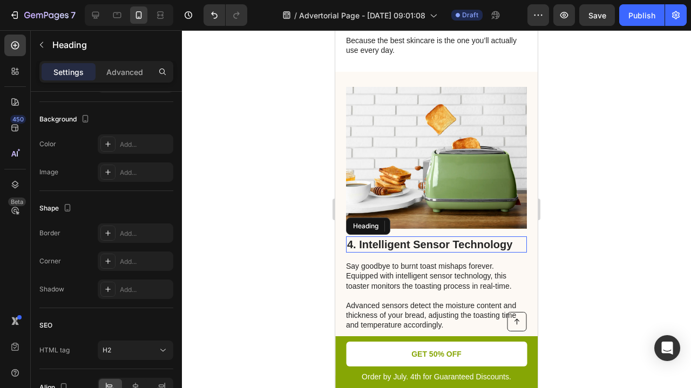
click at [455, 236] on h2 "4. Intelligent Sensor Technology" at bounding box center [436, 244] width 181 height 16
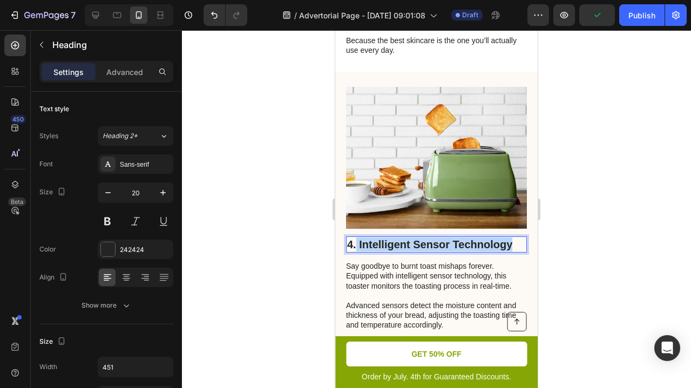
drag, startPoint x: 357, startPoint y: 223, endPoint x: 599, endPoint y: 235, distance: 242.1
click at [353, 237] on p "4.Stops Spots From Coming Back" at bounding box center [436, 244] width 179 height 14
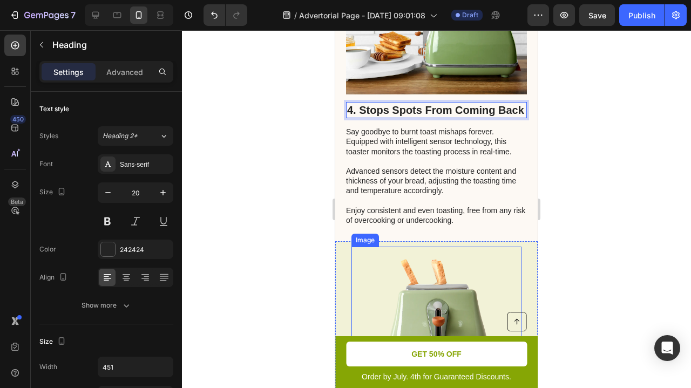
scroll to position [1922, 0]
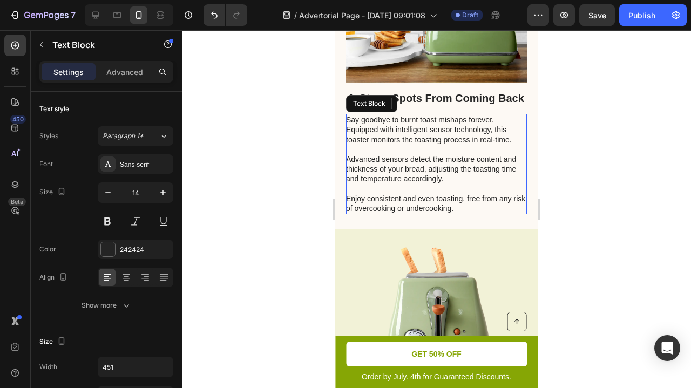
click at [369, 140] on p "Say goodbye to burnt toast mishaps forever. Equipped with intelligent sensor te…" at bounding box center [436, 164] width 180 height 98
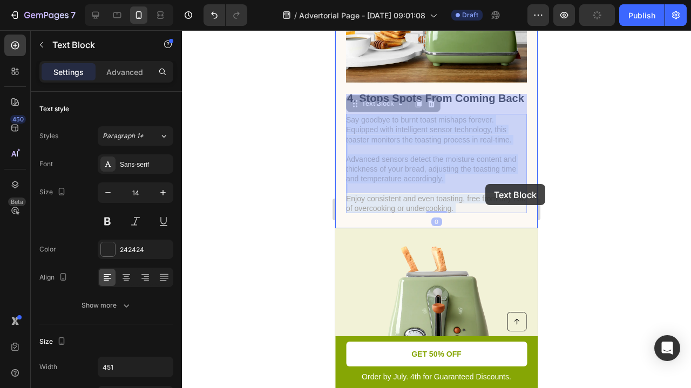
drag, startPoint x: 348, startPoint y: 98, endPoint x: 485, endPoint y: 185, distance: 162.8
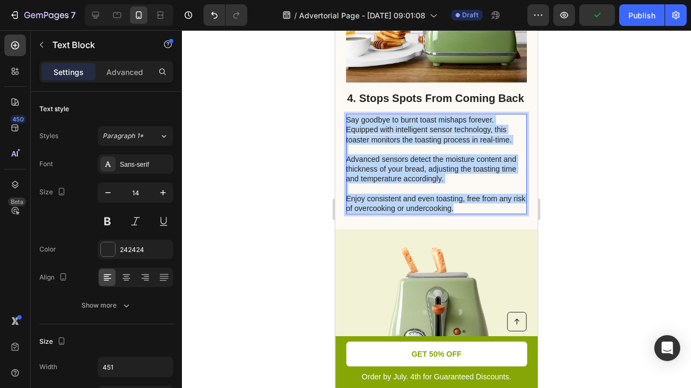
drag, startPoint x: 477, startPoint y: 187, endPoint x: 344, endPoint y: 97, distance: 159.7
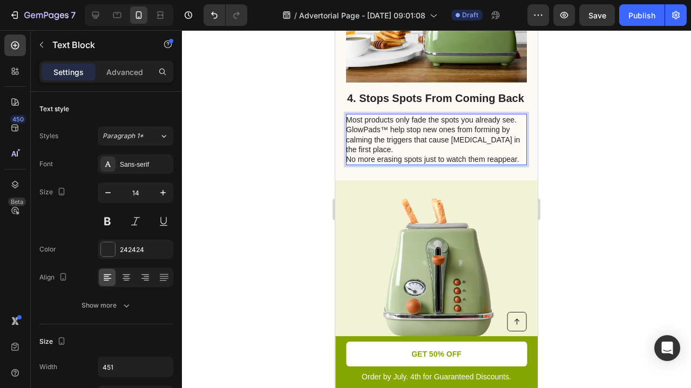
click at [390, 126] on p "Most products only fade the spots you already see. GlowPads™ help stop new ones…" at bounding box center [436, 134] width 180 height 39
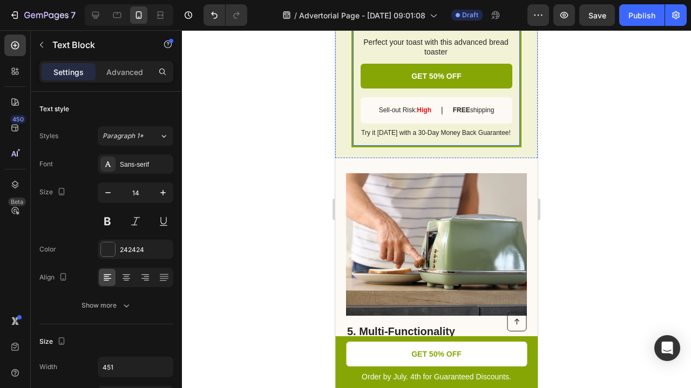
scroll to position [2416, 0]
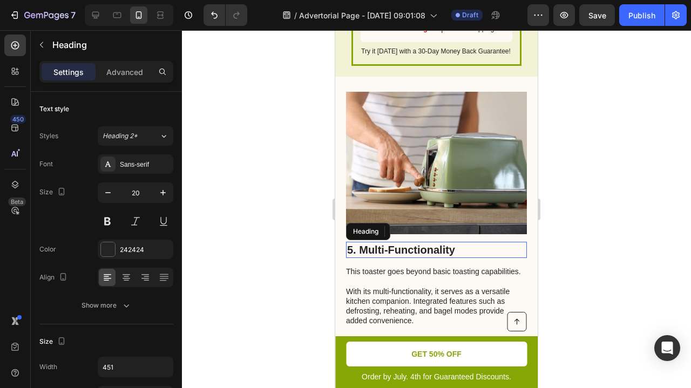
click at [372, 252] on h2 "5. Multi-Functionality" at bounding box center [436, 250] width 181 height 16
click at [372, 245] on p "5. Multi-Functionality" at bounding box center [436, 250] width 179 height 14
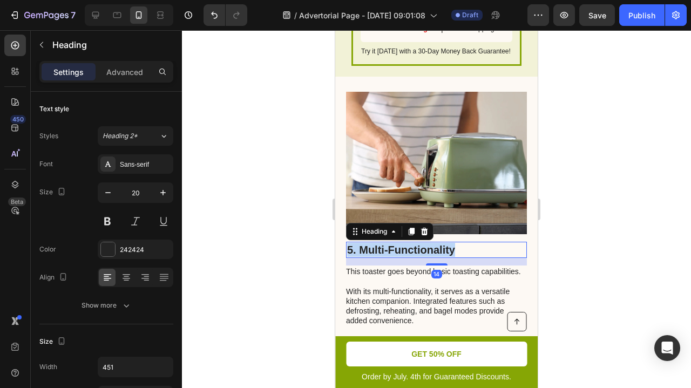
click at [372, 245] on p "5. Multi-Functionality" at bounding box center [436, 250] width 179 height 14
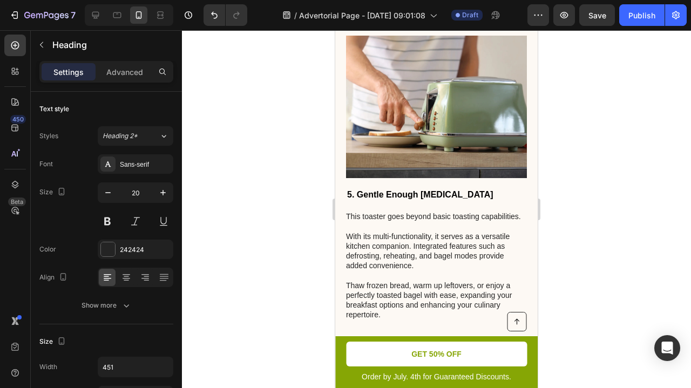
scroll to position [2554, 0]
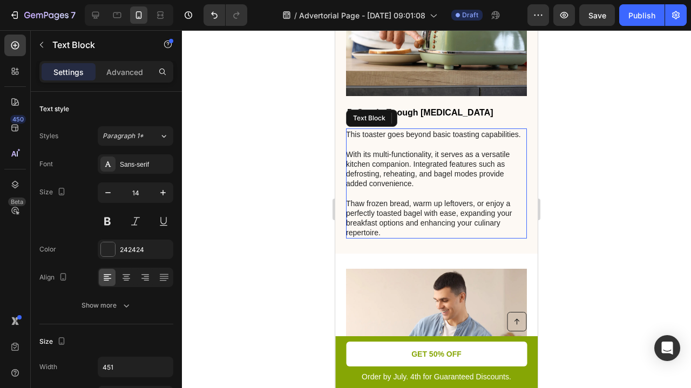
click at [403, 151] on p "This toaster goes beyond basic toasting capabilities. With its multi-functional…" at bounding box center [436, 184] width 180 height 108
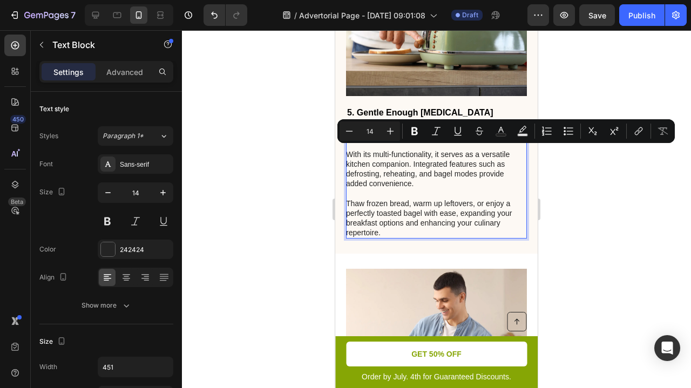
click at [422, 179] on p "This toaster goes beyond basic toasting capabilities. With its multi-functional…" at bounding box center [436, 184] width 180 height 108
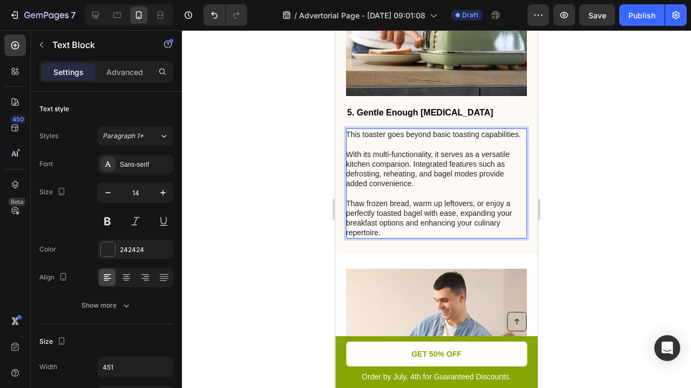
click at [422, 179] on p "This toaster goes beyond basic toasting capabilities. With its multi-functional…" at bounding box center [436, 184] width 180 height 108
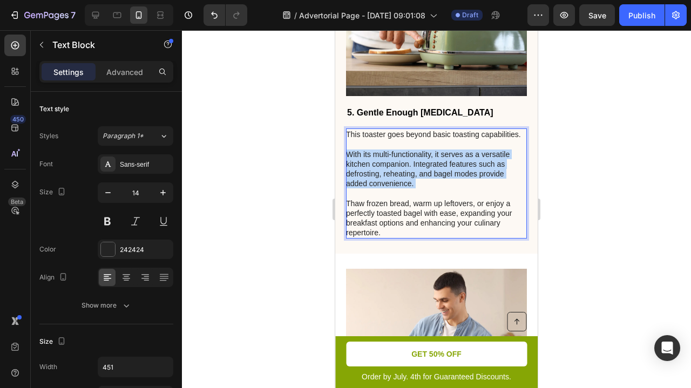
click at [422, 179] on p "This toaster goes beyond basic toasting capabilities. With its multi-functional…" at bounding box center [436, 184] width 180 height 108
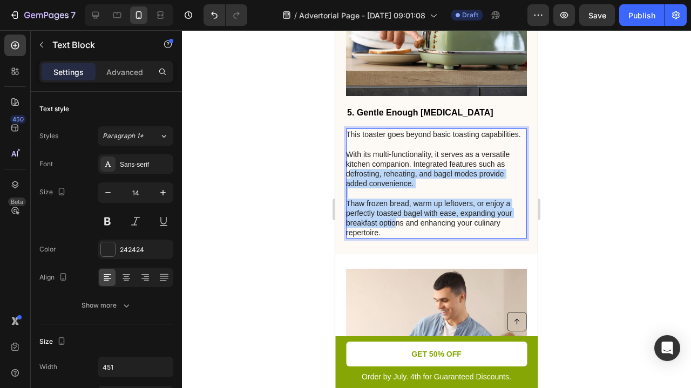
drag, startPoint x: 395, startPoint y: 224, endPoint x: 349, endPoint y: 168, distance: 72.8
click at [349, 168] on p "This toaster goes beyond basic toasting capabilities. With its multi-functional…" at bounding box center [436, 184] width 180 height 108
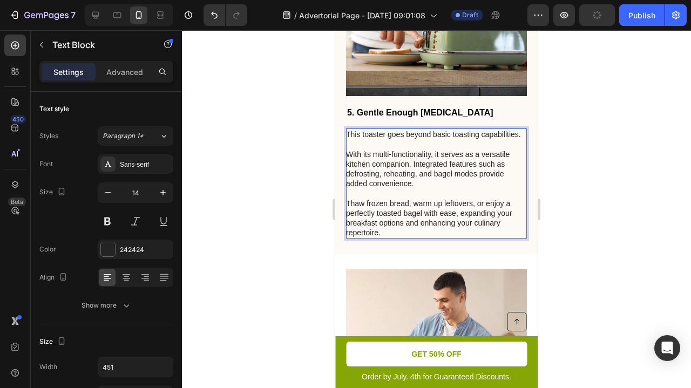
click at [373, 216] on p "This toaster goes beyond basic toasting capabilities. With its multi-functional…" at bounding box center [436, 184] width 180 height 108
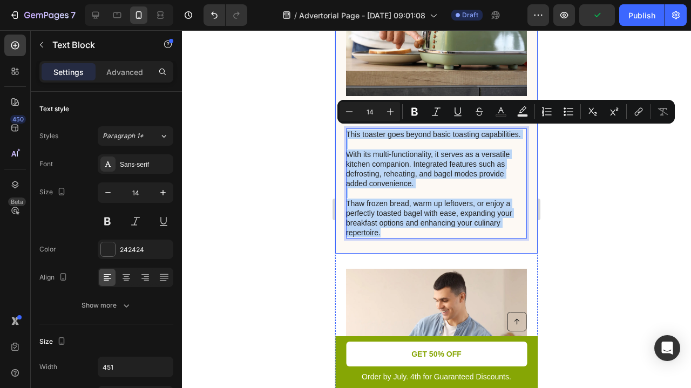
drag, startPoint x: 383, startPoint y: 229, endPoint x: 345, endPoint y: 76, distance: 158.0
click at [345, 76] on div "5. Gentle Enough [MEDICAL_DATA] Heading This toaster goes beyond basic toasting…" at bounding box center [436, 95] width 202 height 315
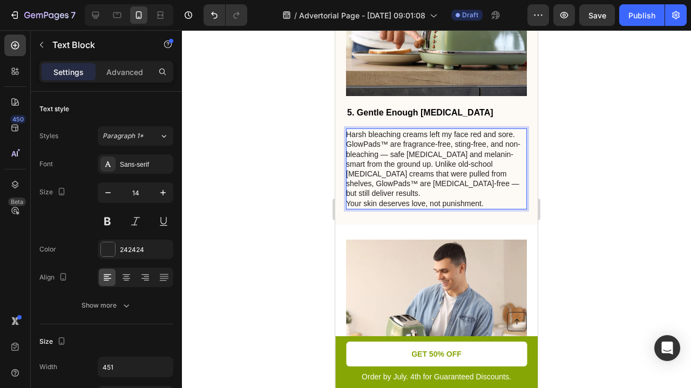
click at [348, 140] on p "GlowPads™ are fragrance-free, sting-free, and non-bleaching — safe [MEDICAL_DAT…" at bounding box center [436, 168] width 180 height 59
click at [354, 134] on p "Harsh bleaching creams left my face red and sore." at bounding box center [436, 135] width 180 height 10
click at [350, 139] on p "GlowPads™ are fragrance-free, sting-free, and non-bleaching — safe [MEDICAL_DAT…" at bounding box center [436, 168] width 180 height 59
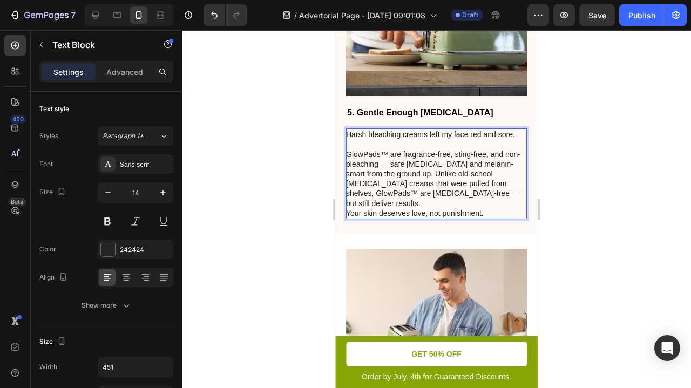
click at [483, 162] on p "GlowPads™ are fragrance-free, sting-free, and non-bleaching — safe [MEDICAL_DAT…" at bounding box center [436, 173] width 180 height 69
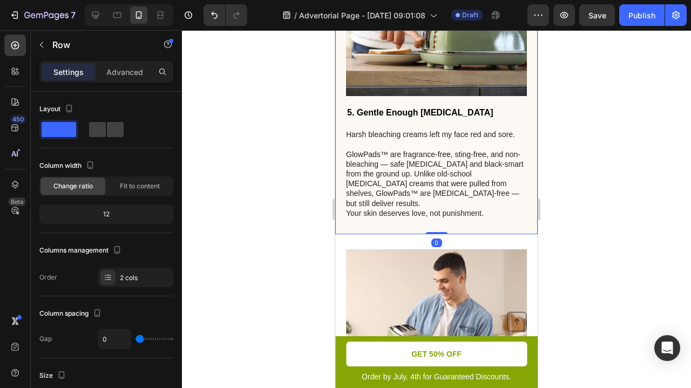
click at [512, 208] on div "5. Gentle Enough [MEDICAL_DATA] Heading Harsh bleaching creams left my face red…" at bounding box center [436, 86] width 202 height 296
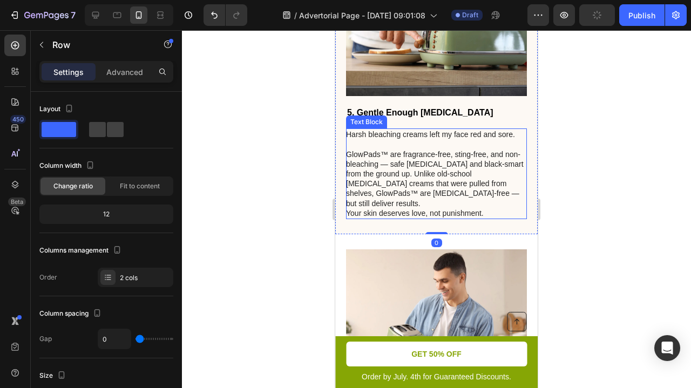
click at [516, 194] on p "GlowPads™ are fragrance-free, sting-free, and non-bleaching — safe [MEDICAL_DAT…" at bounding box center [436, 173] width 180 height 69
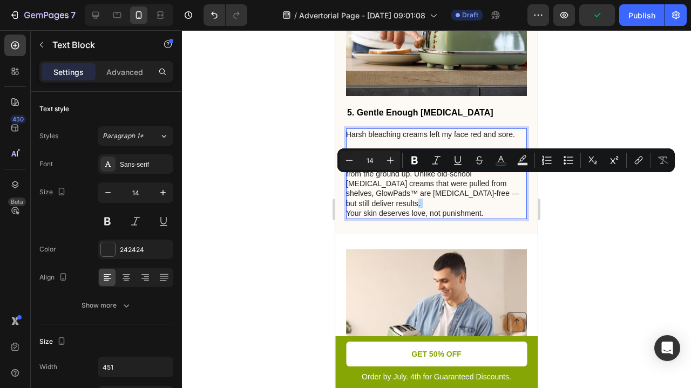
click at [505, 195] on div "Harsh bleaching creams left my face red and sore. GlowPads™ are fragrance-free,…" at bounding box center [436, 173] width 181 height 91
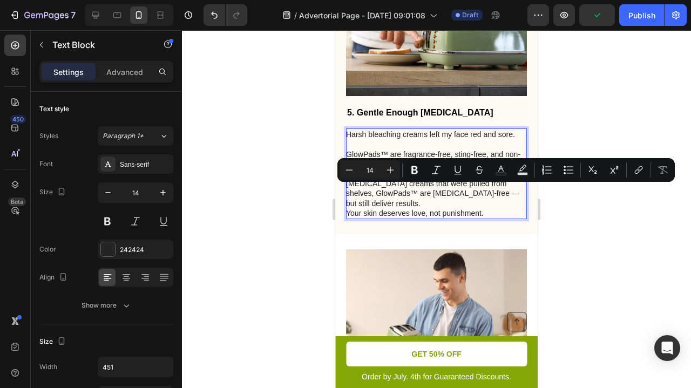
click at [511, 191] on p "GlowPads™ are fragrance-free, sting-free, and non-bleaching — safe [MEDICAL_DAT…" at bounding box center [436, 173] width 180 height 69
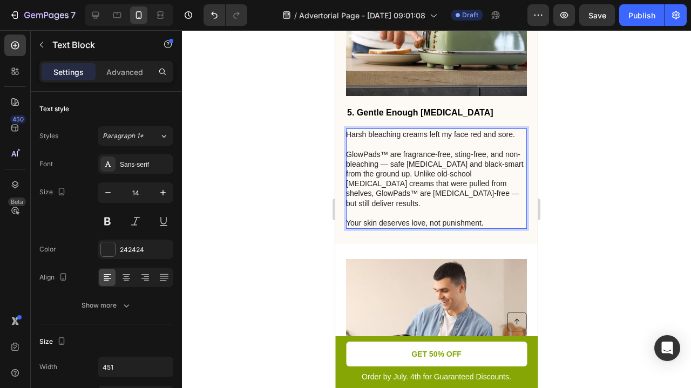
click at [570, 189] on div at bounding box center [436, 209] width 509 height 358
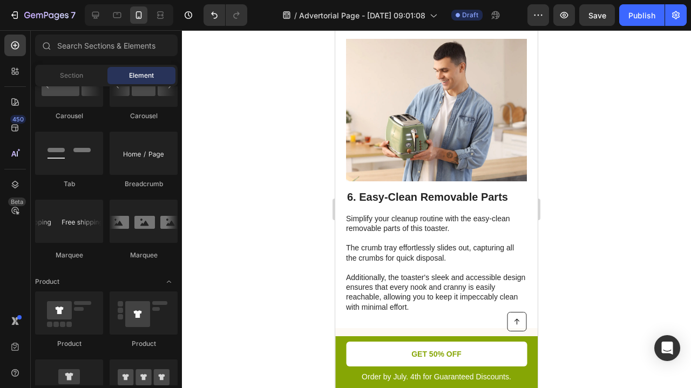
scroll to position [2794, 0]
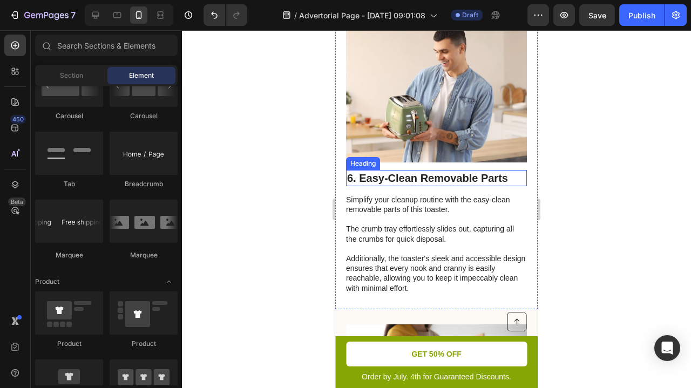
click at [402, 170] on h2 "6. Easy-Clean Removable Parts" at bounding box center [436, 178] width 181 height 16
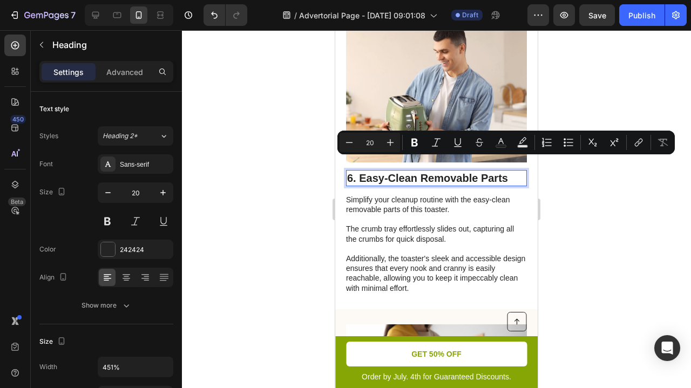
click at [359, 171] on p "6. Easy-Clean Removable Parts" at bounding box center [436, 178] width 179 height 14
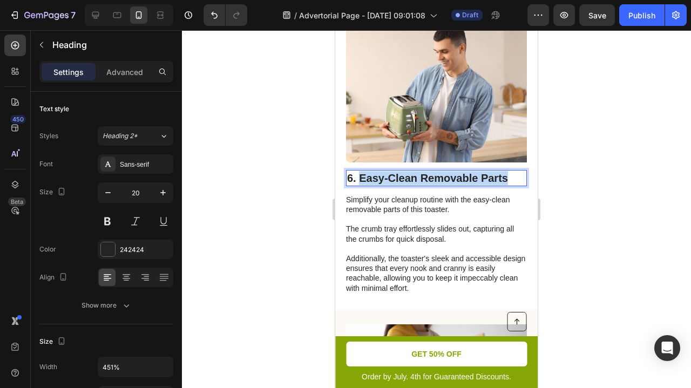
drag, startPoint x: 359, startPoint y: 164, endPoint x: 542, endPoint y: 181, distance: 183.8
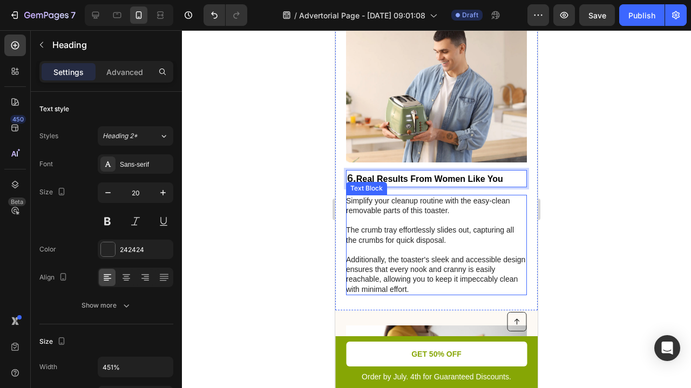
click at [457, 236] on p "Simplify your cleanup routine with the easy-clean removable parts of this toast…" at bounding box center [436, 245] width 180 height 98
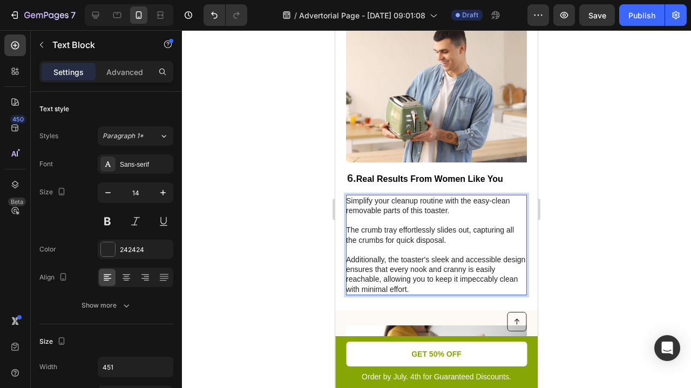
click at [425, 270] on p "Simplify your cleanup routine with the easy-clean removable parts of this toast…" at bounding box center [436, 245] width 180 height 98
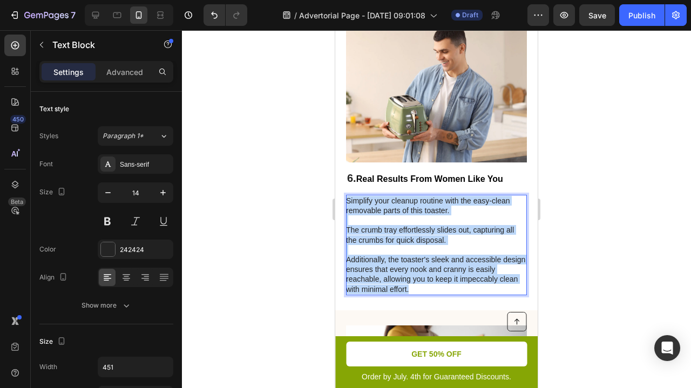
drag, startPoint x: 425, startPoint y: 270, endPoint x: 346, endPoint y: 184, distance: 116.5
click at [346, 196] on p "Simplify your cleanup routine with the easy-clean removable parts of this toast…" at bounding box center [436, 245] width 180 height 98
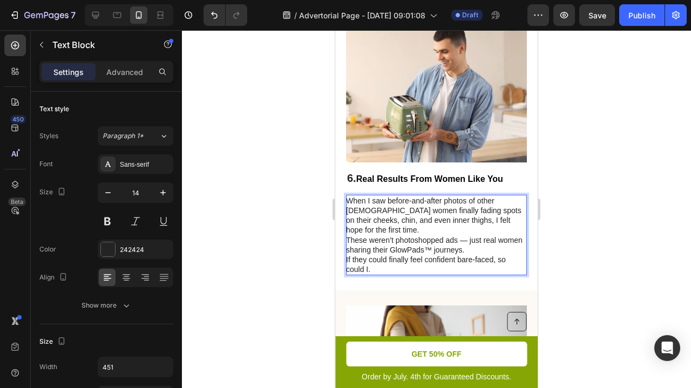
click at [463, 235] on p "These weren’t photoshopped ads — just real women sharing their GlowPads™ journe…" at bounding box center [436, 244] width 180 height 19
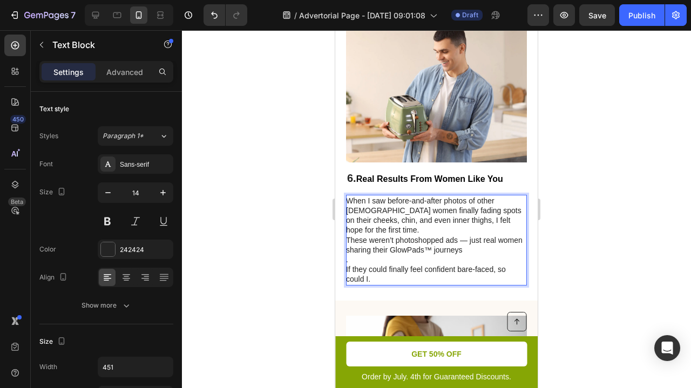
click at [501, 199] on p "When I saw before-and-after photos of other [DEMOGRAPHIC_DATA] women finally fa…" at bounding box center [436, 215] width 180 height 39
click at [501, 203] on p "When I saw before-and-after photos of other [DEMOGRAPHIC_DATA] women finally fa…" at bounding box center [436, 215] width 180 height 39
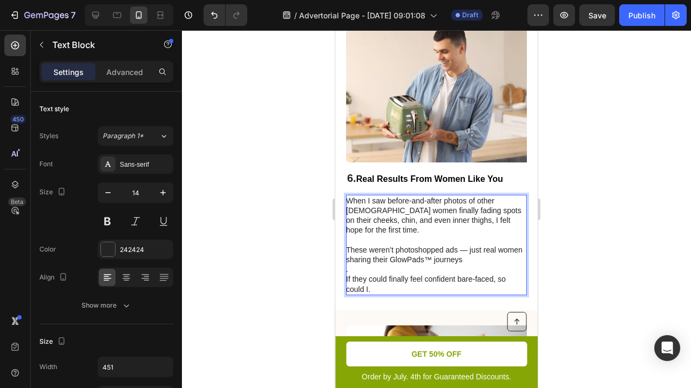
click at [476, 245] on p "These weren’t photoshopped ads — just real women sharing their GlowPads™ journe…" at bounding box center [436, 260] width 180 height 30
click at [574, 266] on div at bounding box center [436, 209] width 509 height 358
click at [349, 245] on p "These weren’t photoshopped ads — just real women sharing their GlowPads™ journe…" at bounding box center [436, 260] width 180 height 30
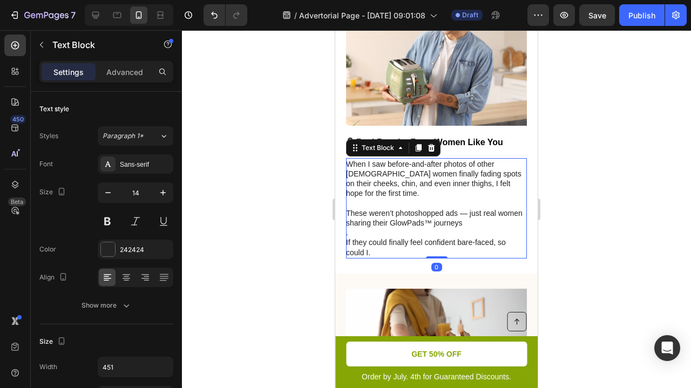
scroll to position [2832, 0]
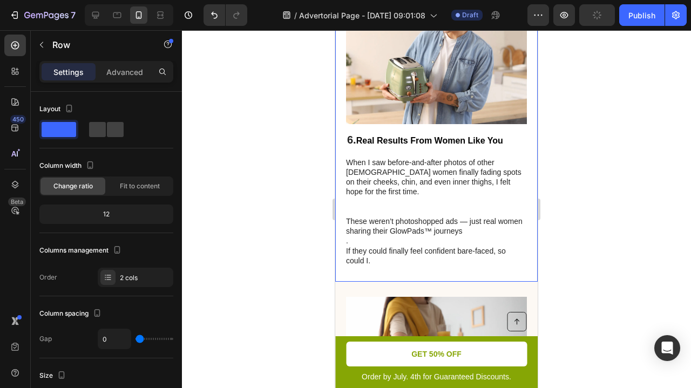
click at [343, 192] on div "Image 6. Real Results From Women Like You Heading When I saw before-and-after p…" at bounding box center [436, 124] width 202 height 315
click at [350, 192] on p "When I saw before-and-after photos of other [DEMOGRAPHIC_DATA] women finally fa…" at bounding box center [436, 187] width 180 height 59
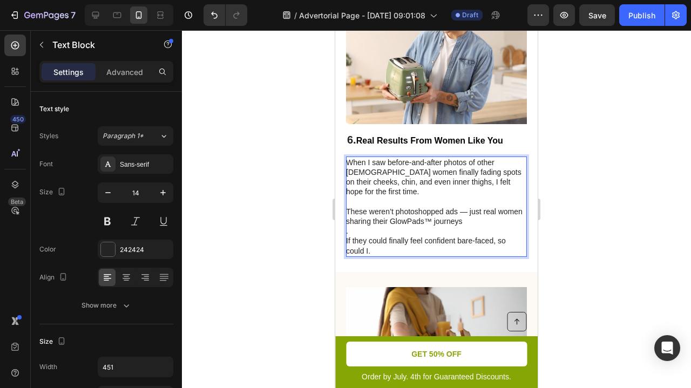
click at [346, 207] on p "These weren’t photoshopped ads — just real women sharing their GlowPads™ journe…" at bounding box center [436, 222] width 180 height 30
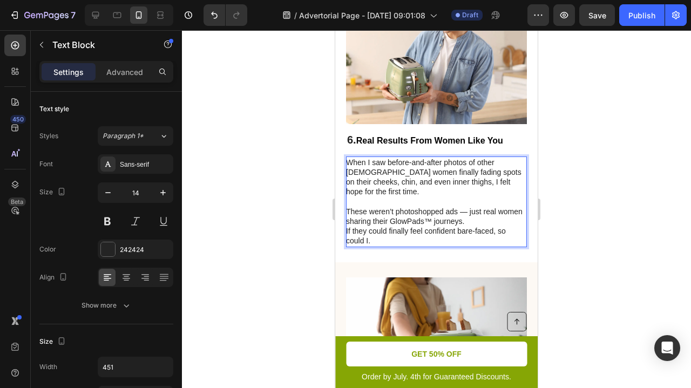
click at [472, 207] on p "These weren’t photoshopped ads — just real women sharing their GlowPads™ journe…" at bounding box center [436, 216] width 180 height 19
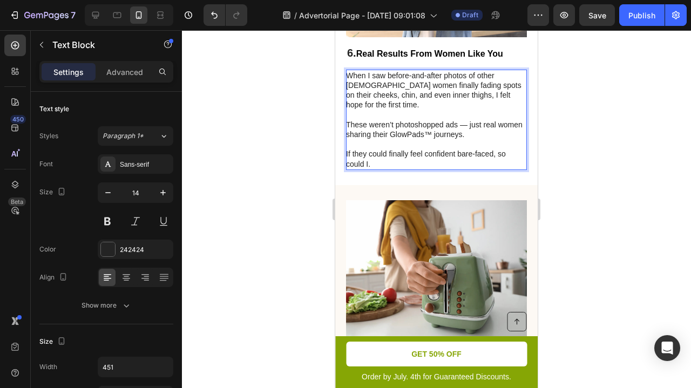
scroll to position [2950, 0]
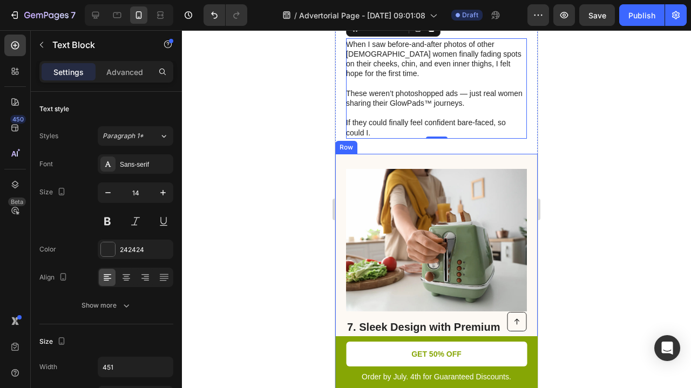
click at [602, 185] on div at bounding box center [436, 209] width 509 height 358
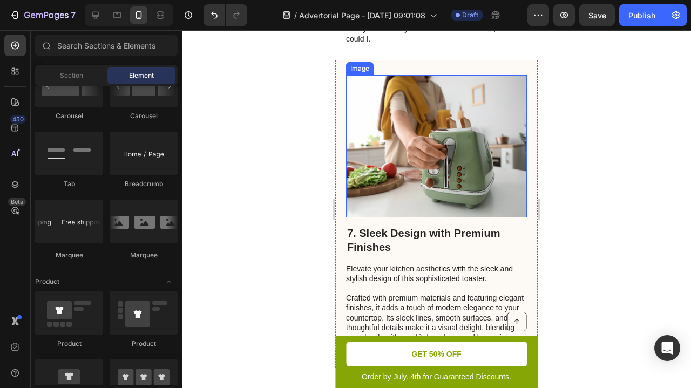
scroll to position [3062, 0]
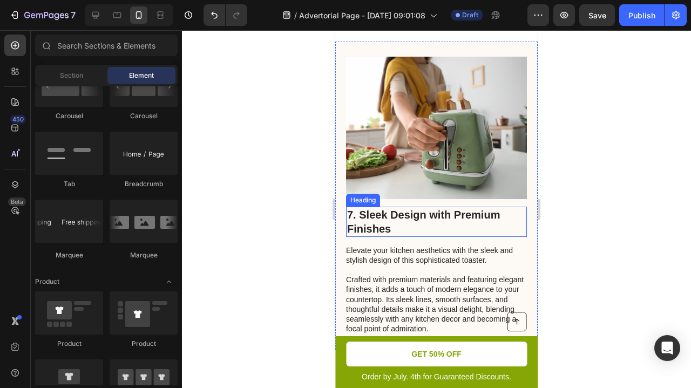
click at [386, 207] on h2 "7. Sleek Design with Premium Finishes" at bounding box center [436, 222] width 181 height 30
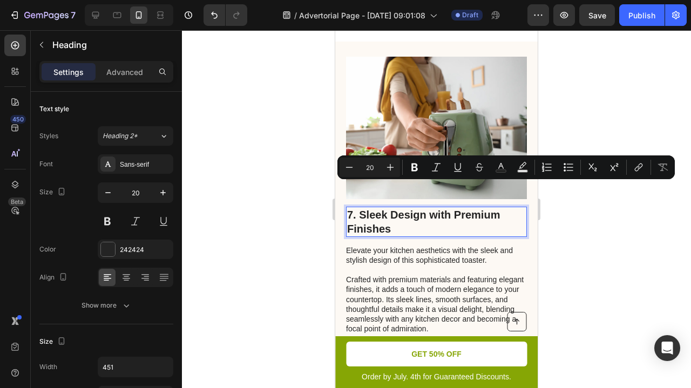
click at [356, 208] on p "7. Sleek Design with Premium Finishes" at bounding box center [436, 222] width 179 height 28
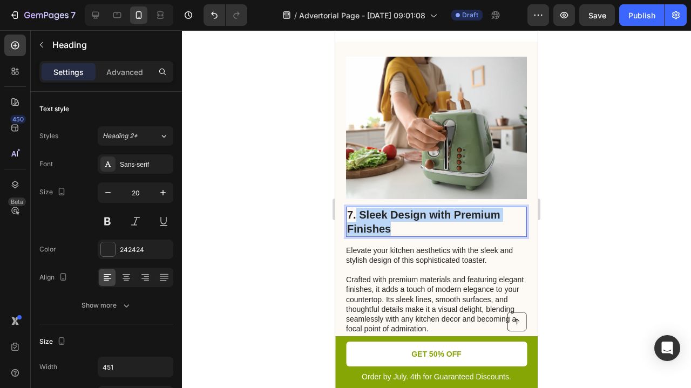
drag, startPoint x: 357, startPoint y: 187, endPoint x: 414, endPoint y: 205, distance: 59.6
click at [414, 208] on p "7. Sleek Design with Premium Finishes" at bounding box center [436, 222] width 179 height 28
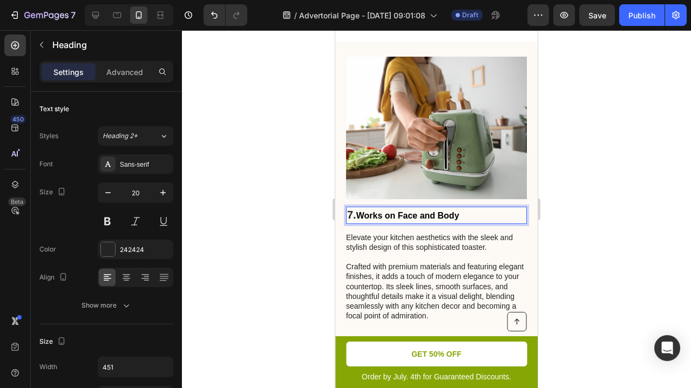
click at [355, 208] on p "7. Works on Face and Body" at bounding box center [436, 215] width 179 height 15
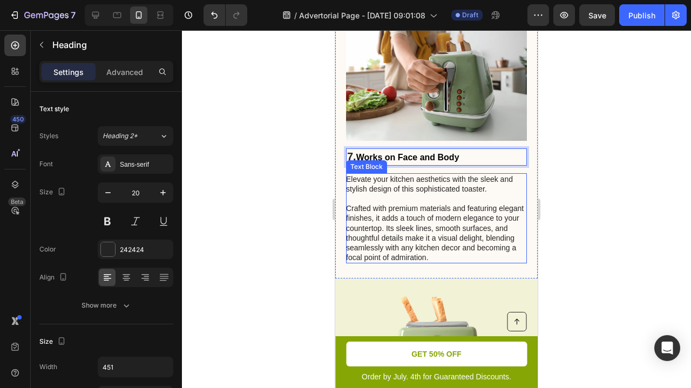
scroll to position [3128, 0]
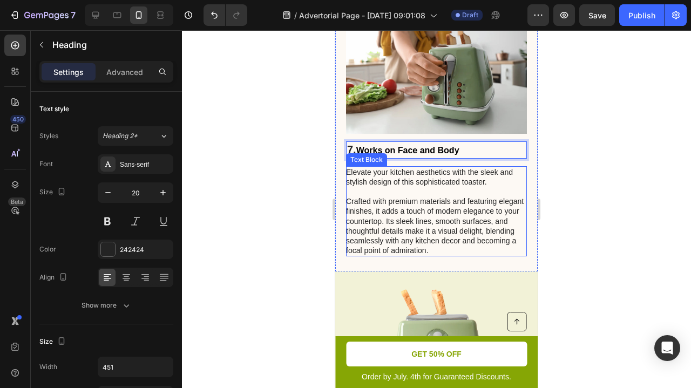
click at [420, 227] on p "Elevate your kitchen aesthetics with the sleek and stylish design of this sophi…" at bounding box center [436, 211] width 180 height 89
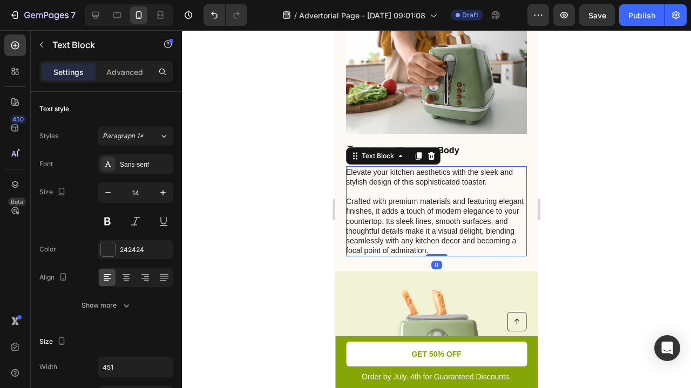
click at [430, 219] on p "Elevate your kitchen aesthetics with the sleek and stylish design of this sophi…" at bounding box center [436, 211] width 180 height 89
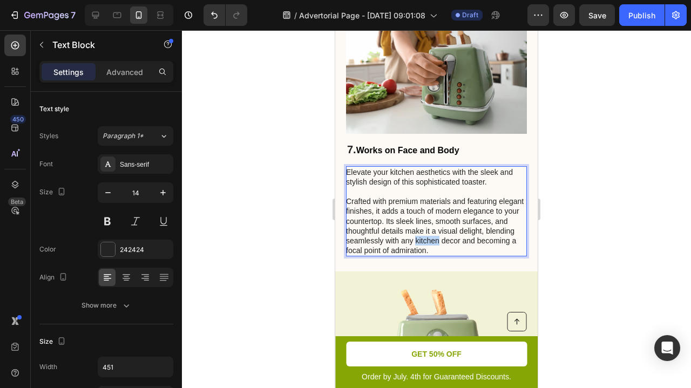
click at [430, 219] on p "Elevate your kitchen aesthetics with the sleek and stylish design of this sophi…" at bounding box center [436, 211] width 180 height 89
click at [430, 222] on p "Elevate your kitchen aesthetics with the sleek and stylish design of this sophi…" at bounding box center [436, 211] width 180 height 89
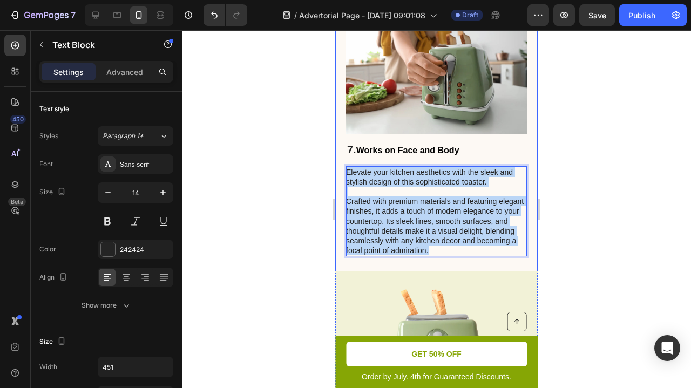
drag, startPoint x: 430, startPoint y: 222, endPoint x: 335, endPoint y: 142, distance: 124.5
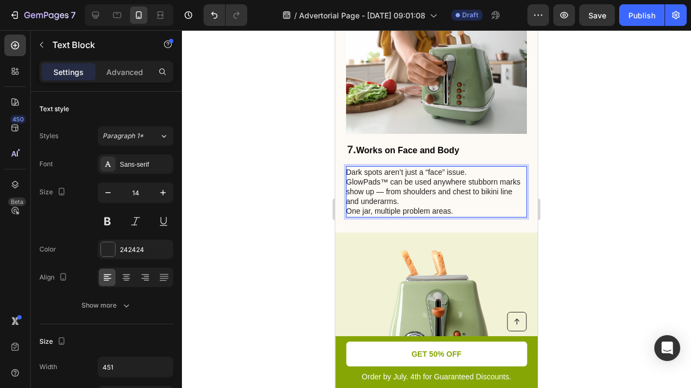
click at [468, 167] on p "Dark spots aren’t just a “face” issue." at bounding box center [436, 172] width 180 height 10
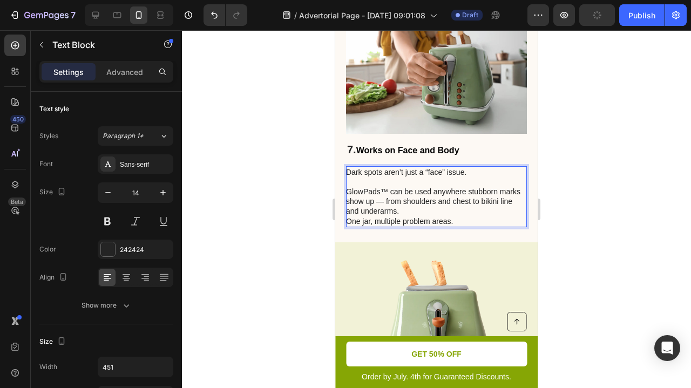
click at [460, 187] on p "GlowPads™ can be used anywhere stubborn marks show up — from shoulders and ches…" at bounding box center [436, 202] width 180 height 30
click at [451, 187] on p "GlowPads™ can be used anywhere stubborn marks show up — from shoulders and ches…" at bounding box center [436, 202] width 180 height 30
click at [432, 187] on p "GlowPads™ can be used anywhere stubborn marks show up — from shoulders and ches…" at bounding box center [436, 202] width 180 height 30
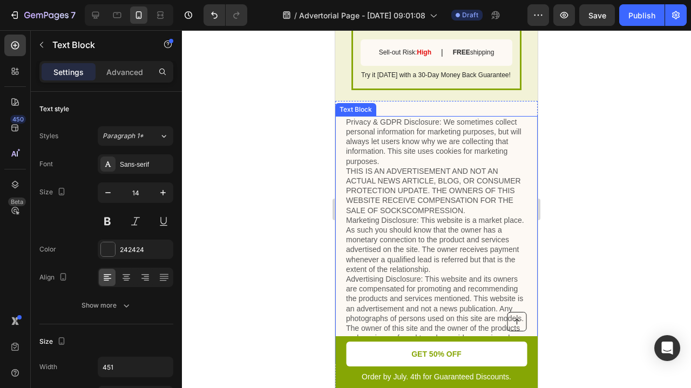
scroll to position [3682, 0]
